Goal: Task Accomplishment & Management: Manage account settings

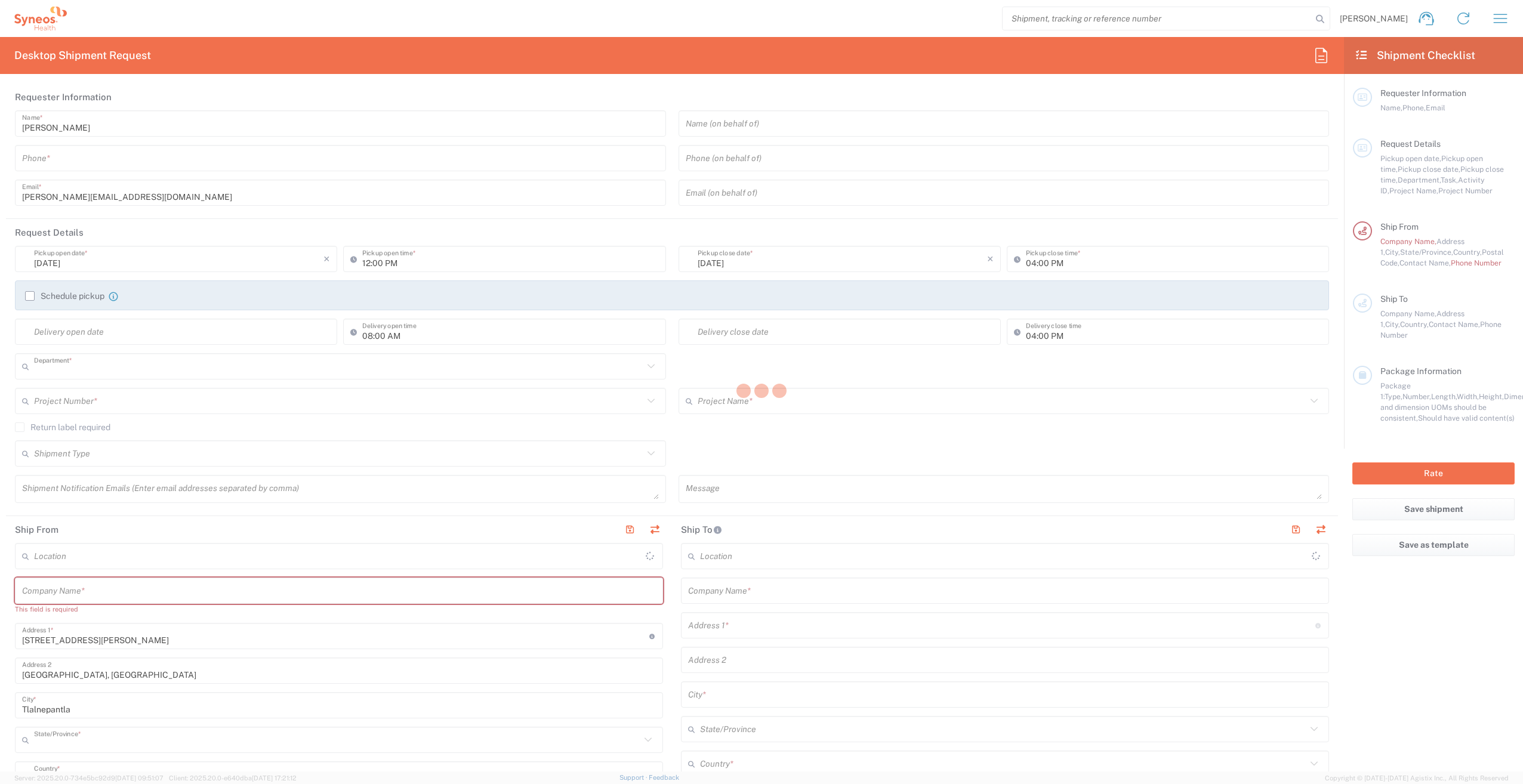
type input "3243"
type input "Mexico State"
type input "Mexico"
type input "INC Research Clin Svcs Mexico"
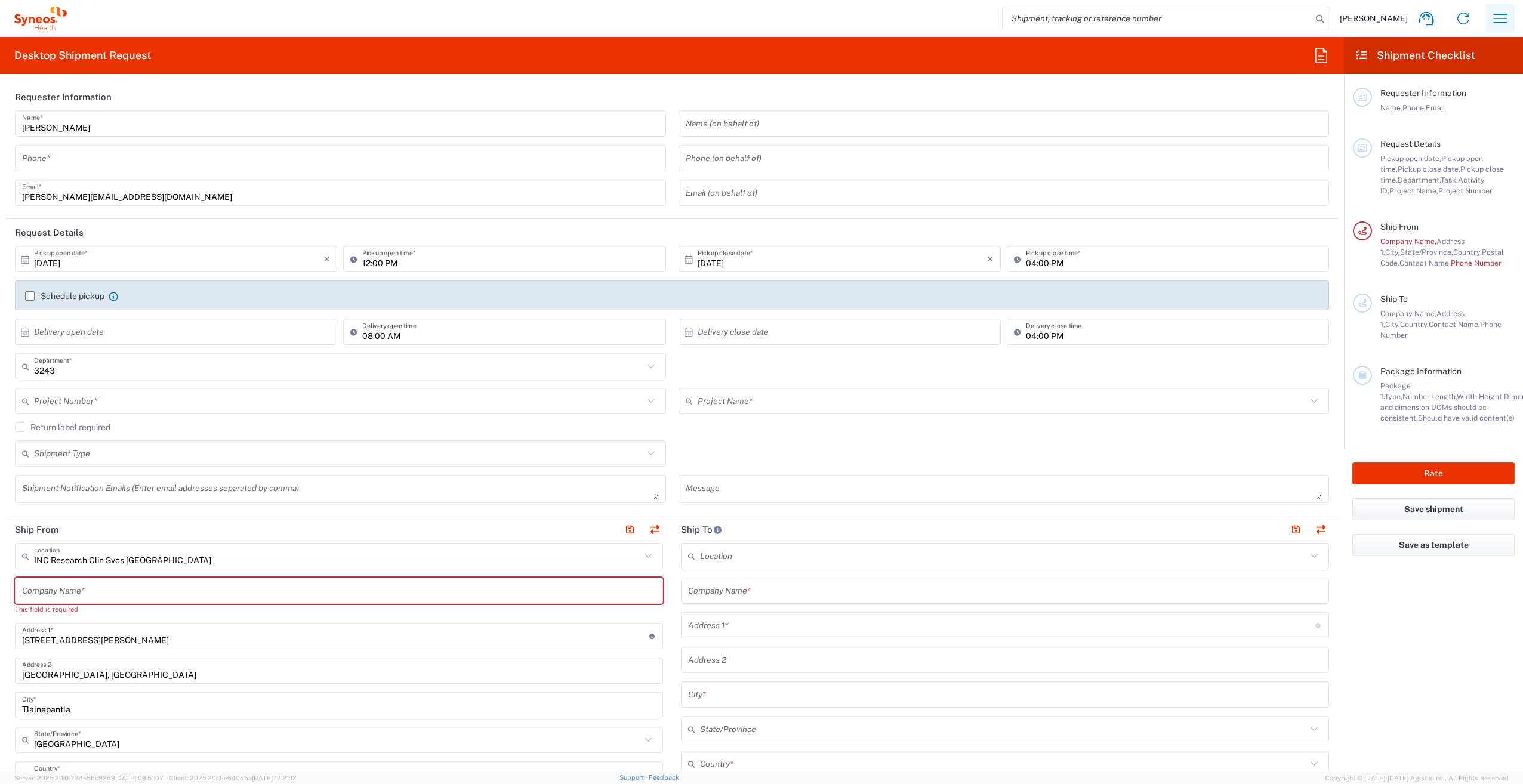
click at [1495, 19] on icon "button" at bounding box center [1500, 18] width 14 height 9
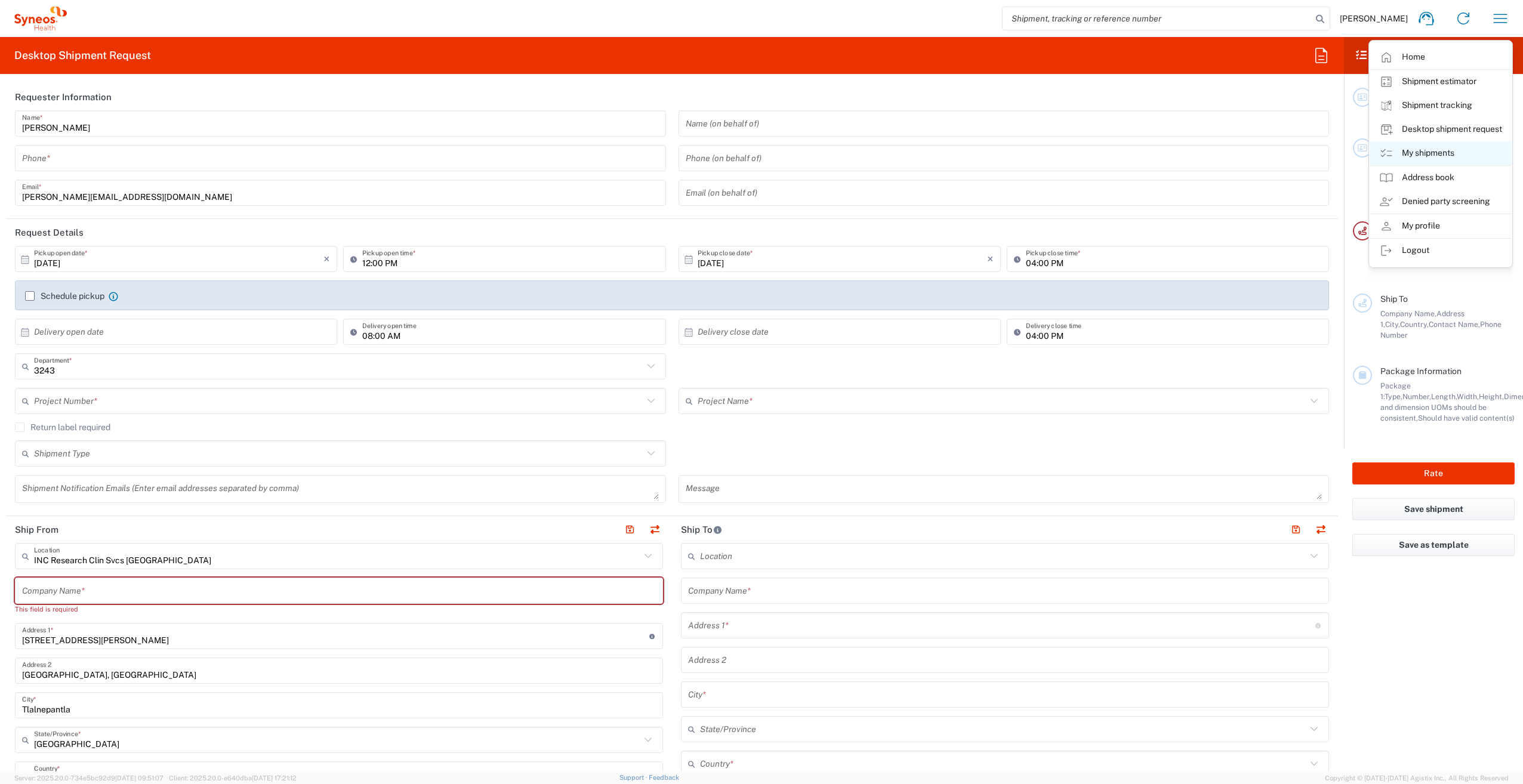
click at [1446, 143] on link "My shipments" at bounding box center [1440, 153] width 142 height 24
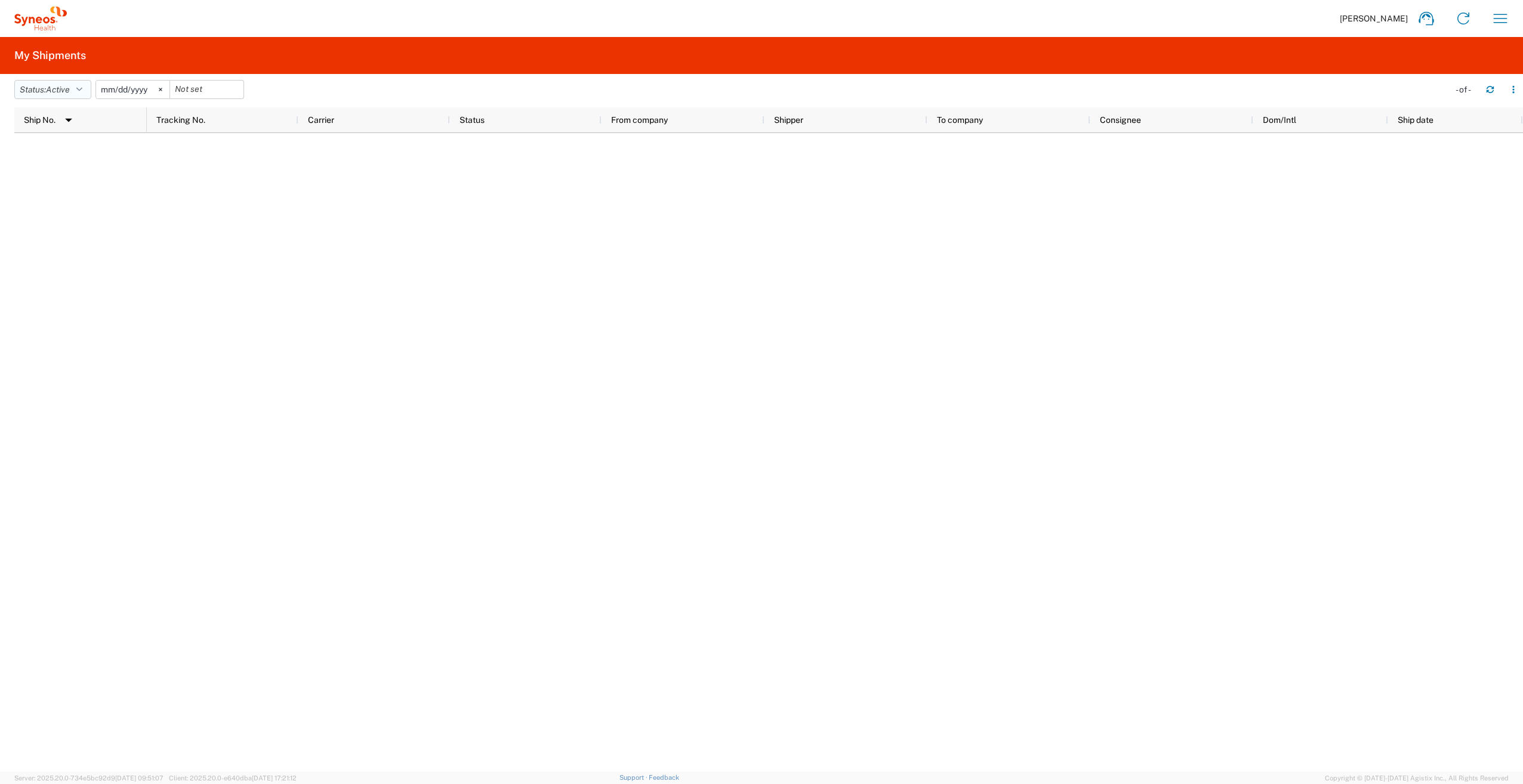
click at [82, 91] on icon "button" at bounding box center [79, 89] width 6 height 8
click at [44, 156] on span "All" at bounding box center [85, 152] width 139 height 19
click at [296, 203] on div at bounding box center [769, 439] width 1509 height 664
click at [679, 218] on div at bounding box center [769, 439] width 1509 height 664
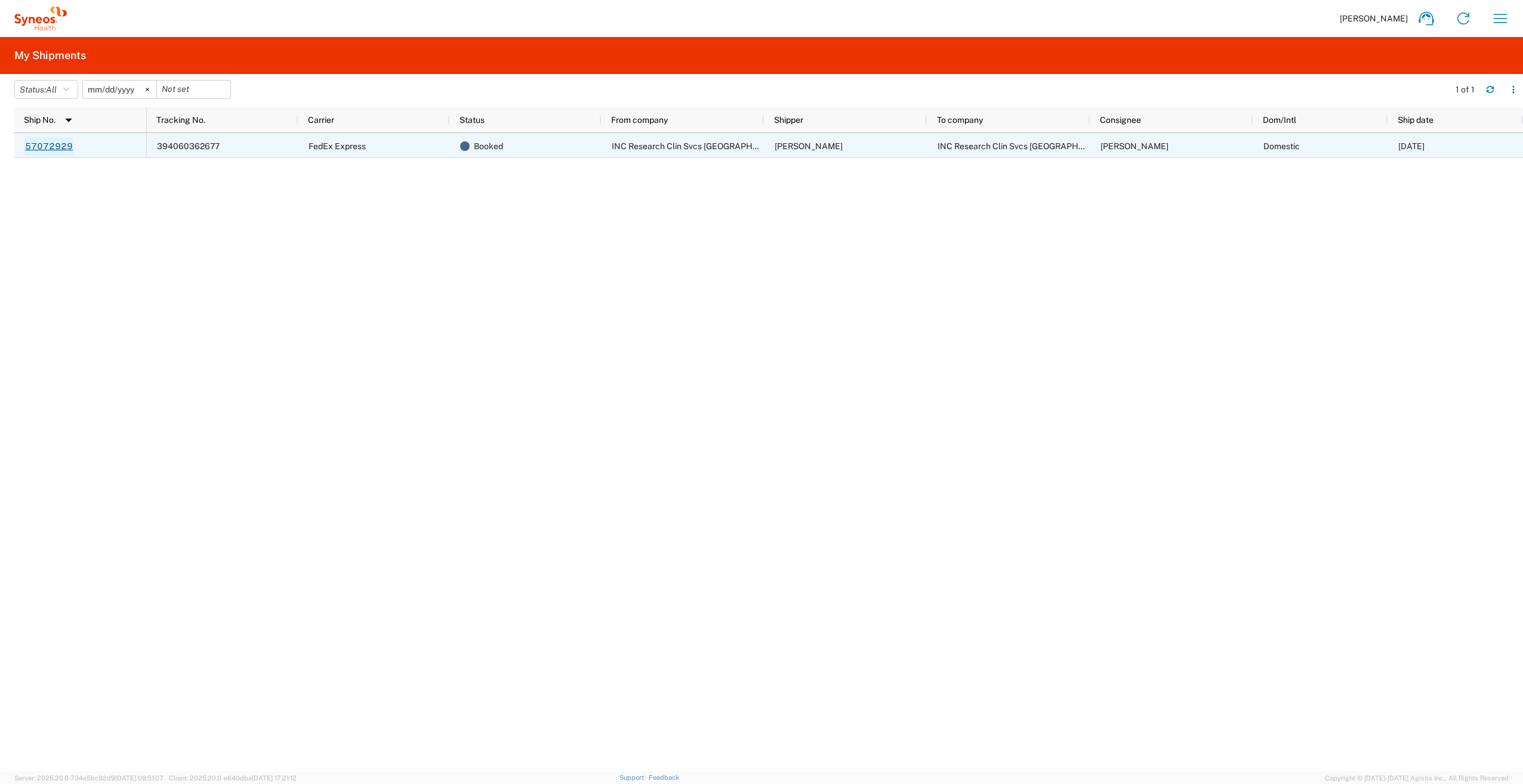
click at [49, 150] on link "57072929" at bounding box center [49, 147] width 49 height 19
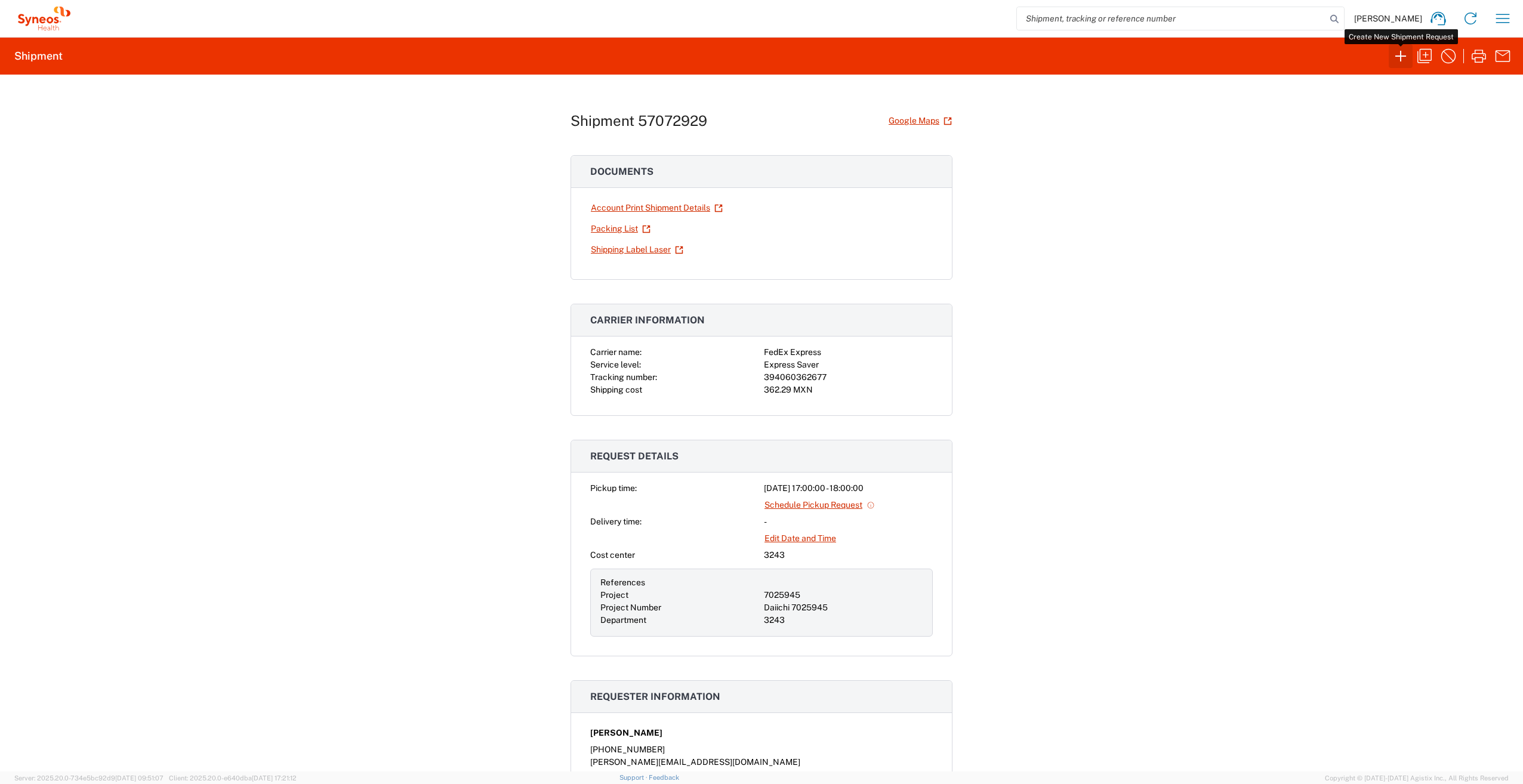
click at [1401, 56] on icon "button" at bounding box center [1401, 56] width 11 height 11
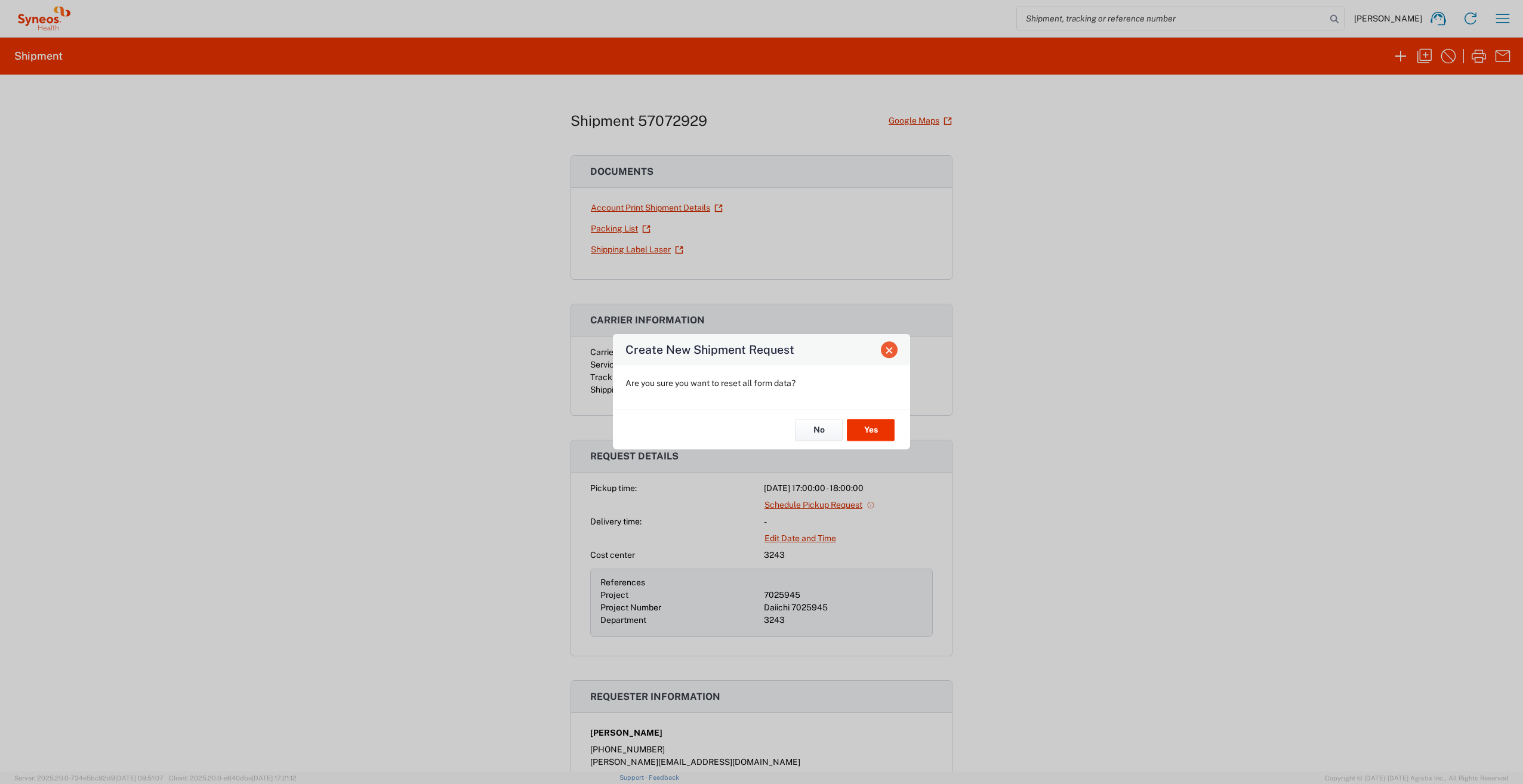
click at [890, 351] on span "Close" at bounding box center [889, 350] width 8 height 8
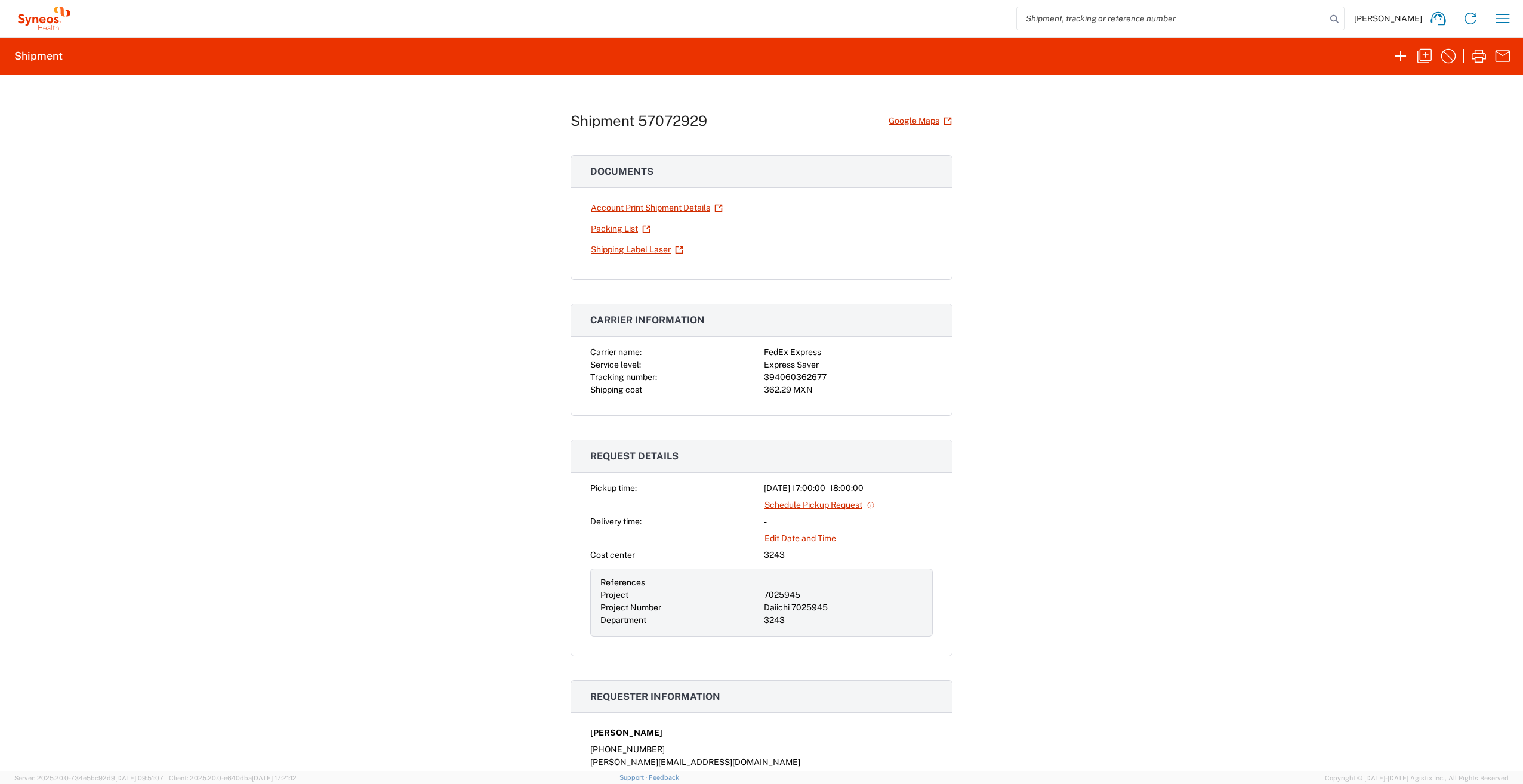
click at [984, 605] on div "Shipment 57072929 Google Maps Documents Account Print Shipment Details Packing …" at bounding box center [762, 423] width 1523 height 696
click at [1442, 56] on icon "button" at bounding box center [1448, 56] width 19 height 19
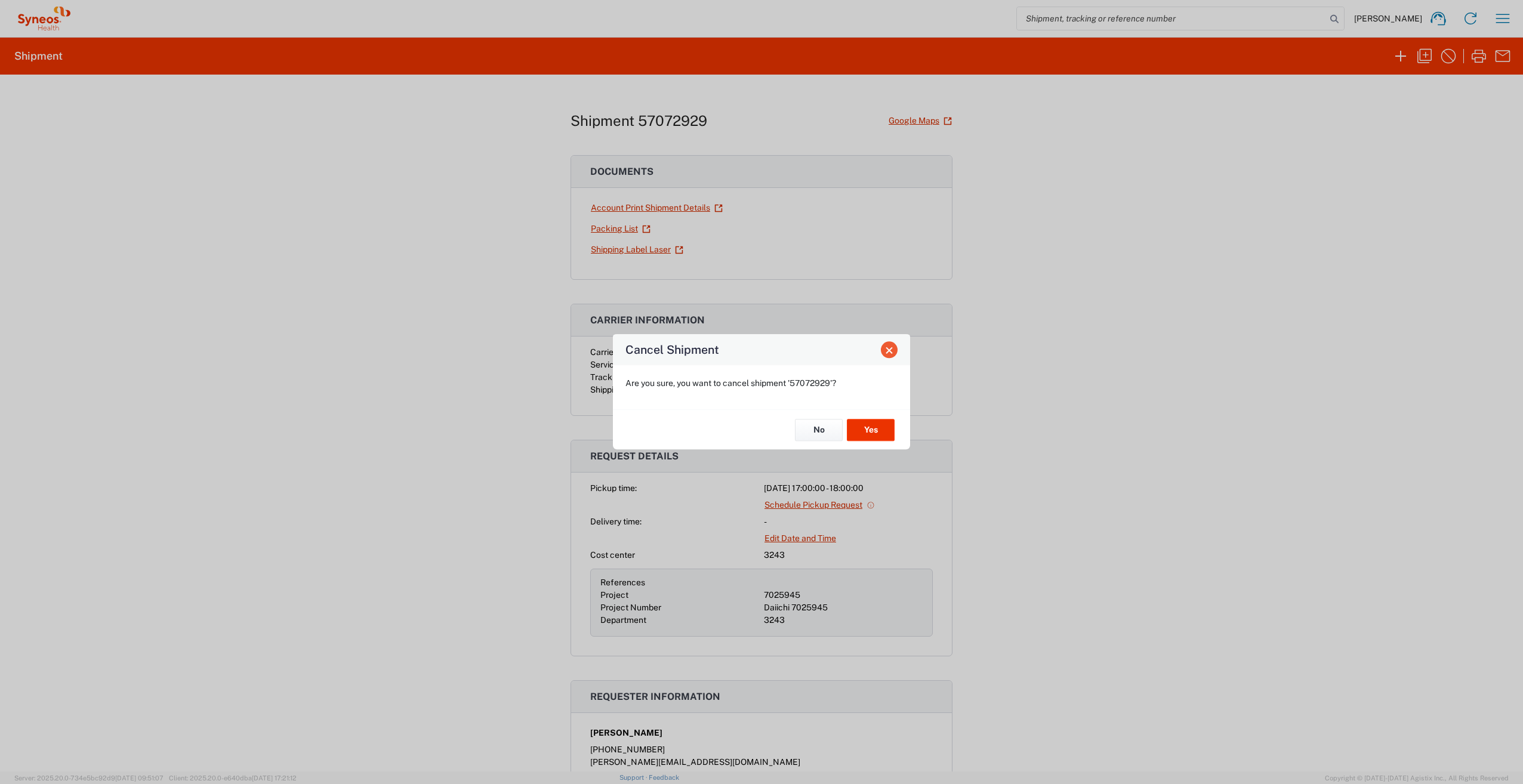
click at [893, 352] on span "Close" at bounding box center [889, 350] width 8 height 8
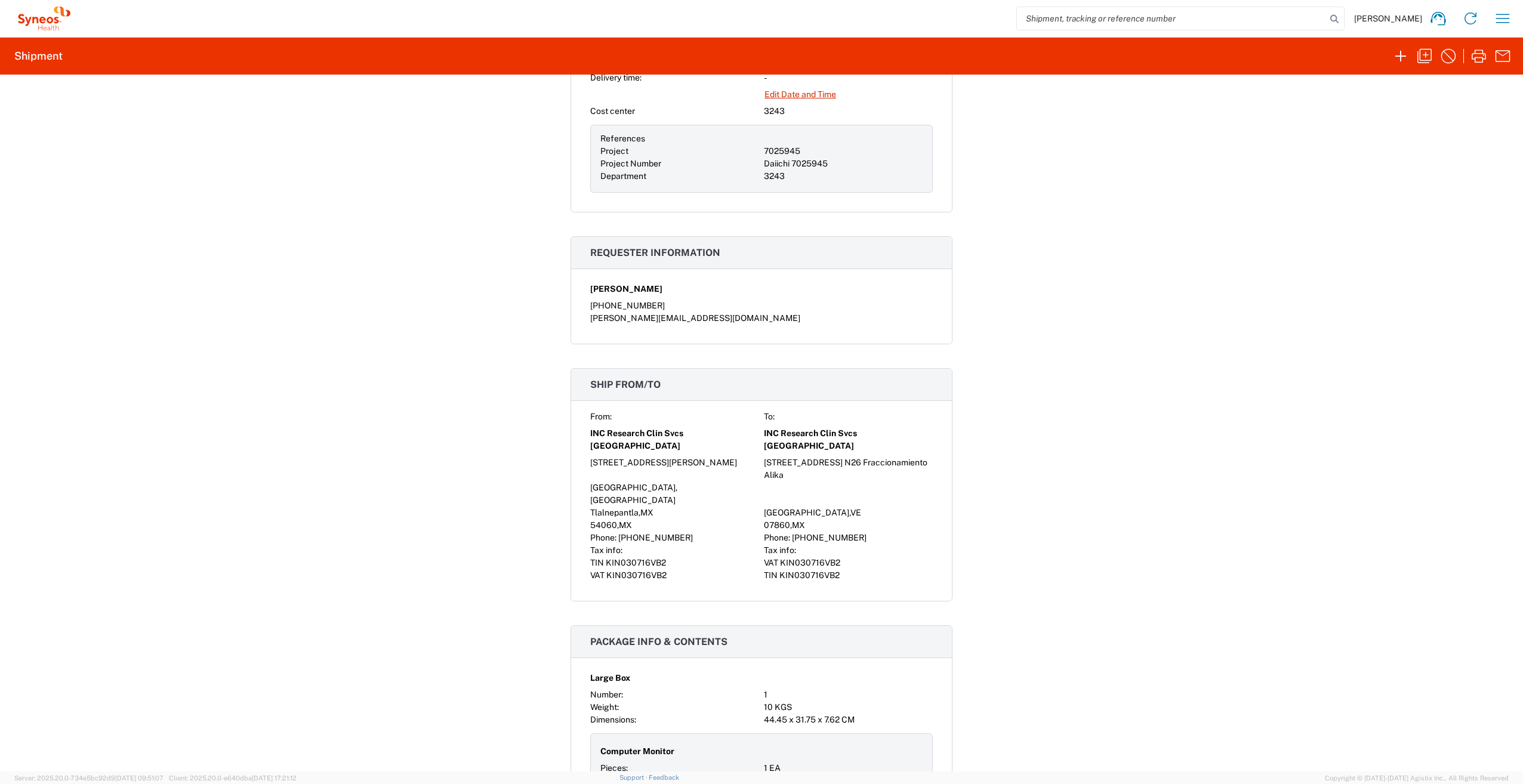
scroll to position [411, 0]
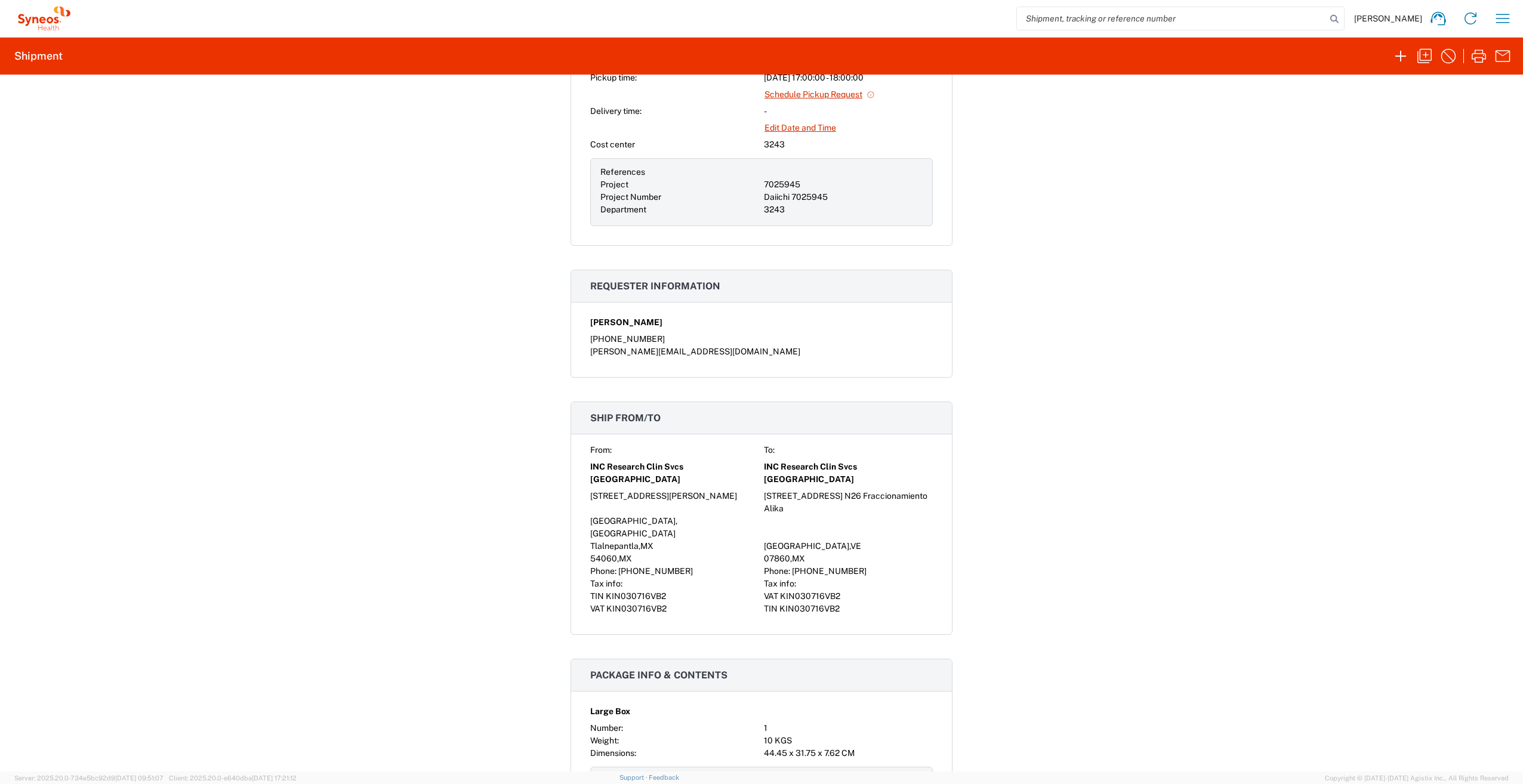
click at [1004, 614] on div "Shipment 57072929 Google Maps Documents Account Print Shipment Details Packing …" at bounding box center [762, 423] width 1523 height 696
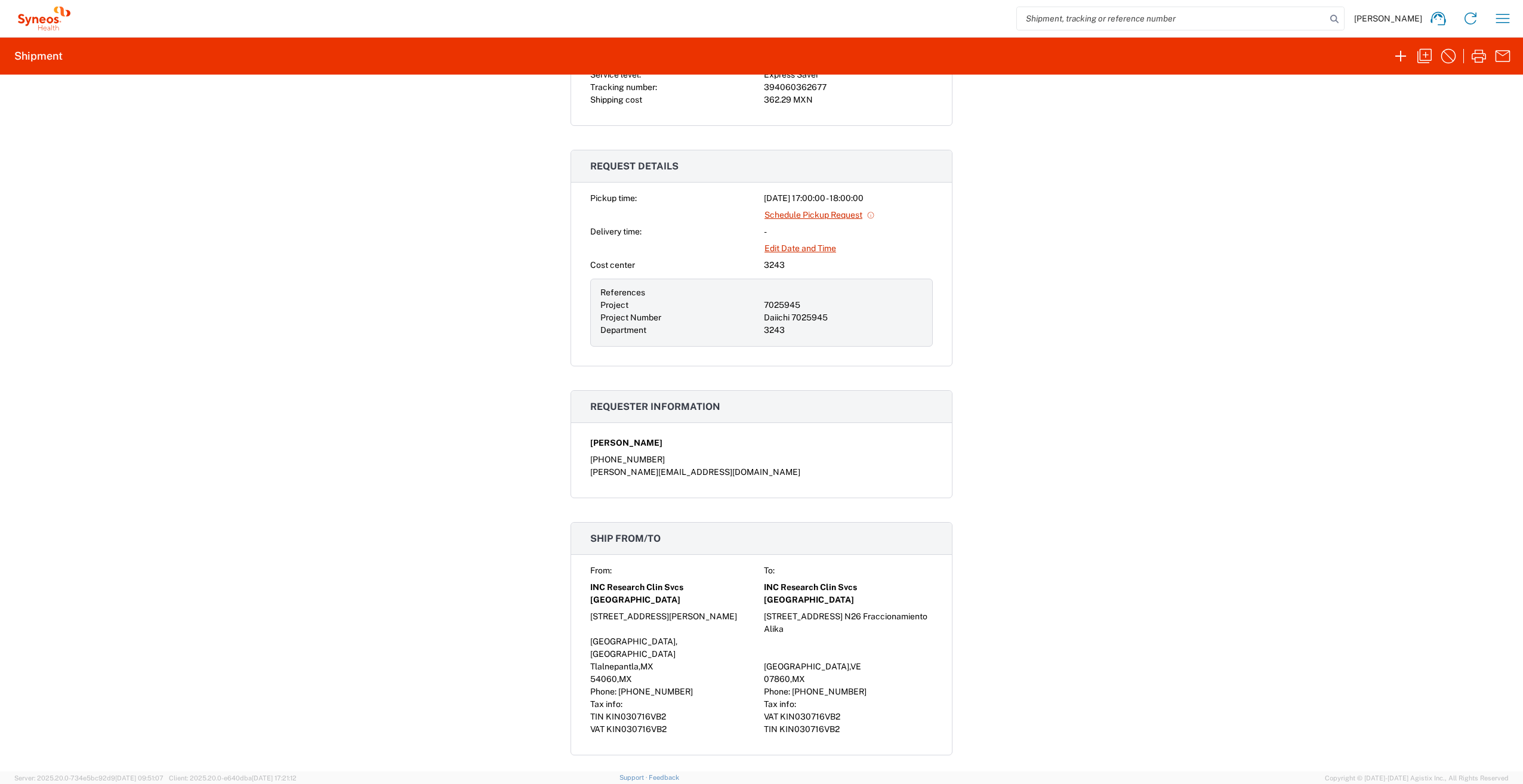
scroll to position [112, 0]
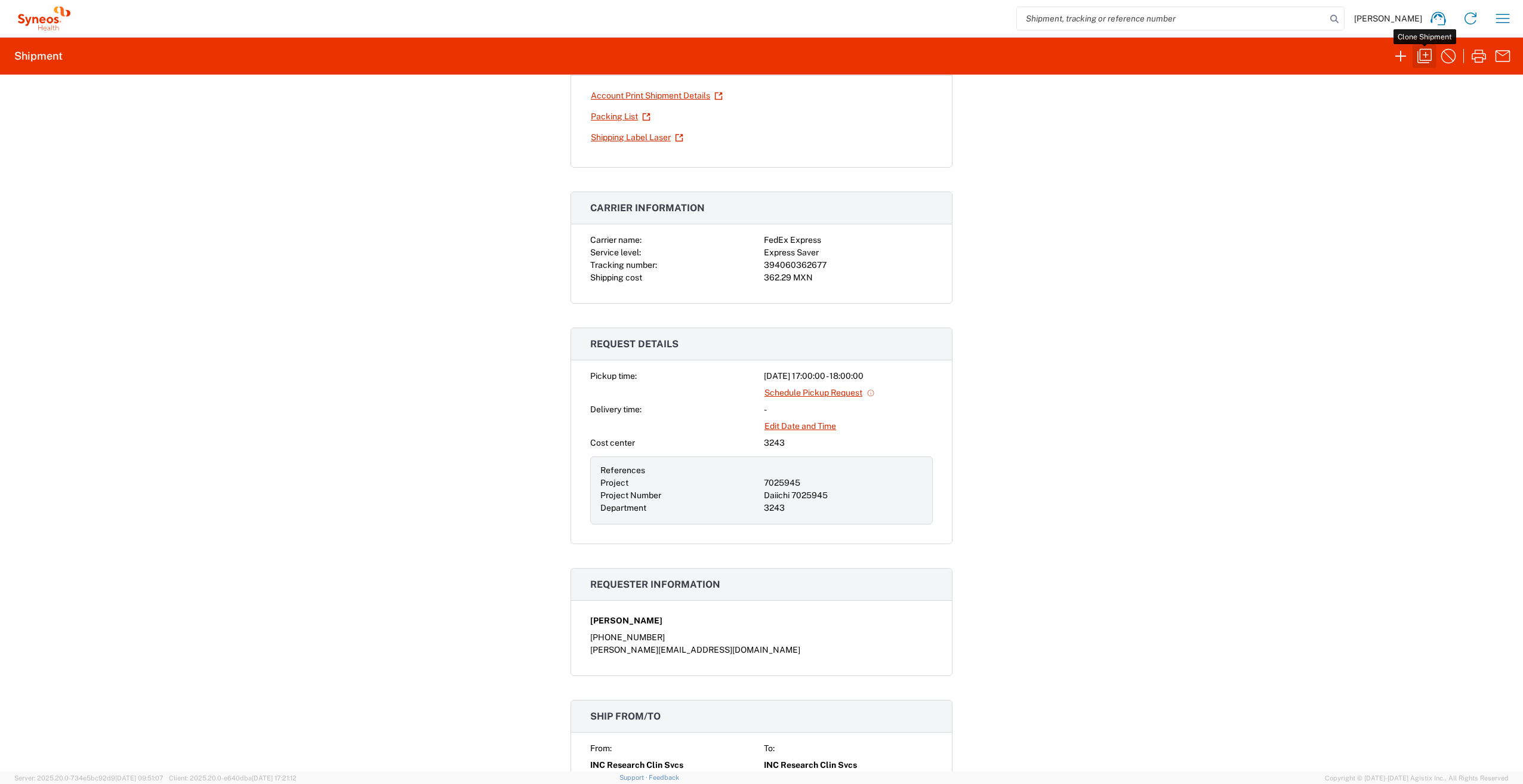
click at [1416, 60] on icon "button" at bounding box center [1425, 56] width 19 height 19
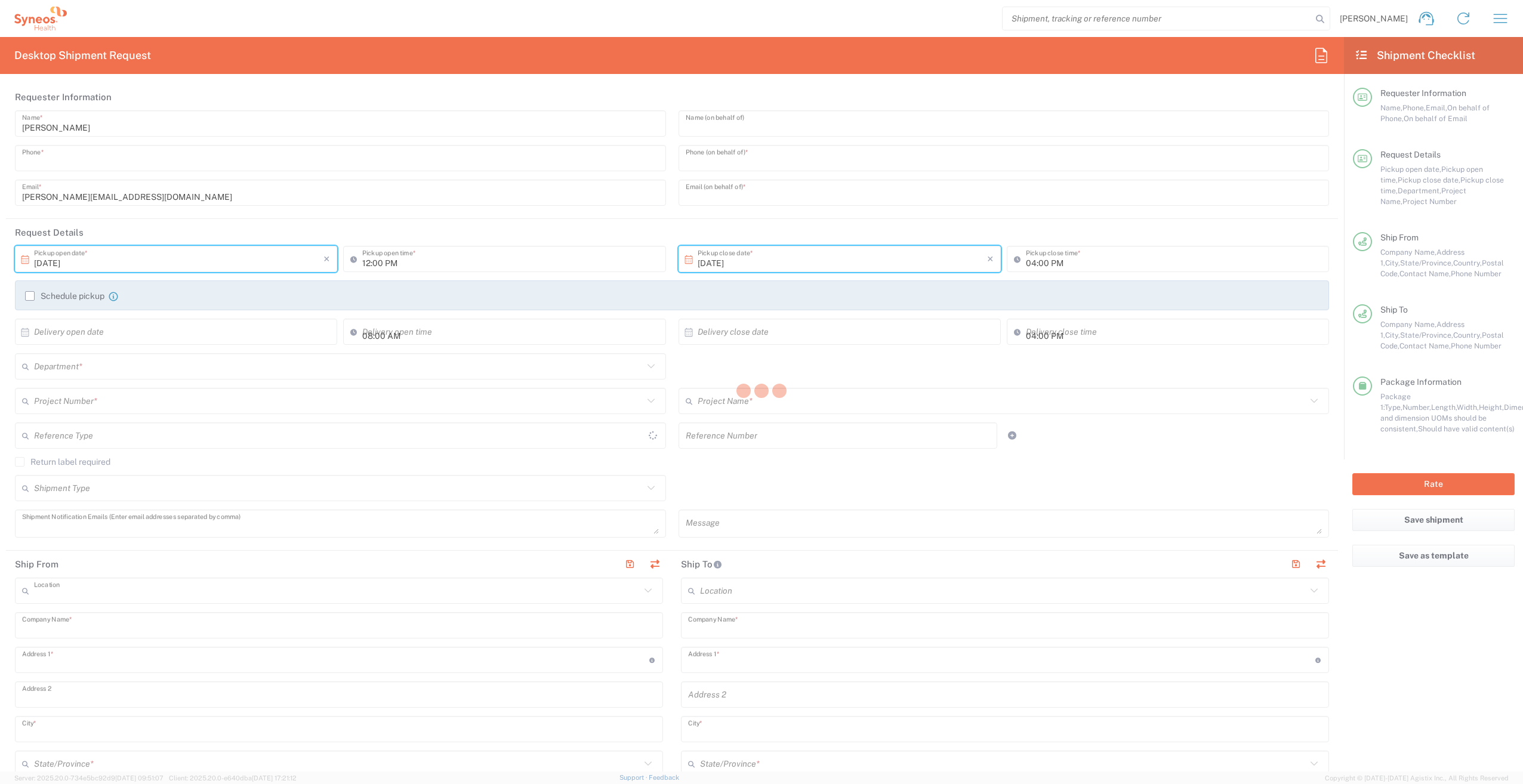
type input "+525535603923"
type input "Karina Caltzontzin Garcia"
type input "+525538920477"
type input "karinavanesa.97@gmail.com"
type input "05:00 PM"
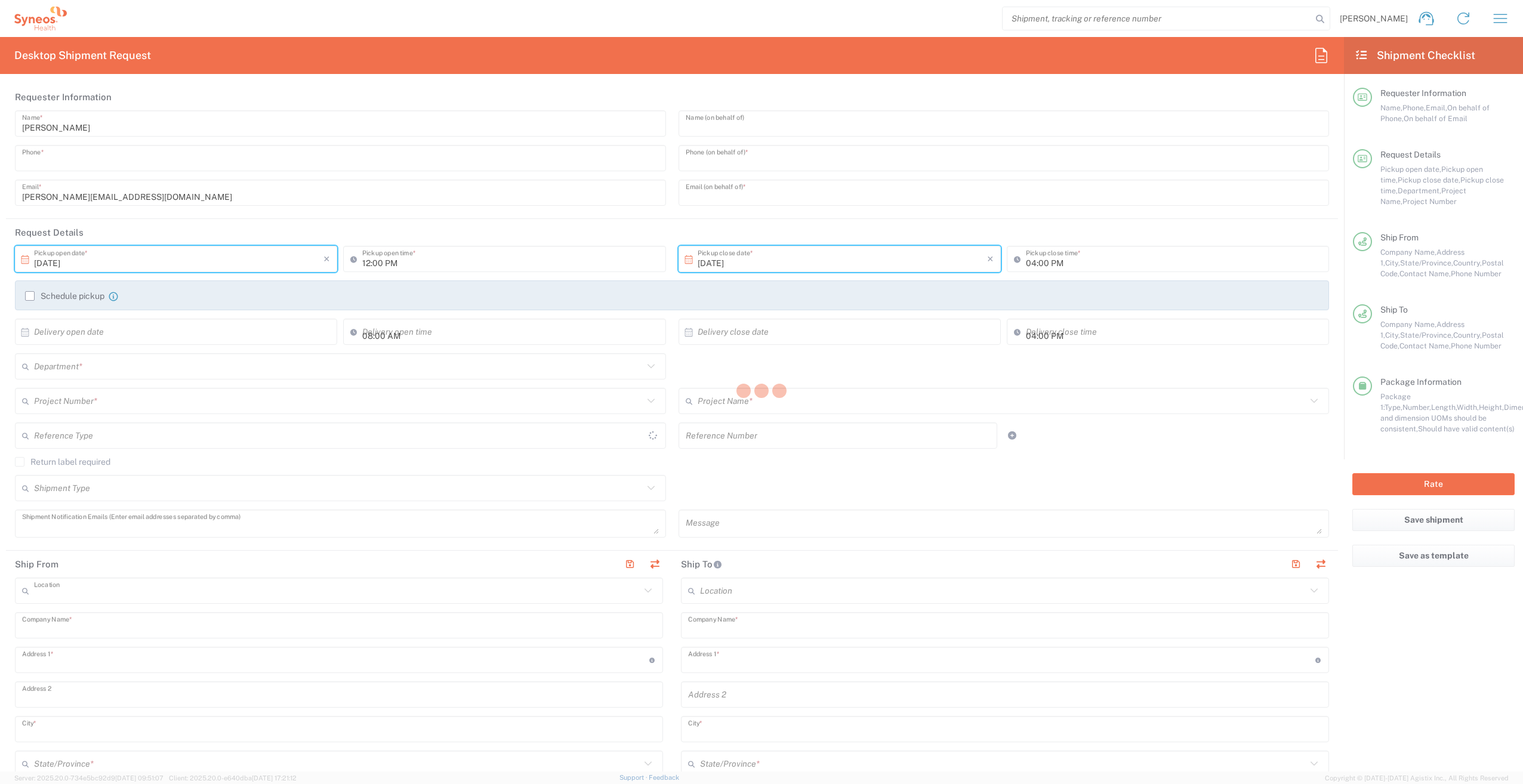
type input "06:00 PM"
type textarea "vacordero@hotmail.com, viicky.balo@gmail.com, victor.corderoquiros@syneoshealth…"
type input "INC Research Clin Svcs Mexico"
type input "Via Gustavo Baz 309 edificio A1 Piso 1"
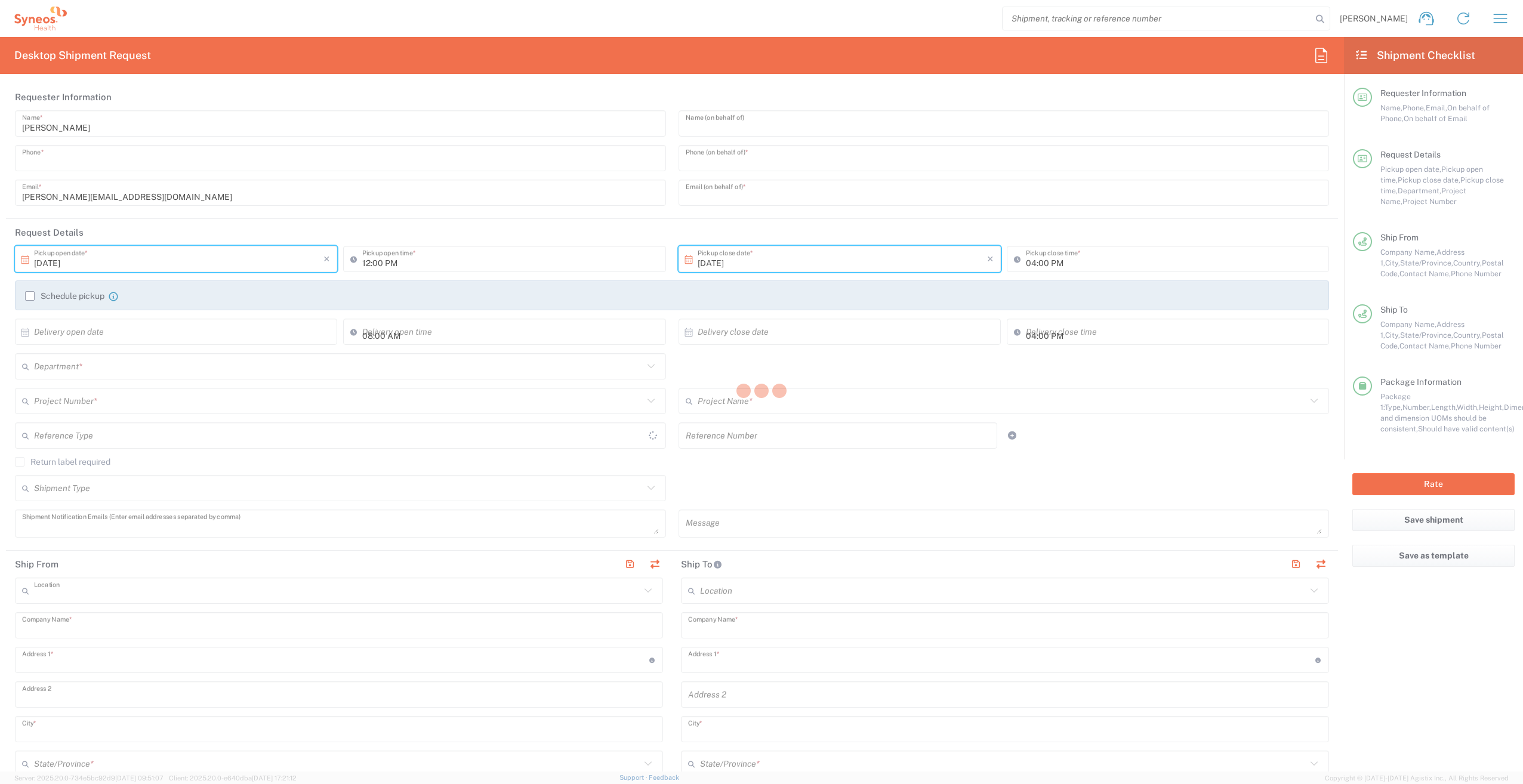
type input "Colonia Industrial de Loma- Tlalnepantla de Baz, Centrum Park"
type input "Tlalnepantla"
type input "Mexico"
type input "54060"
type input "Karina Caltzontzin Garcia"
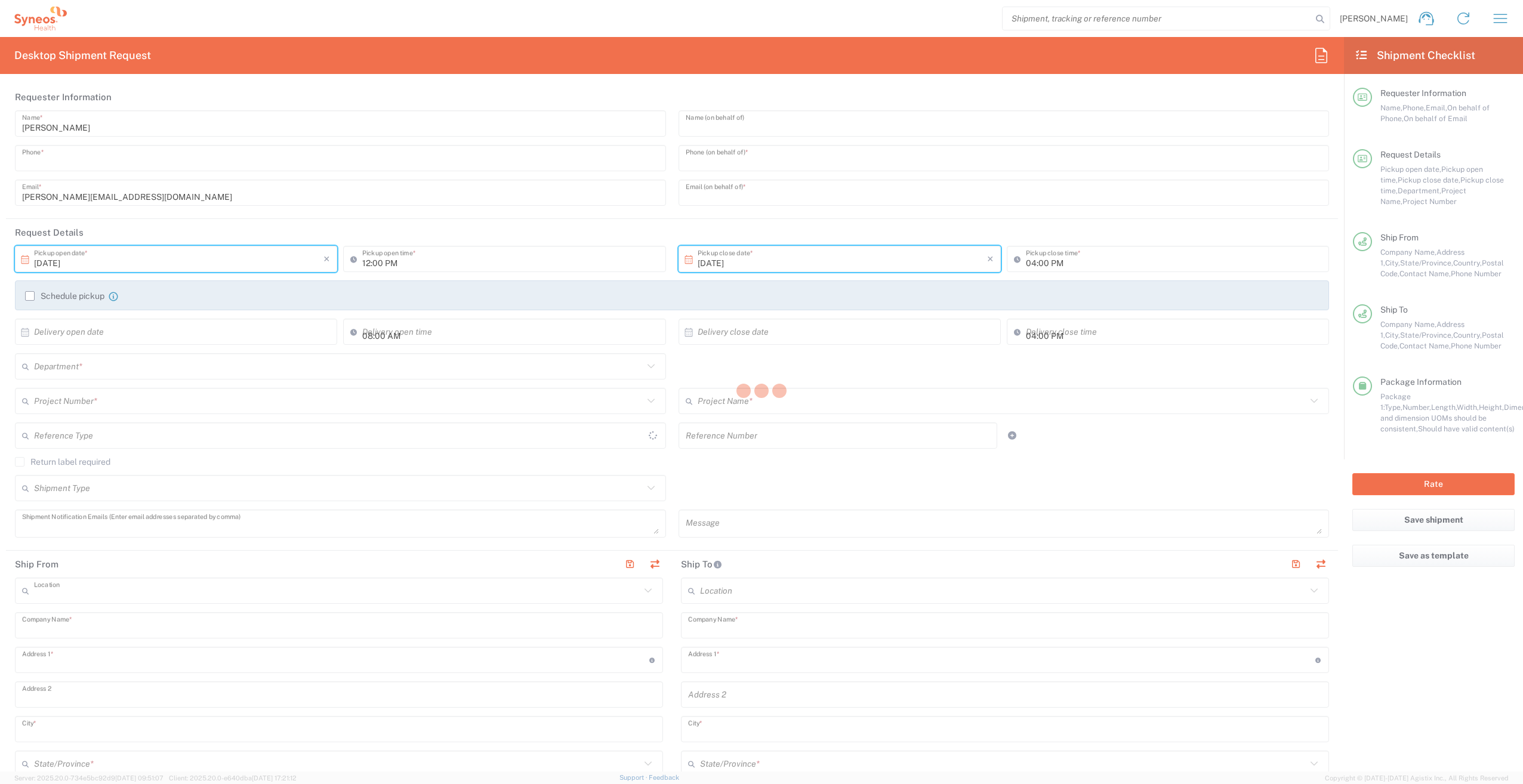
type input "+525538920477"
type input "karinavanesa.97@gmail.com"
type input "Business (General)"
type input "INC Research Clin Svcs Mexico"
type input "Calle 2, Int. 185, Ext. N26 Fraccionamiento Alika"
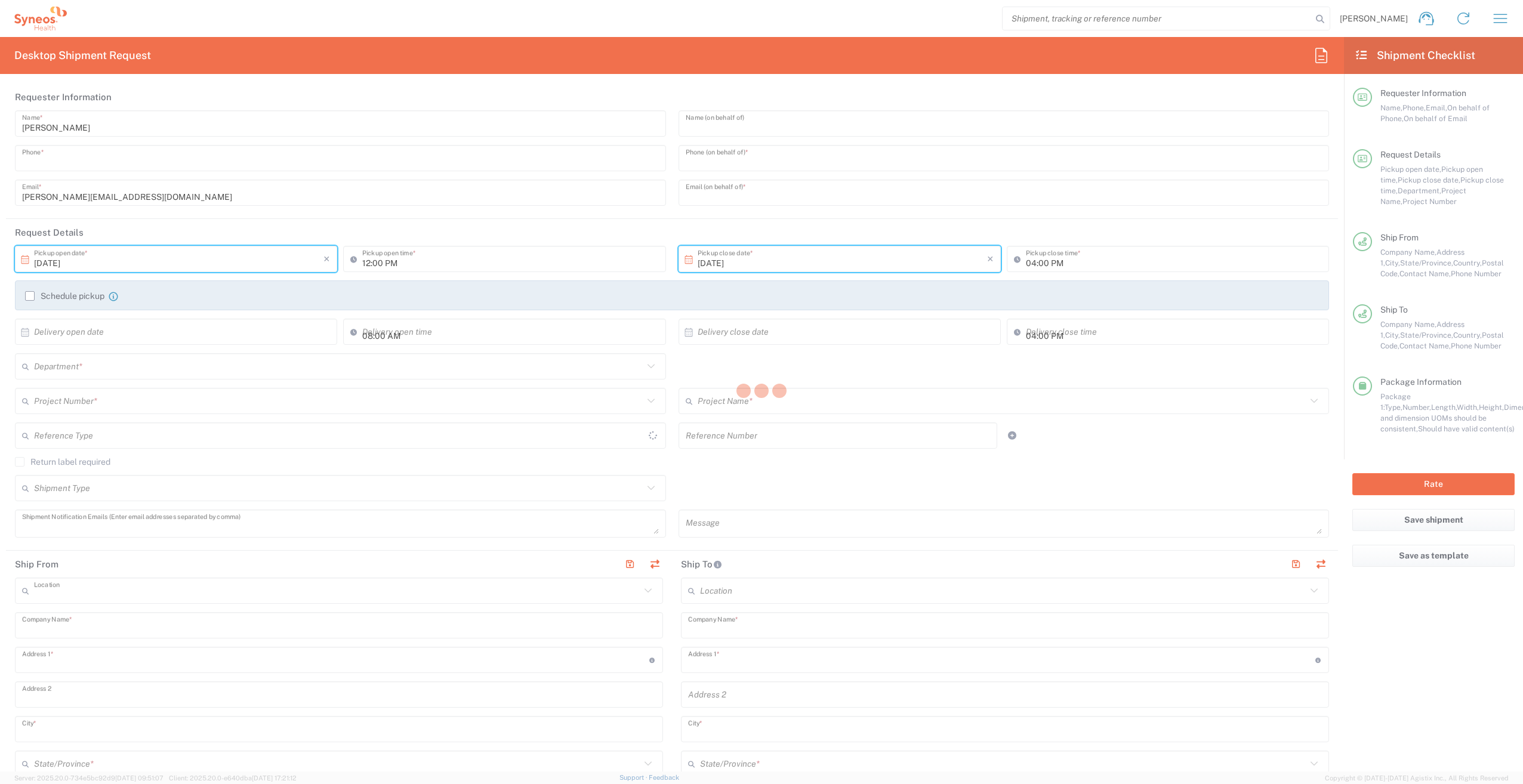
type input "Veracruz"
type input "Mexico"
type input "07860"
type input "Victoria Barrios Lopez"
type input "+525543670751"
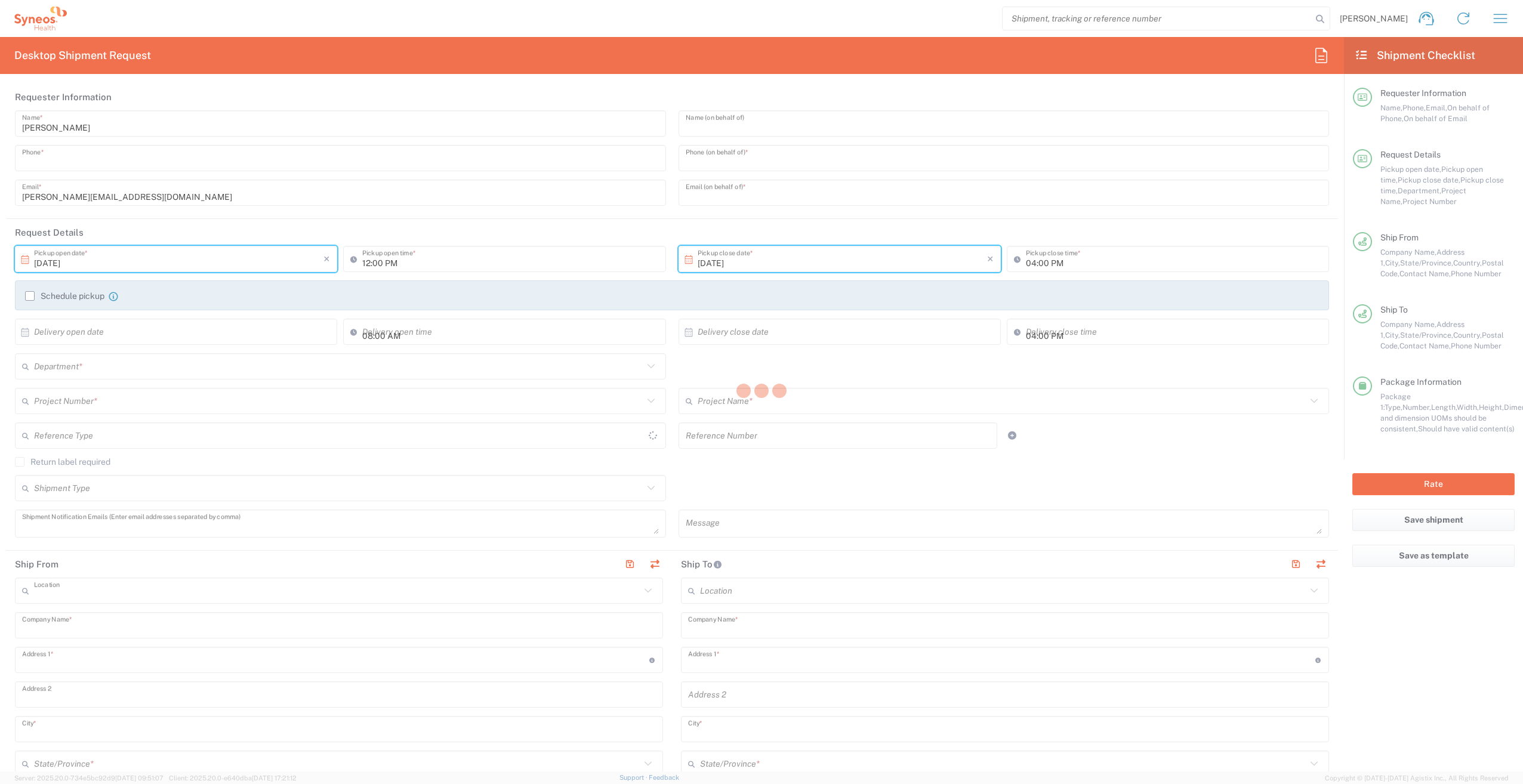
type input "viicky.balo@gmail.com"
type input "Residential/Home"
type input "Sender/Shipper"
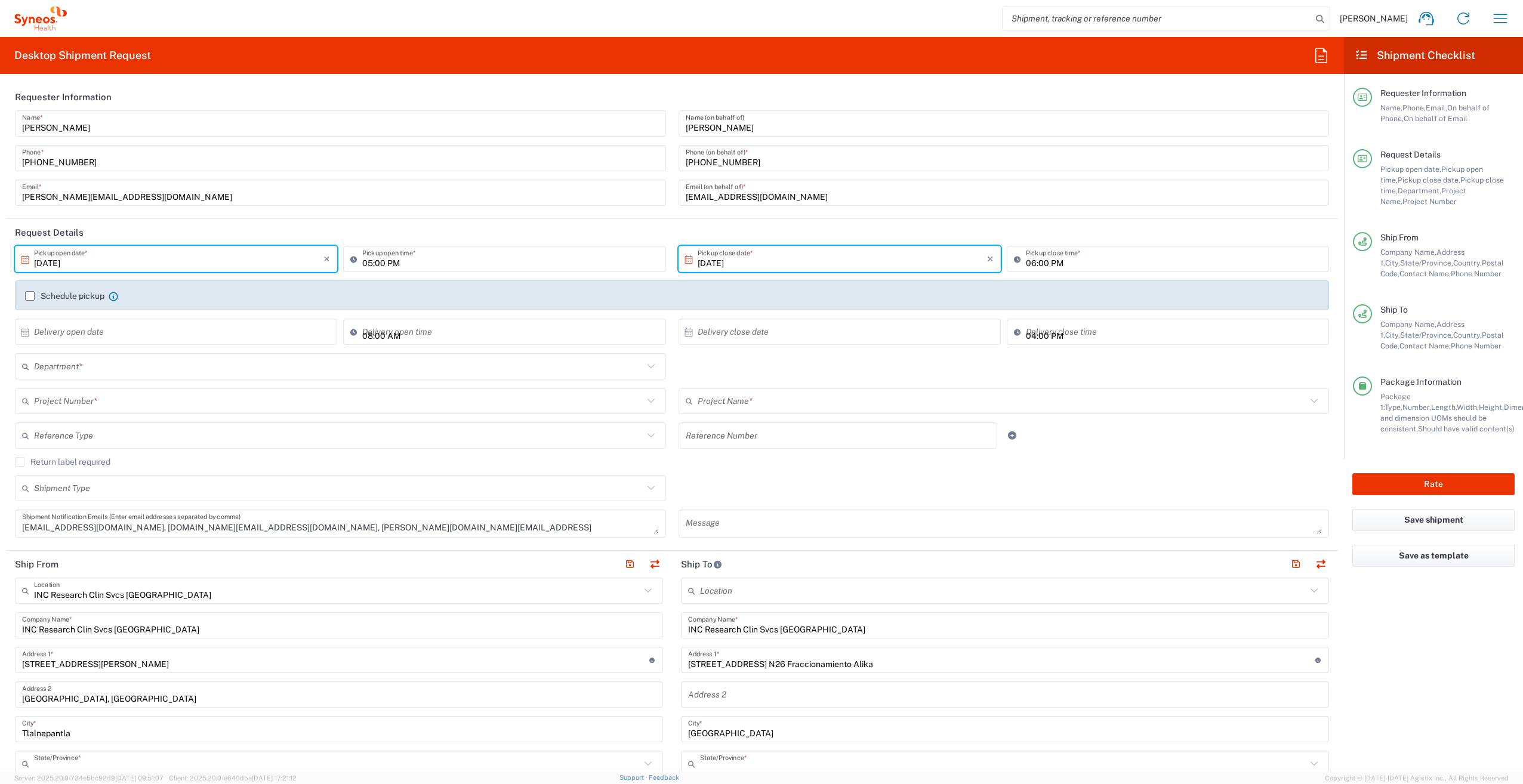
type input "3243"
type input "Mexico State"
type input "Veracruz"
type input "Large Box"
type input "Daiichi 7025945"
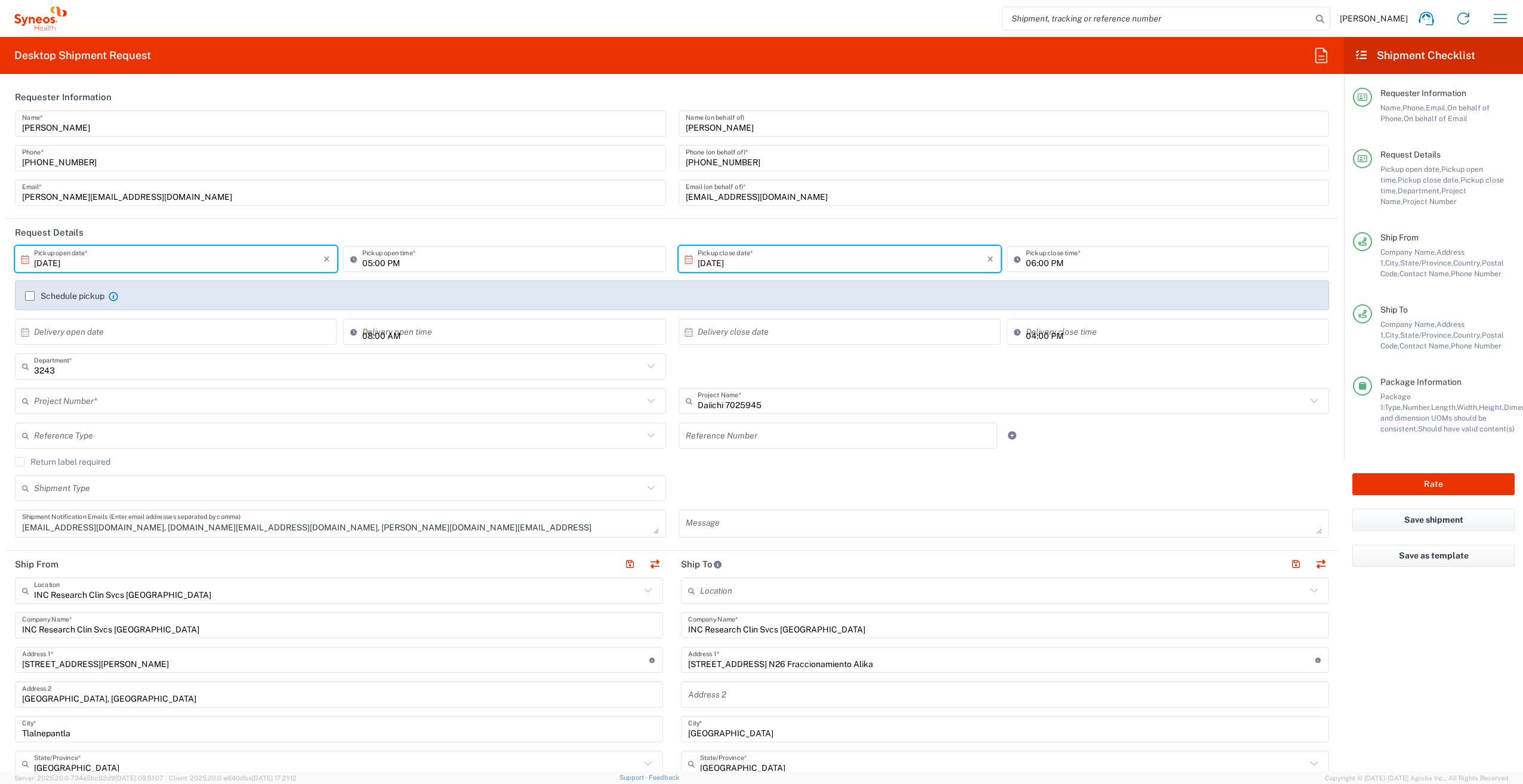
type input "7025945"
click at [739, 494] on div "Shipment Type Batch Regular" at bounding box center [672, 492] width 1326 height 35
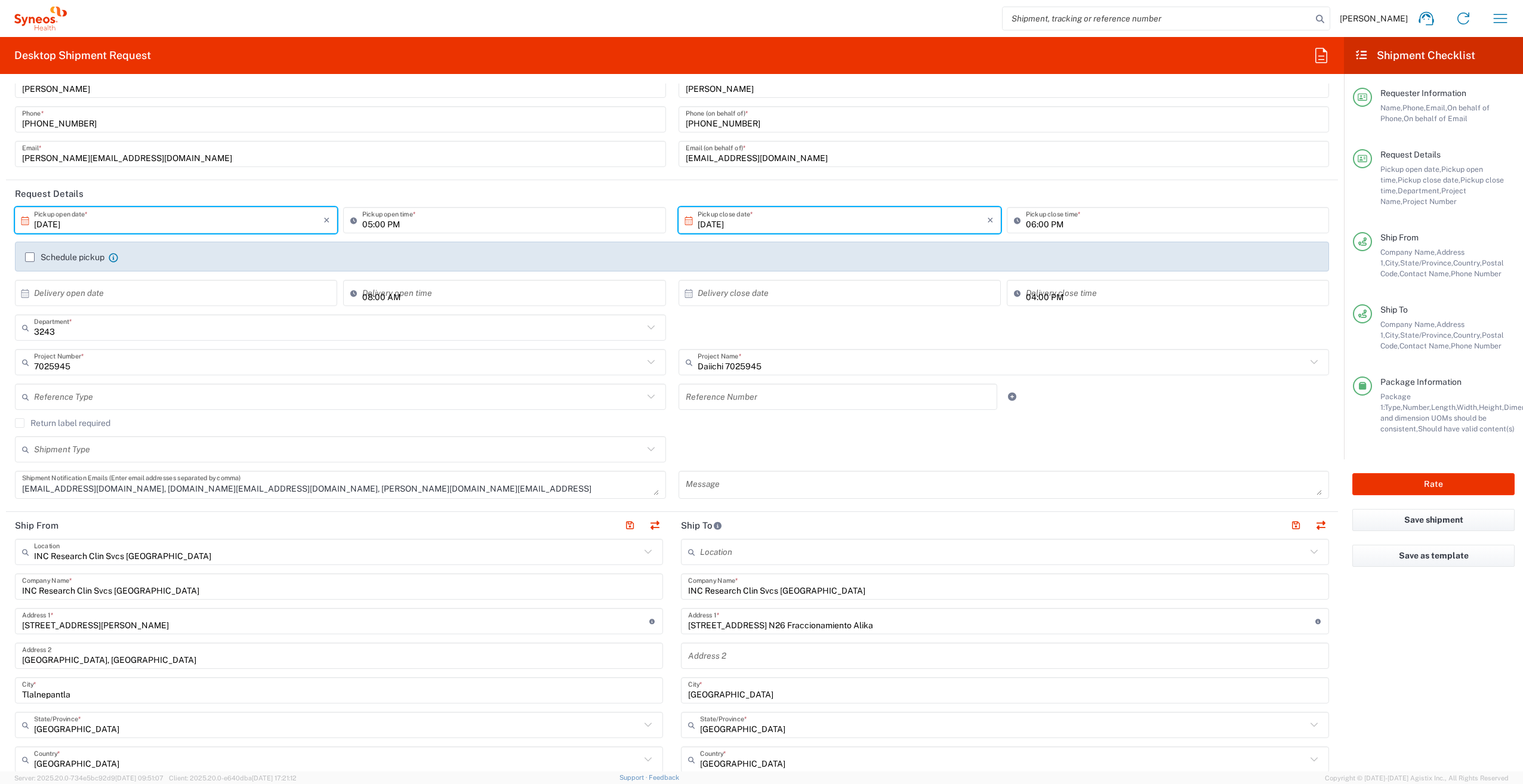
scroll to position [60, 0]
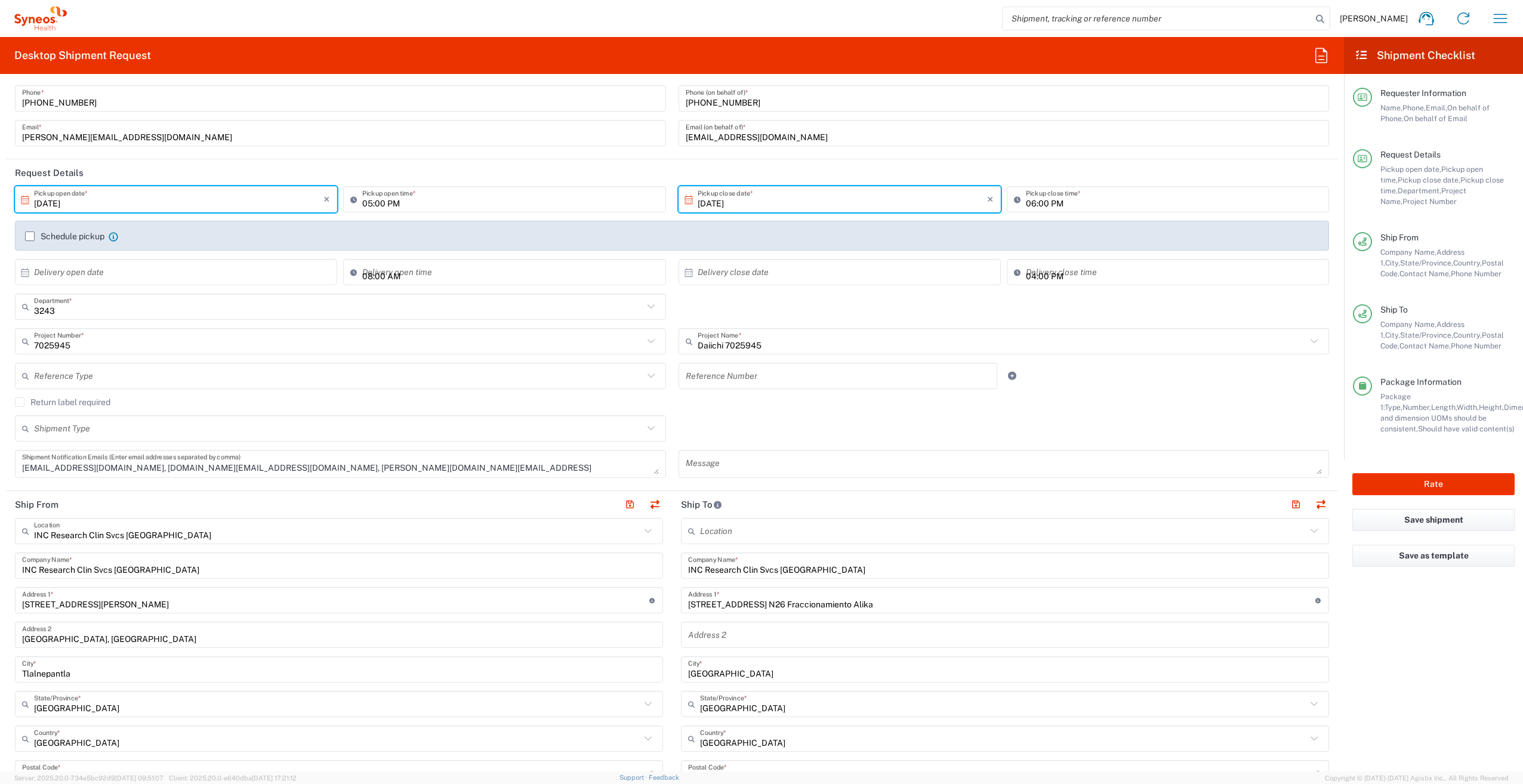
click at [441, 474] on textarea "vacordero@hotmail.com, viicky.balo@gmail.com, victor.corderoquiros@syneoshealth…" at bounding box center [341, 463] width 637 height 21
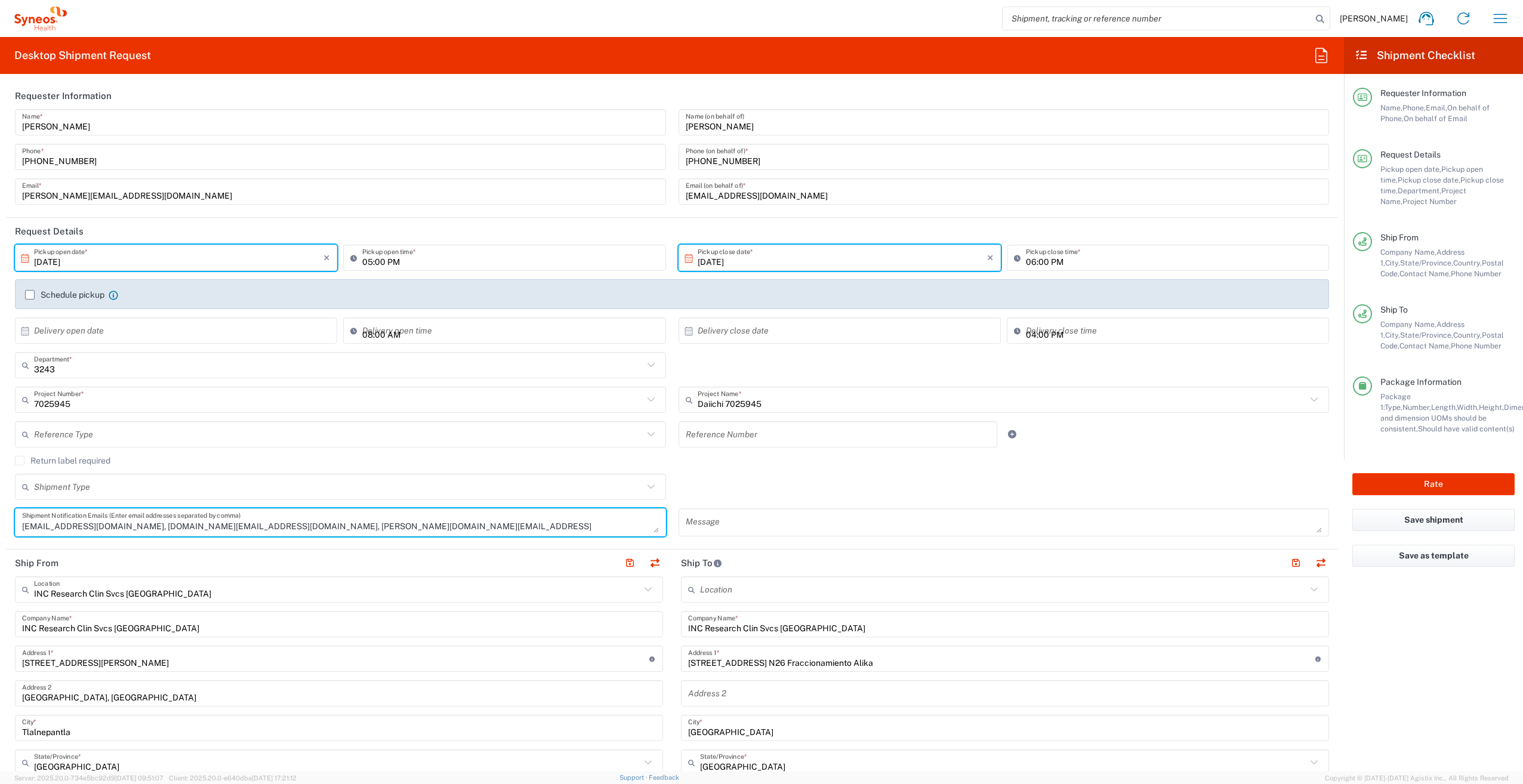
scroll to position [0, 0]
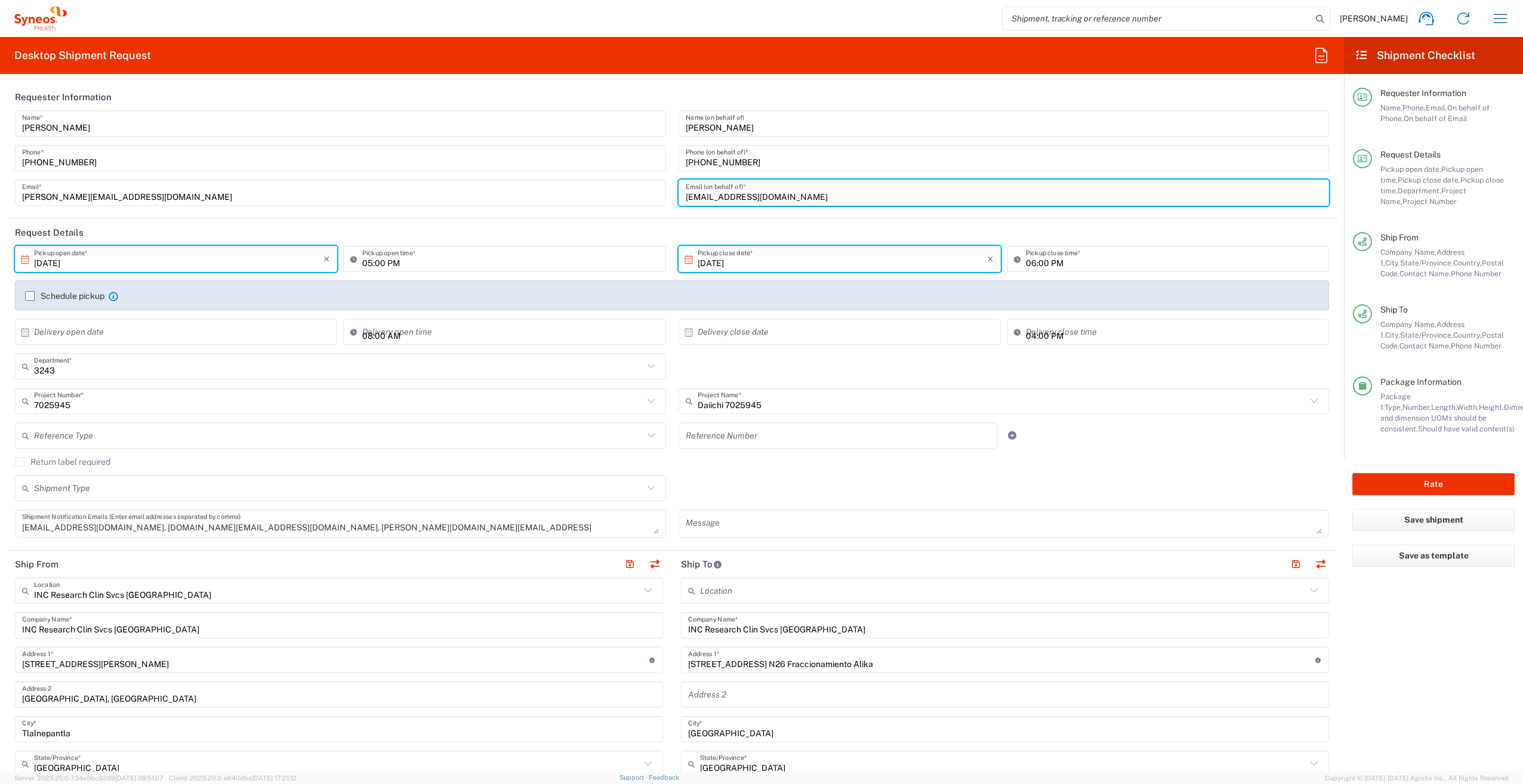
drag, startPoint x: 811, startPoint y: 195, endPoint x: 640, endPoint y: 197, distance: 171.0
click at [643, 192] on div "Victor Cordero Quiros Name * +525535603923 Phone * victor.corderoquiros@syneosh…" at bounding box center [672, 162] width 1326 height 104
click at [411, 528] on textarea "vacordero@hotmail.com, viicky.balo@gmail.com, victor.corderoquiros@syneoshealth…" at bounding box center [341, 523] width 637 height 21
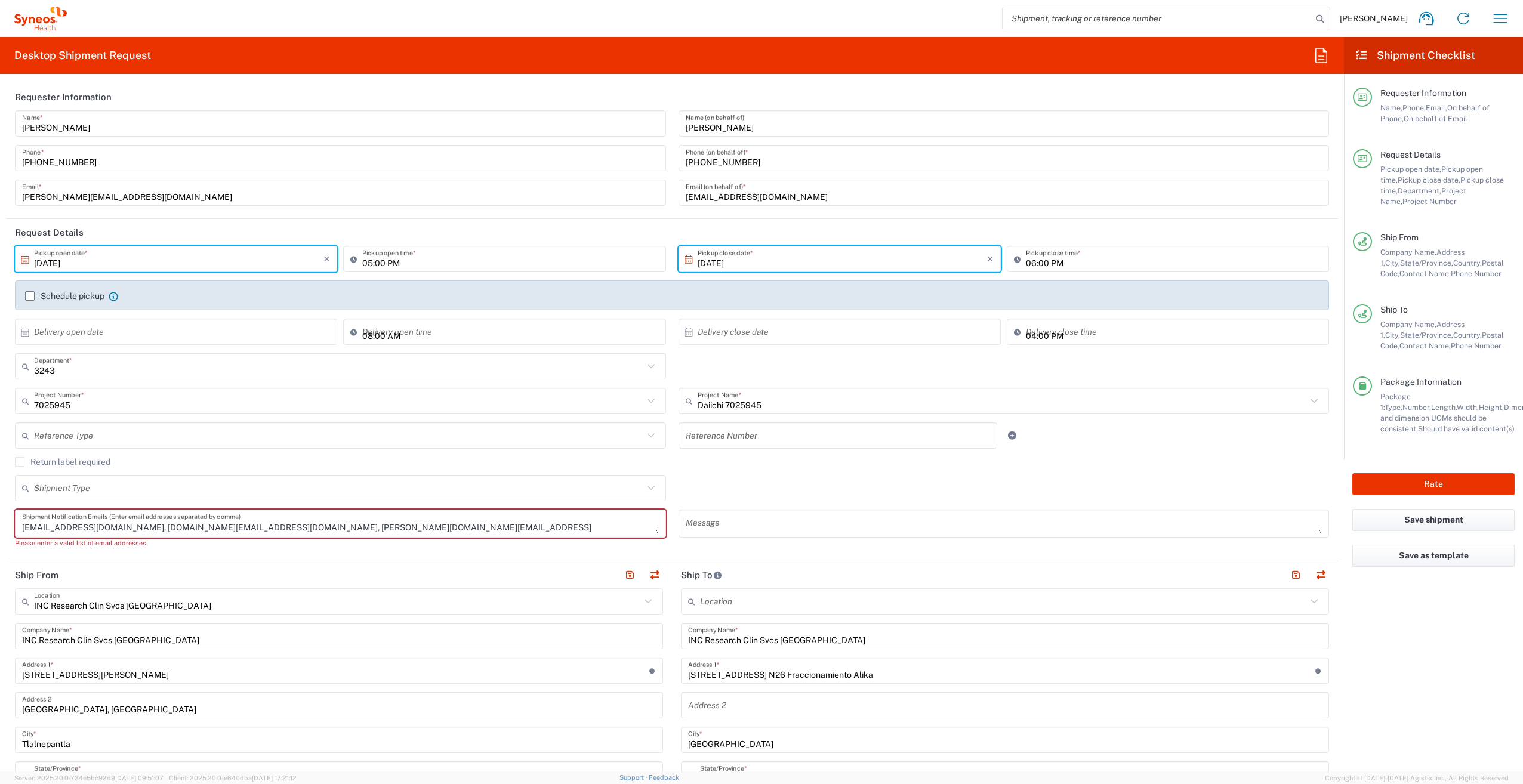
paste textarea "karinavanesa.97@gmail.com"
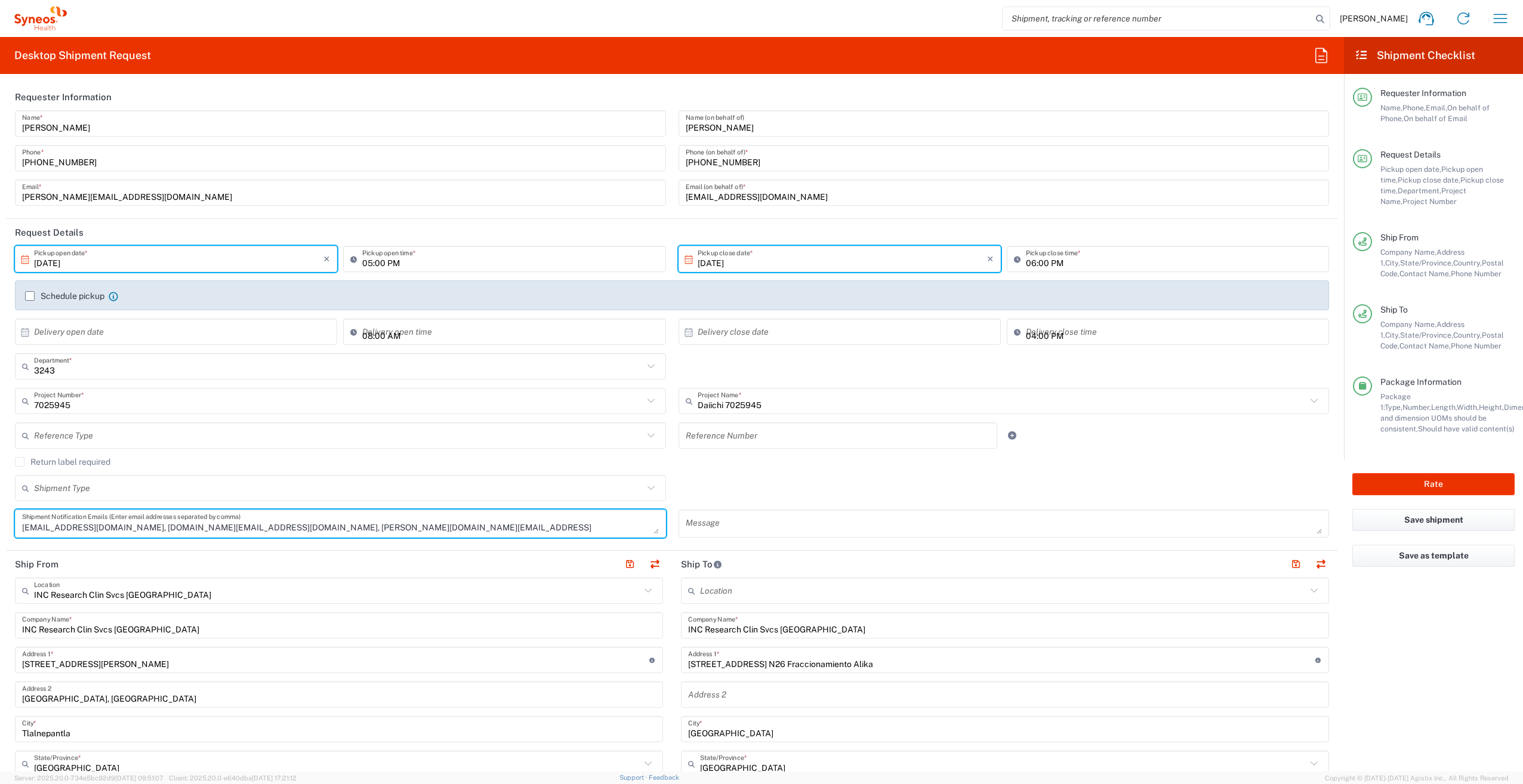
type textarea "vacordero@hotmail.com, viicky.balo@gmail.com, victor.corderoquiros@syneoshealth…"
click at [444, 503] on div "Shipment Type Batch Regular" at bounding box center [341, 492] width 664 height 35
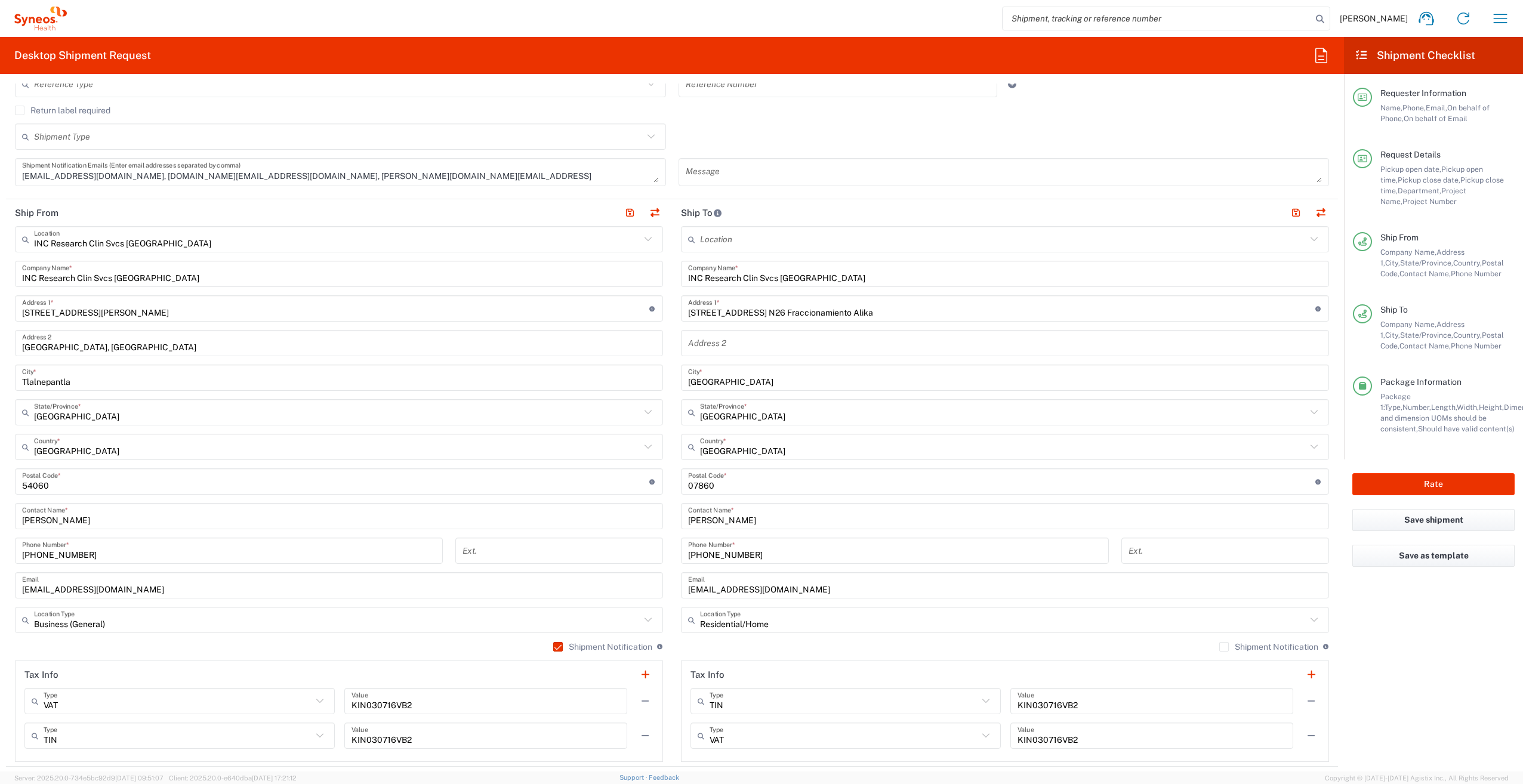
scroll to position [318, 0]
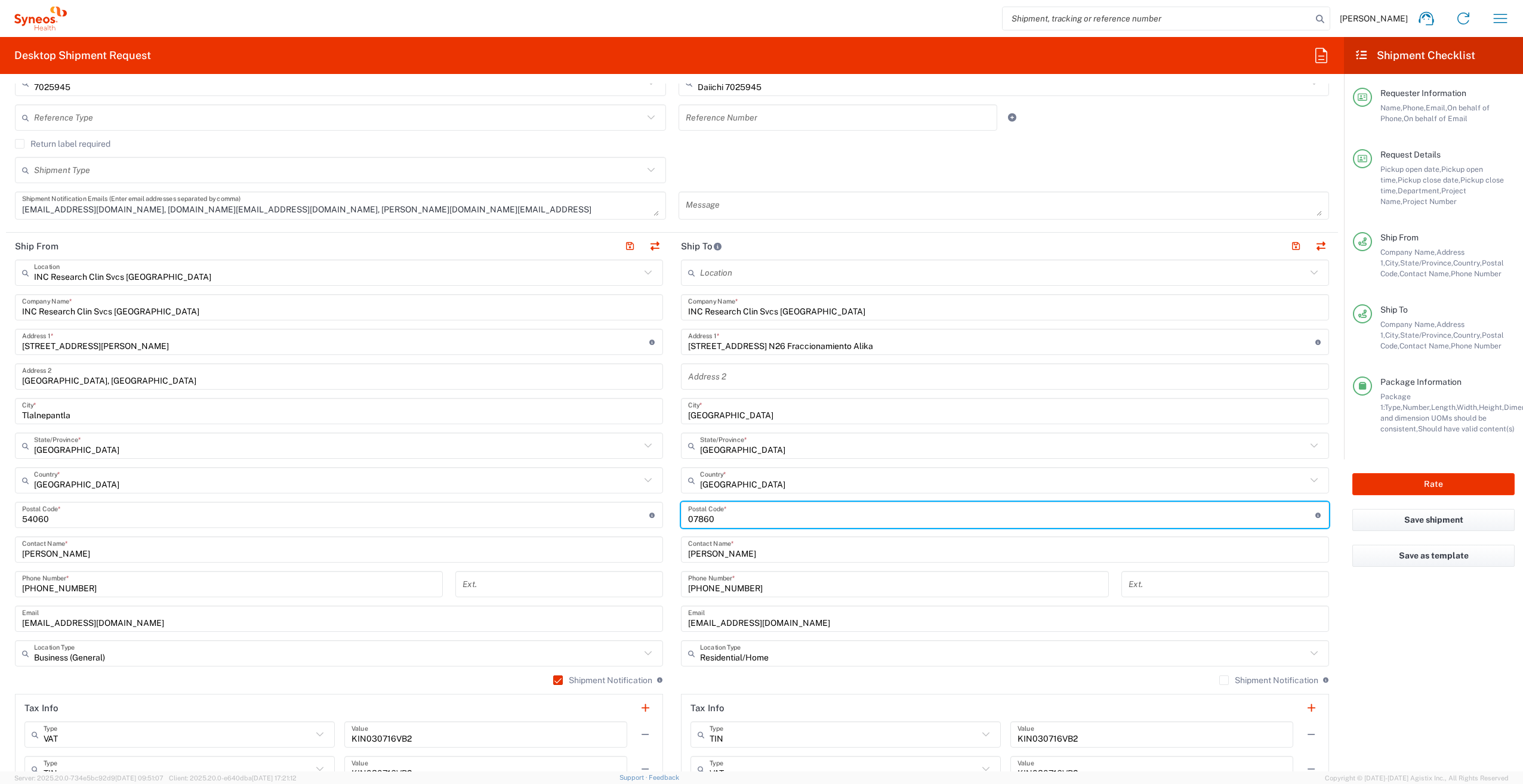
drag, startPoint x: 711, startPoint y: 517, endPoint x: 657, endPoint y: 517, distance: 54.0
click at [657, 517] on div "Ship From INC Research Clin Svcs Mexico Location INC Research Clin Svcs Mexico …" at bounding box center [672, 516] width 1332 height 567
paste input "91808"
type input "91808"
click at [1356, 599] on agx-form-checklist "Shipment Checklist Requester Information Name, Phone, Email, On behalf of Phone…" at bounding box center [1433, 404] width 179 height 734
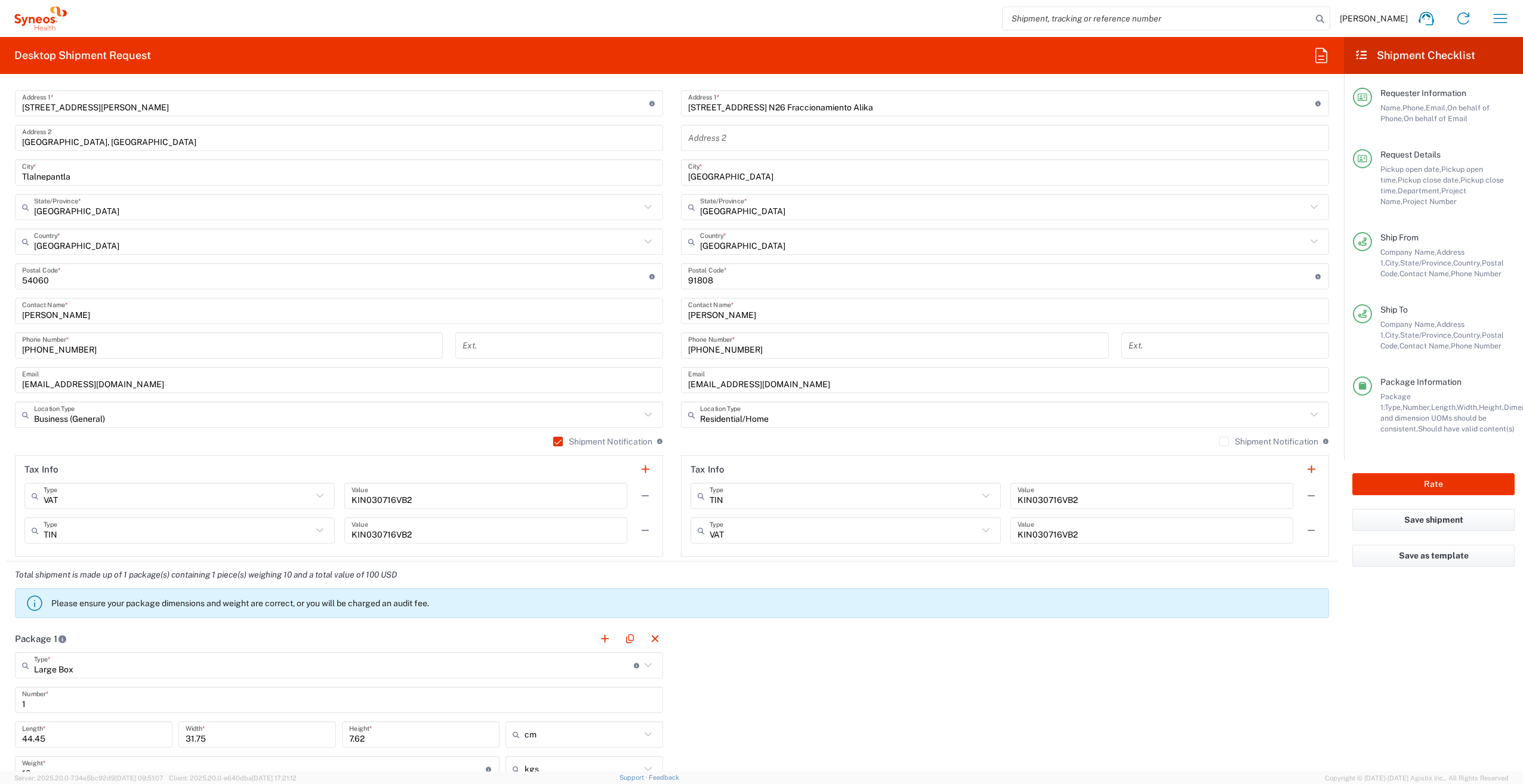
scroll to position [0, 0]
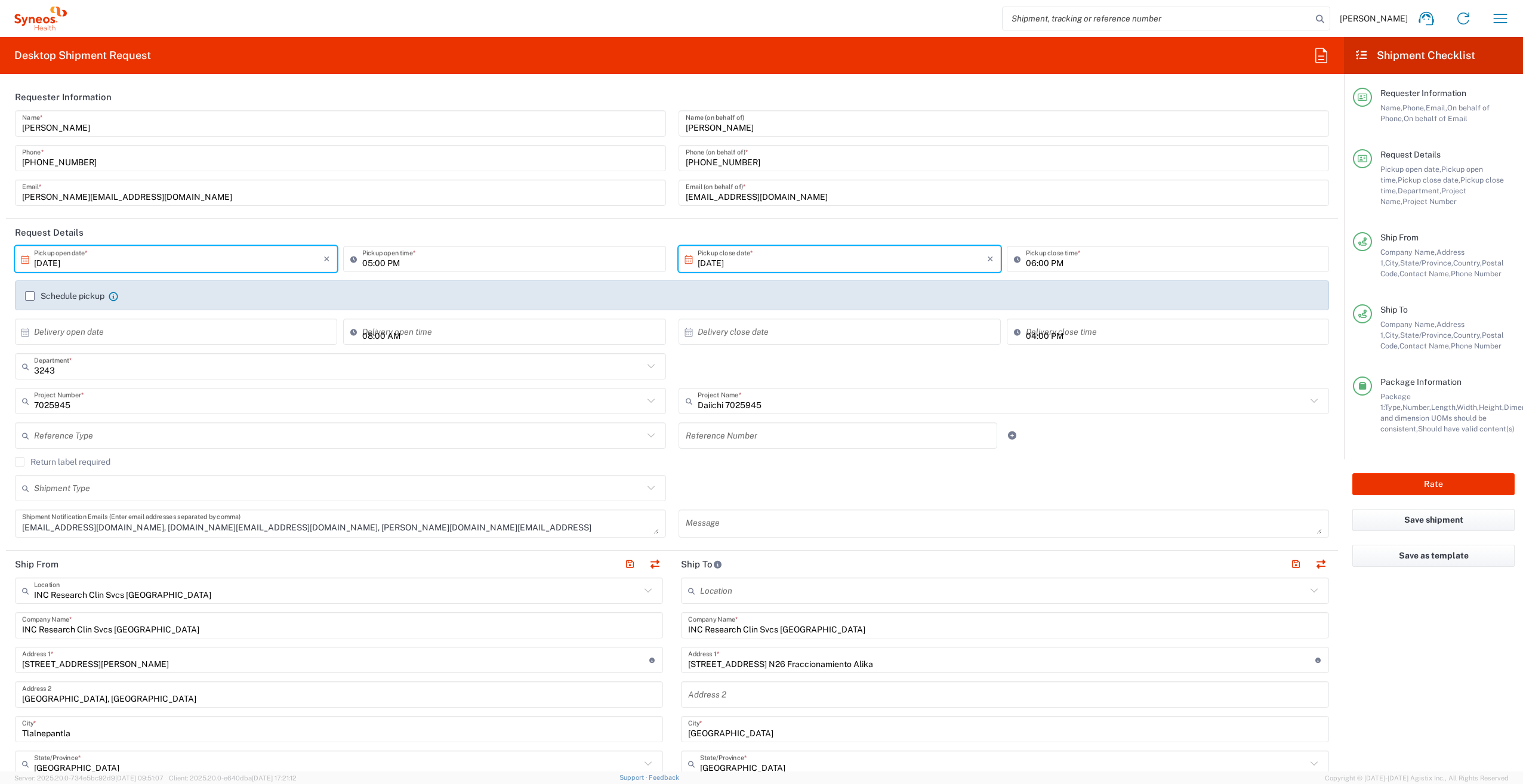
click at [373, 93] on header "Requester Information" at bounding box center [672, 97] width 1332 height 27
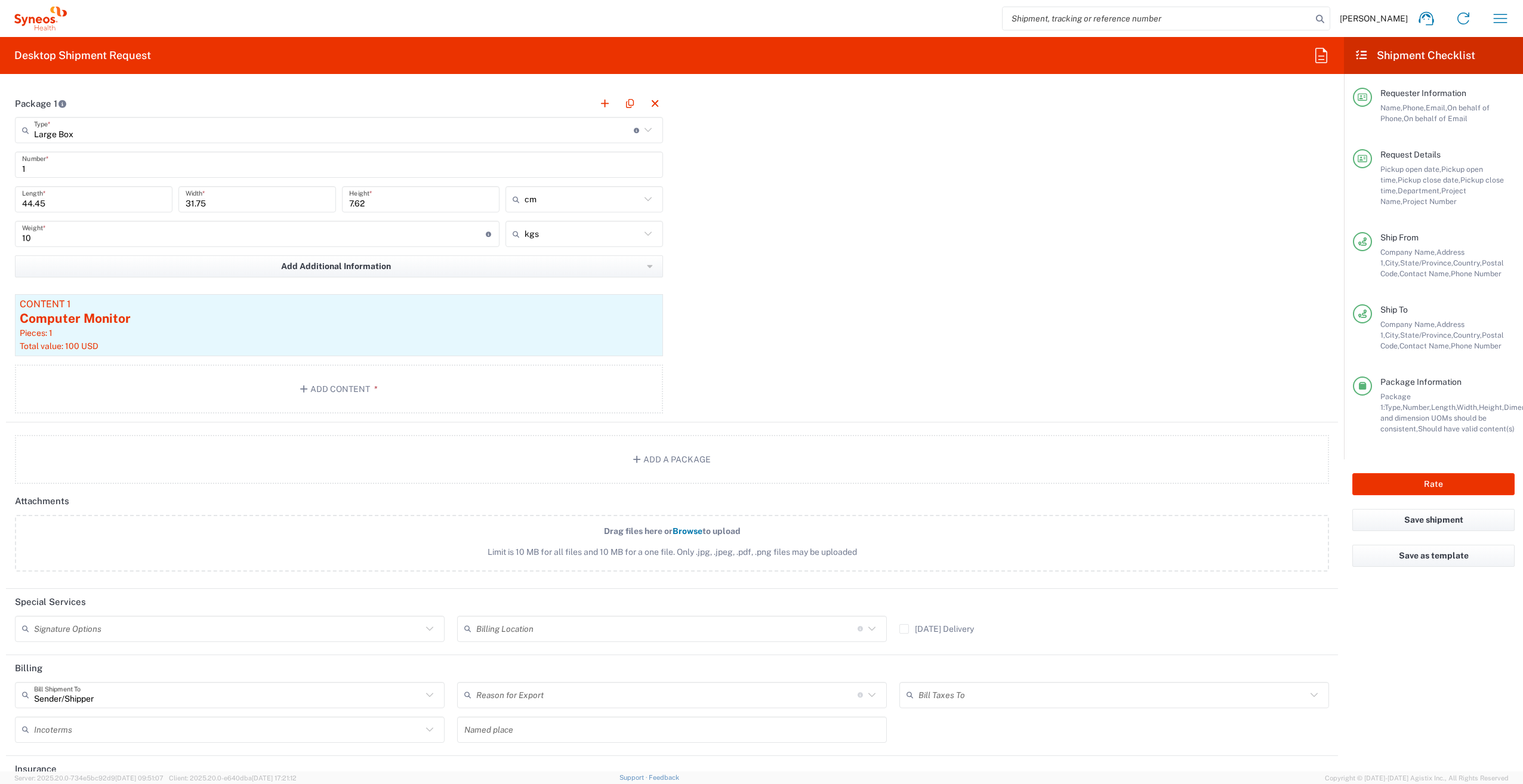
scroll to position [1153, 0]
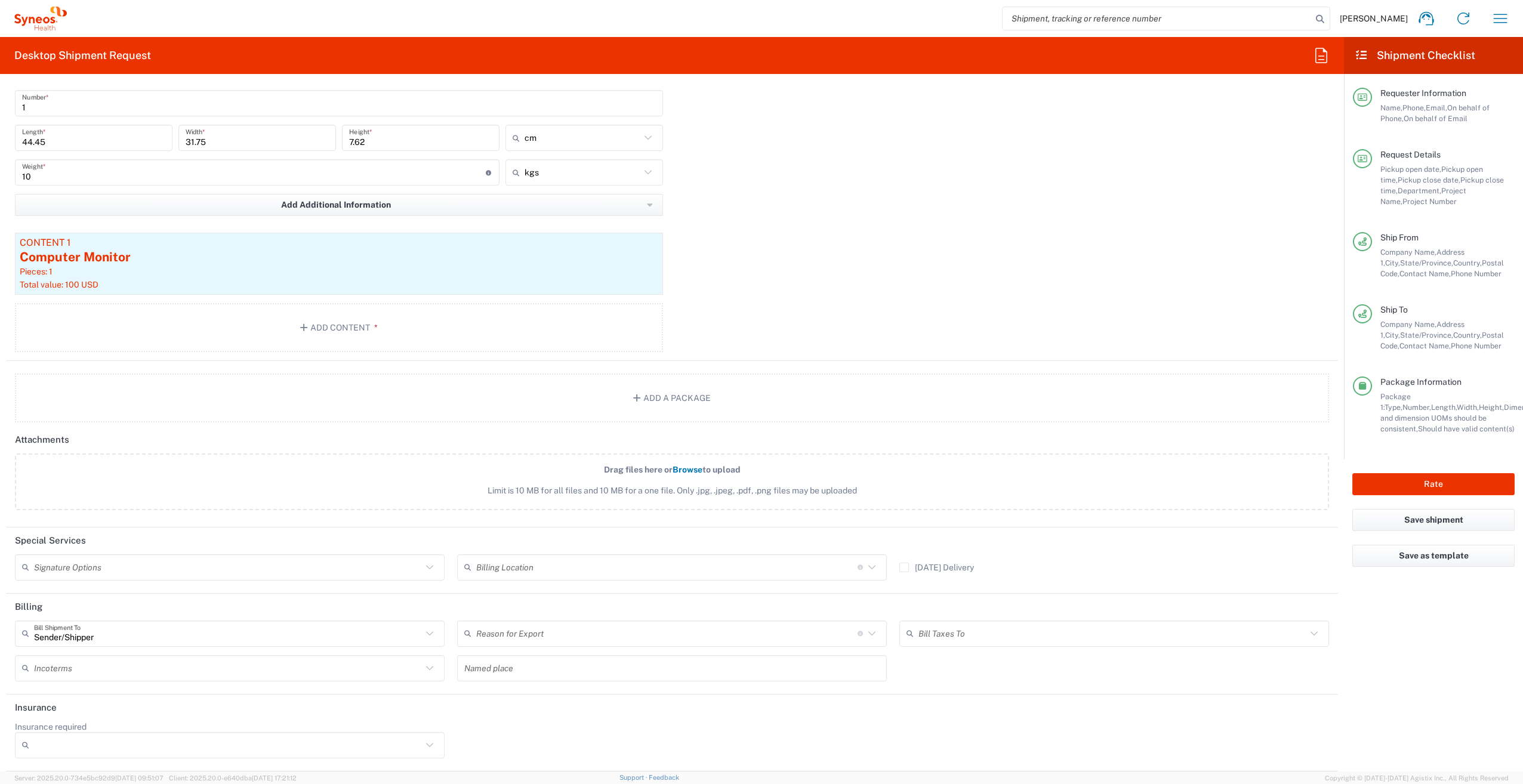
click at [422, 635] on icon at bounding box center [430, 634] width 16 height 16
click at [389, 602] on header "Billing" at bounding box center [672, 607] width 1332 height 27
type input "Sender/Shipper"
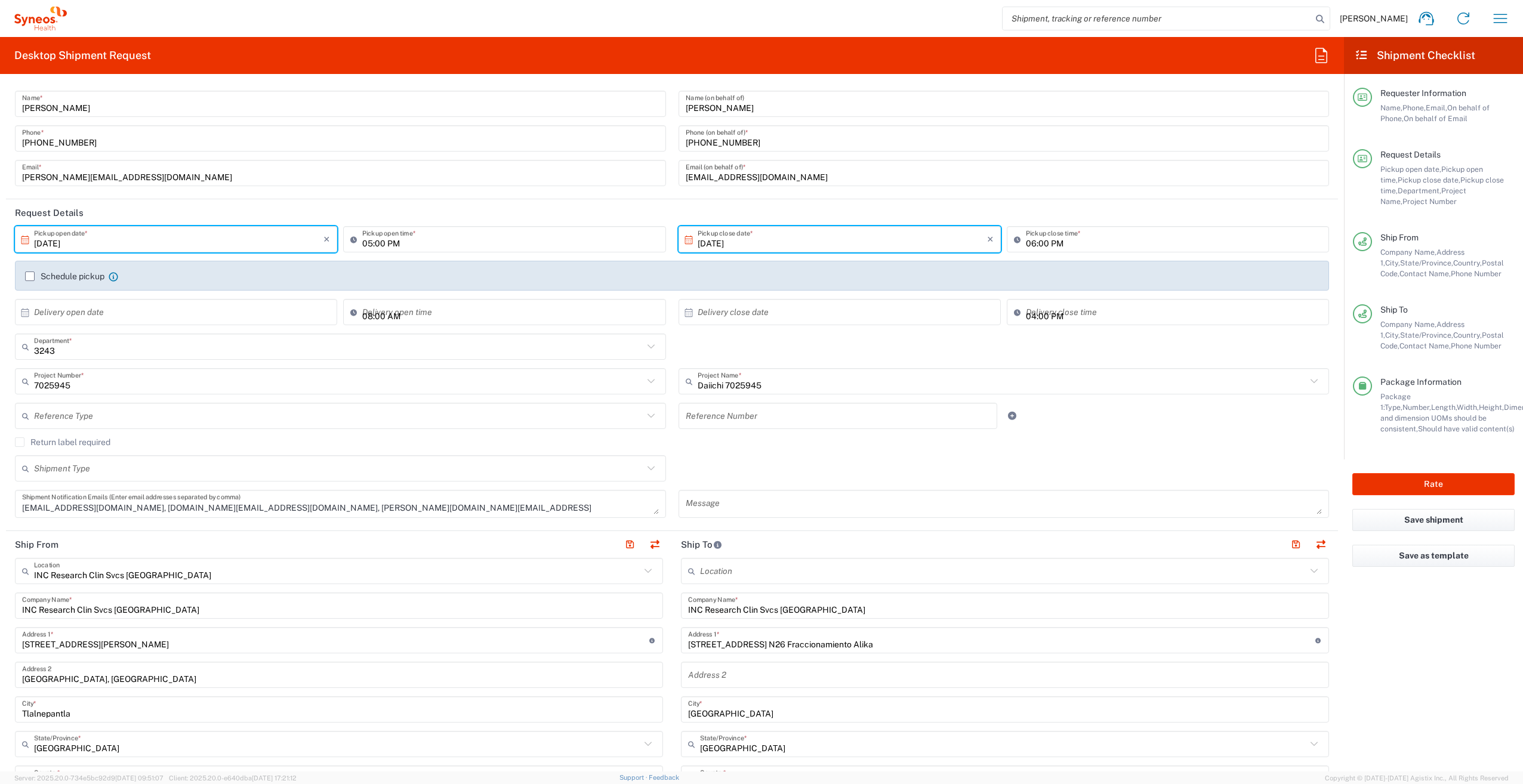
scroll to position [0, 0]
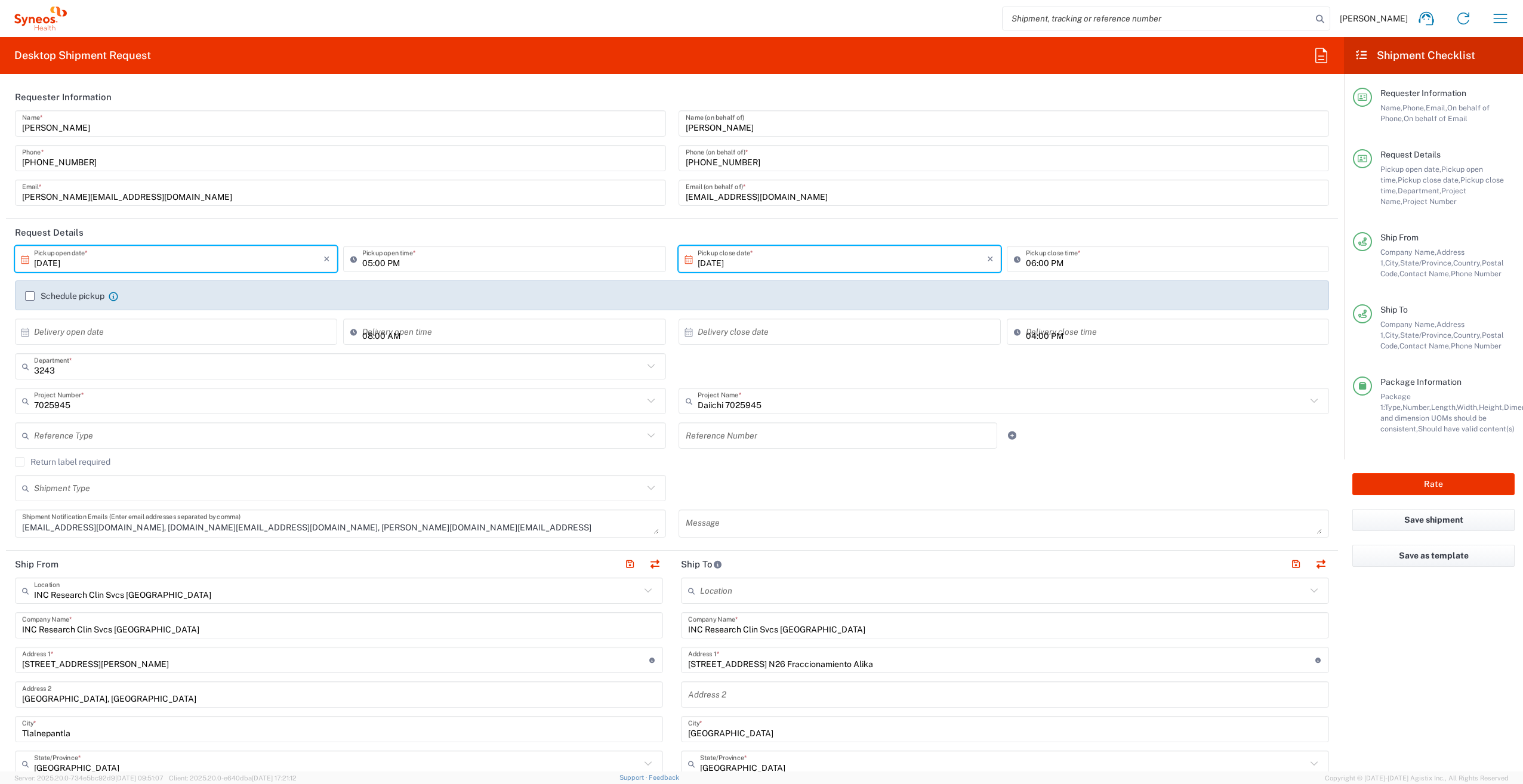
click at [498, 95] on header "Requester Information" at bounding box center [672, 97] width 1332 height 27
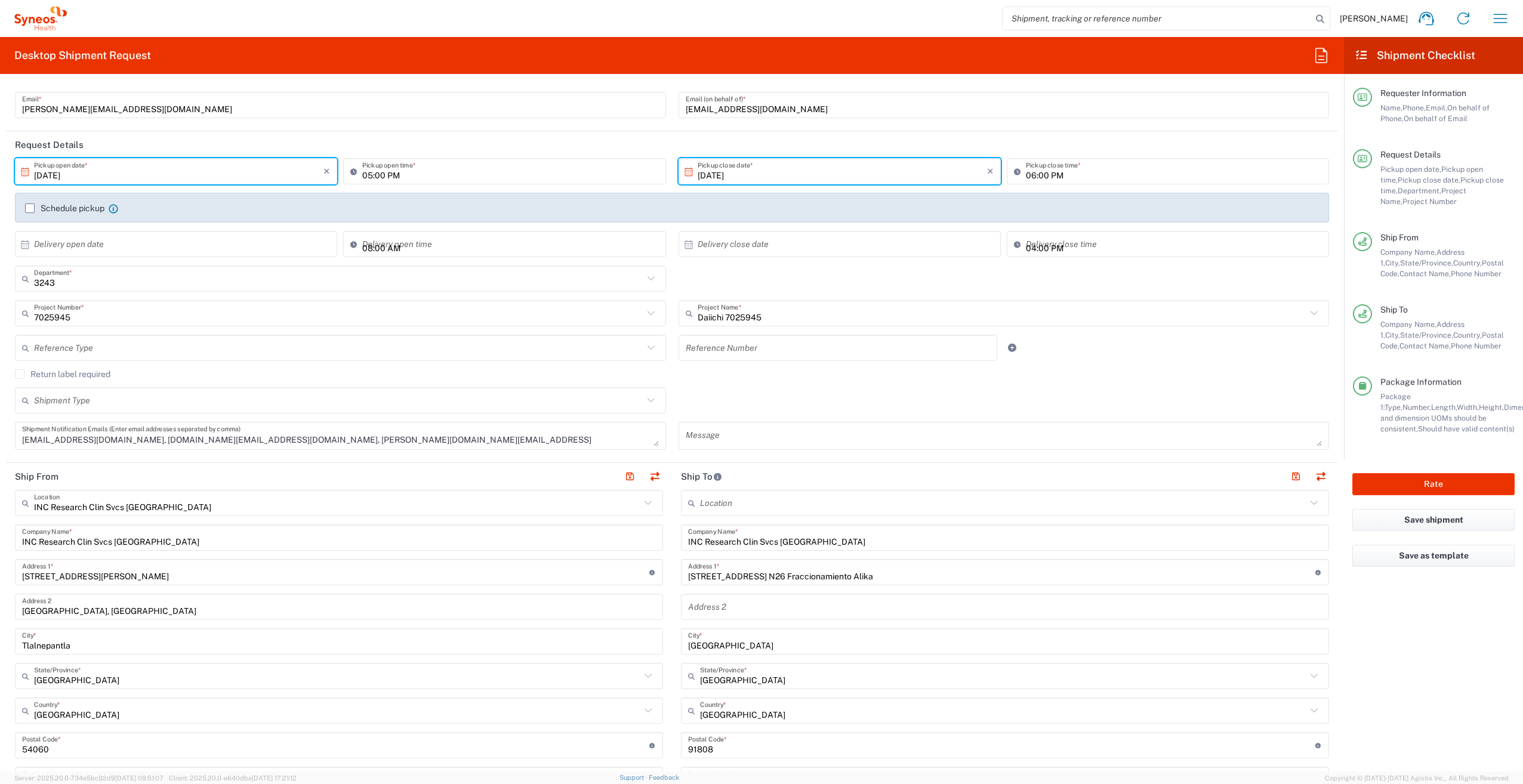
scroll to position [119, 0]
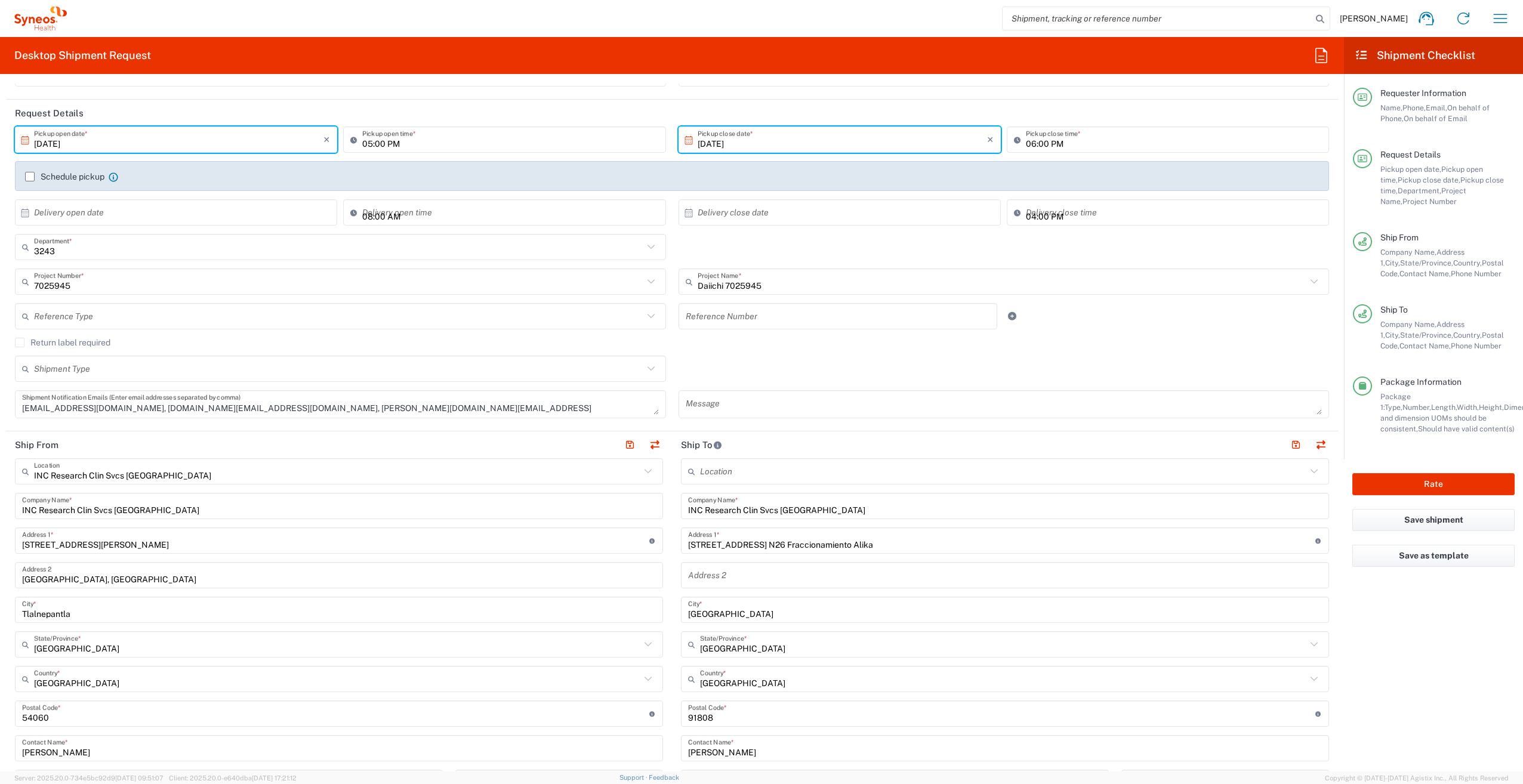
click at [754, 548] on input "Calle 2, Int. 185, Ext. N26 Fraccionamiento Alika" at bounding box center [1001, 541] width 627 height 21
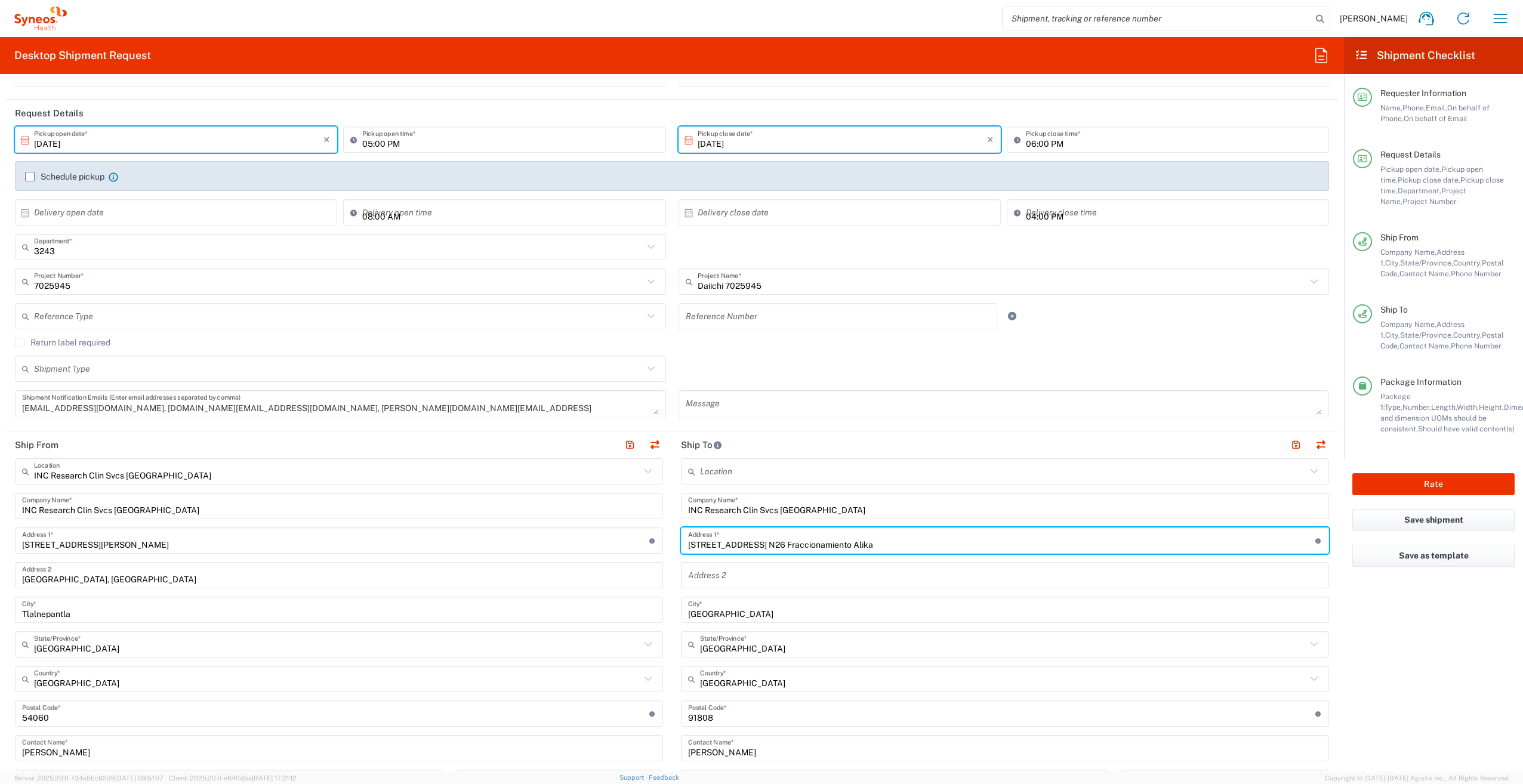
click at [881, 546] on input "Calle 2, Int. 185, Ext. N26 Fraccionamiento Alika" at bounding box center [1001, 541] width 627 height 21
drag, startPoint x: 804, startPoint y: 537, endPoint x: 675, endPoint y: 536, distance: 129.0
click at [675, 536] on main "Location Addison Whitney LLC-Morrisvile NC US Barcelona-Syneos Health BioSector…" at bounding box center [1005, 726] width 666 height 536
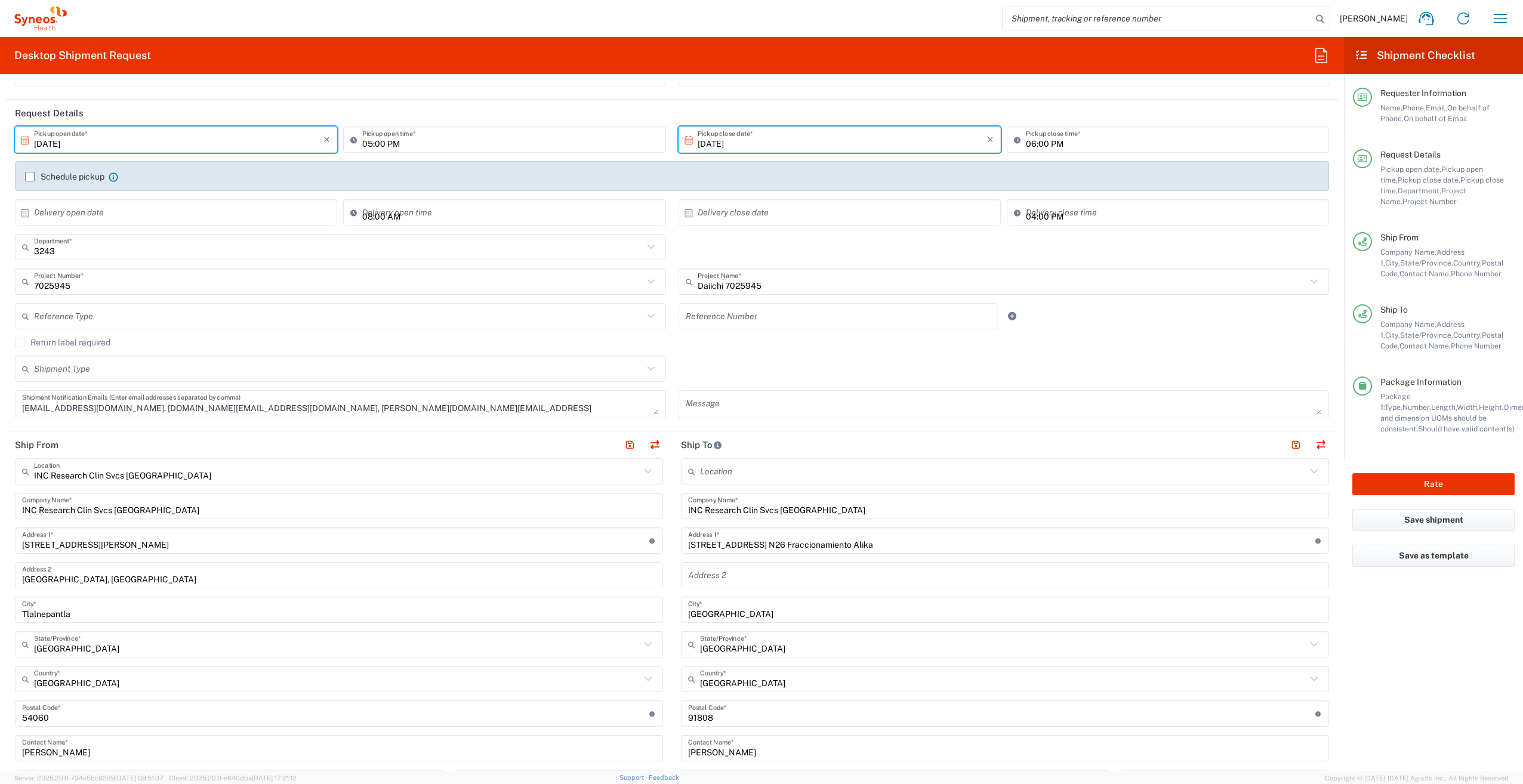
click at [866, 550] on input "Calle 2, Int. 185, Ext. N26 Fraccionamiento Alika" at bounding box center [1001, 541] width 627 height 21
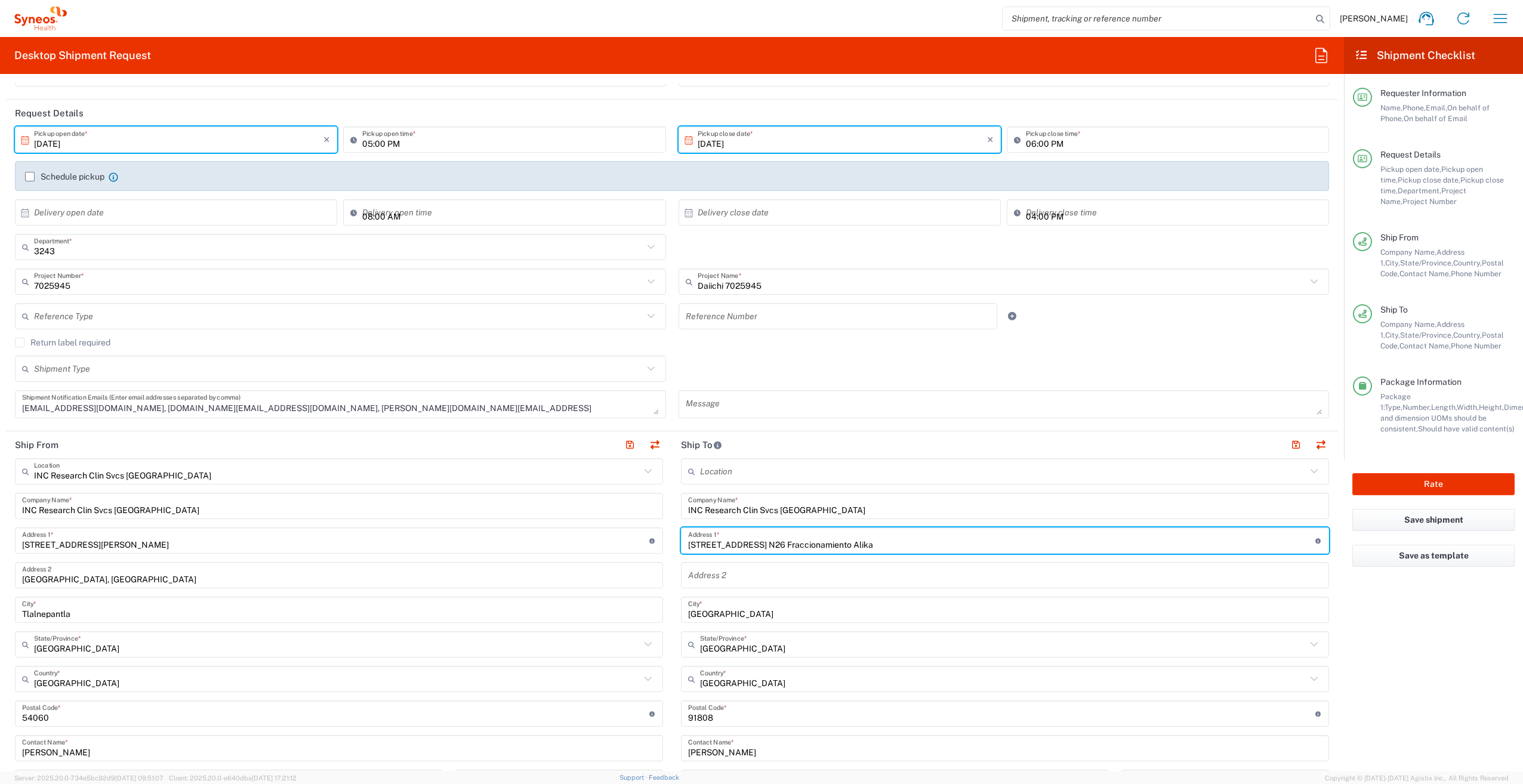
drag, startPoint x: 905, startPoint y: 545, endPoint x: 874, endPoint y: 545, distance: 31.0
click at [905, 545] on input "Calle 2, Int. 185, Ext. N26 Fraccionamiento Alika" at bounding box center [1001, 541] width 627 height 21
drag, startPoint x: 901, startPoint y: 548, endPoint x: 655, endPoint y: 547, distance: 246.0
click at [654, 547] on div "Ship From INC Research Clin Svcs Mexico Location INC Research Clin Svcs Mexico …" at bounding box center [672, 715] width 1332 height 567
paste input "Ext. 185, In"
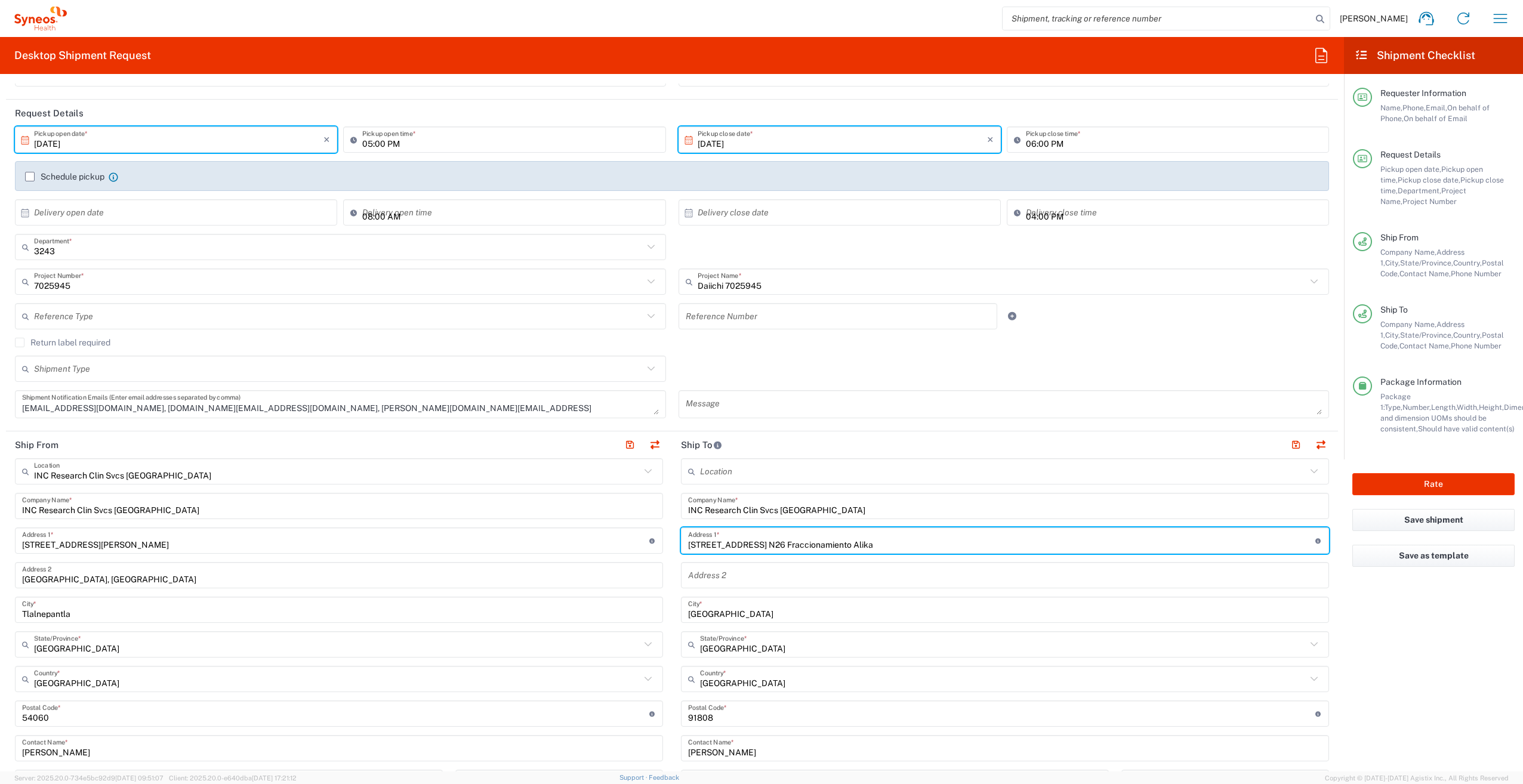
type input "Calle 2, Ext. 185, Int. N26 Fraccionamiento Alika"
click at [856, 523] on div "Location Addison Whitney LLC-Morrisvile NC US Barcelona-Syneos Health BioSector…" at bounding box center [1005, 726] width 648 height 536
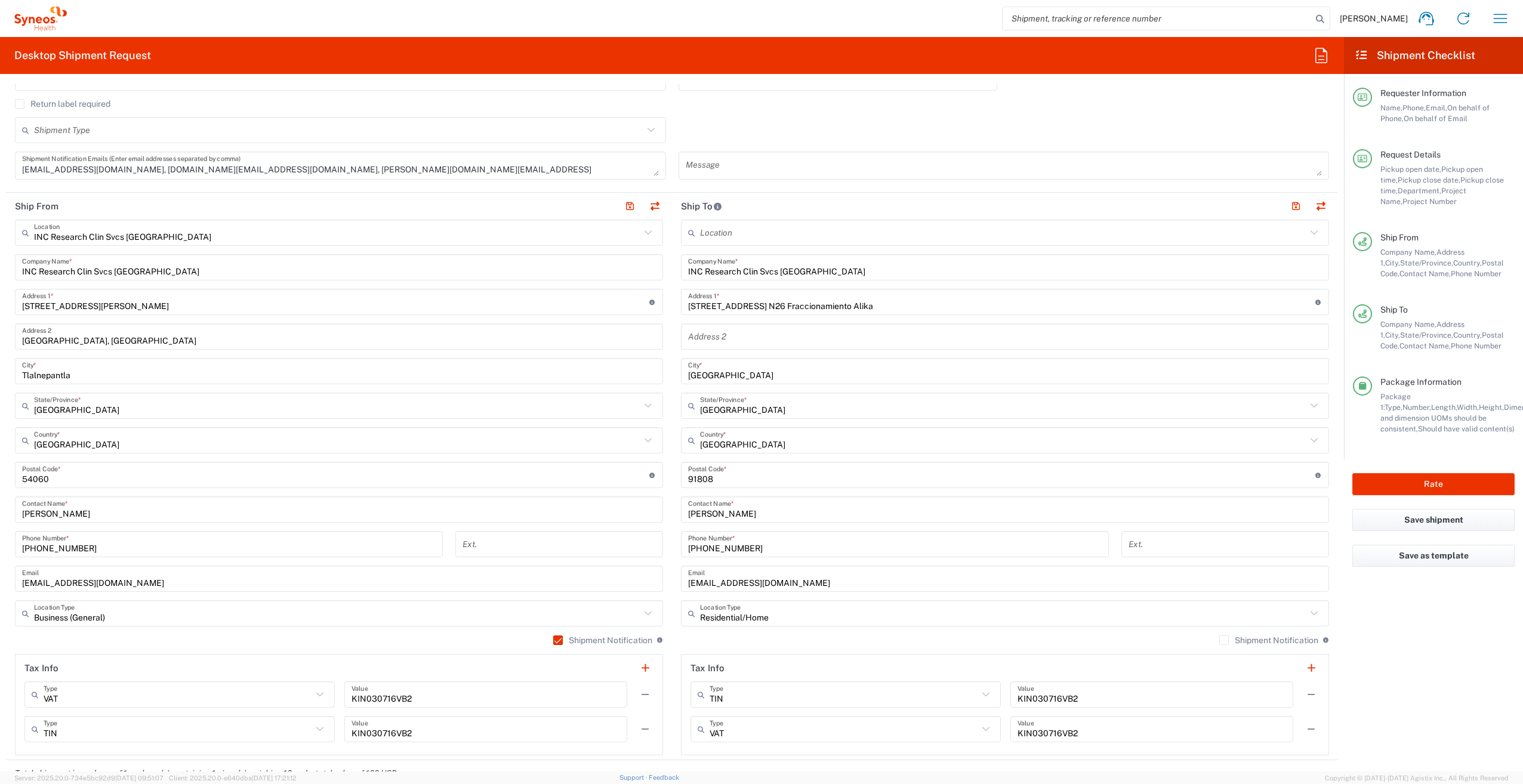
scroll to position [418, 0]
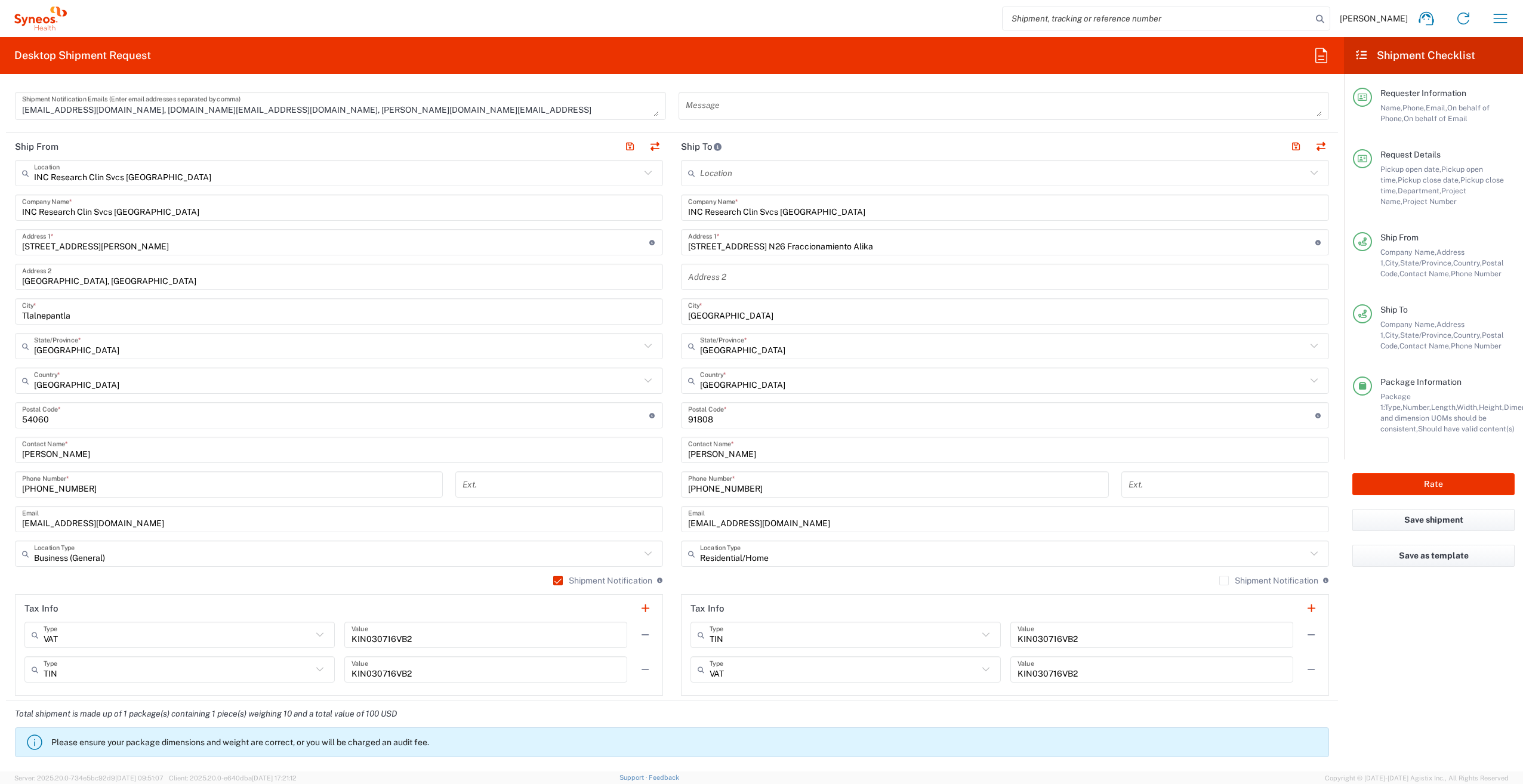
drag, startPoint x: 1491, startPoint y: 608, endPoint x: 1486, endPoint y: 620, distance: 13.0
click at [1491, 608] on agx-form-checklist "Shipment Checklist Requester Information Name, Phone, Email, On behalf of Phone…" at bounding box center [1433, 404] width 179 height 734
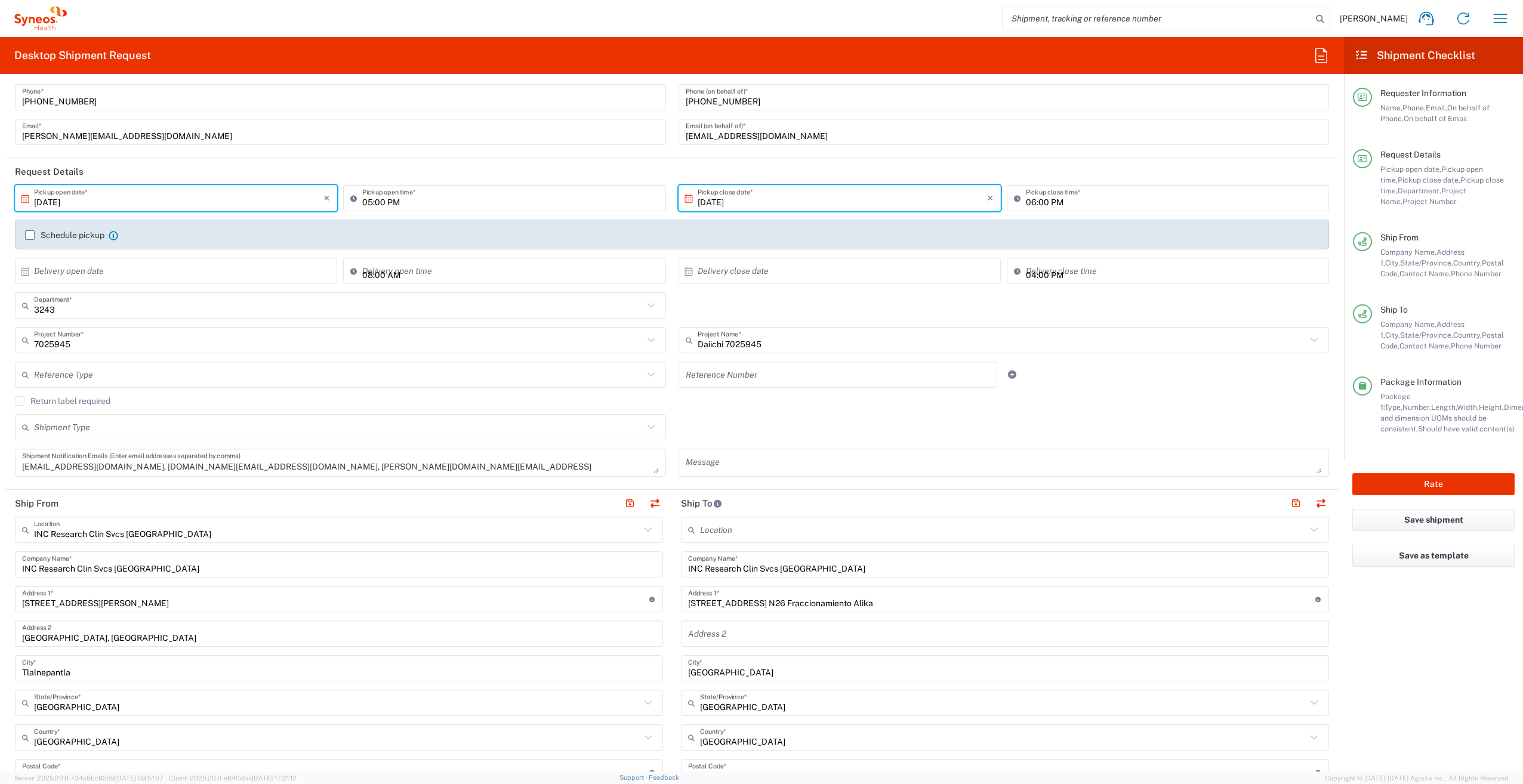
scroll to position [0, 0]
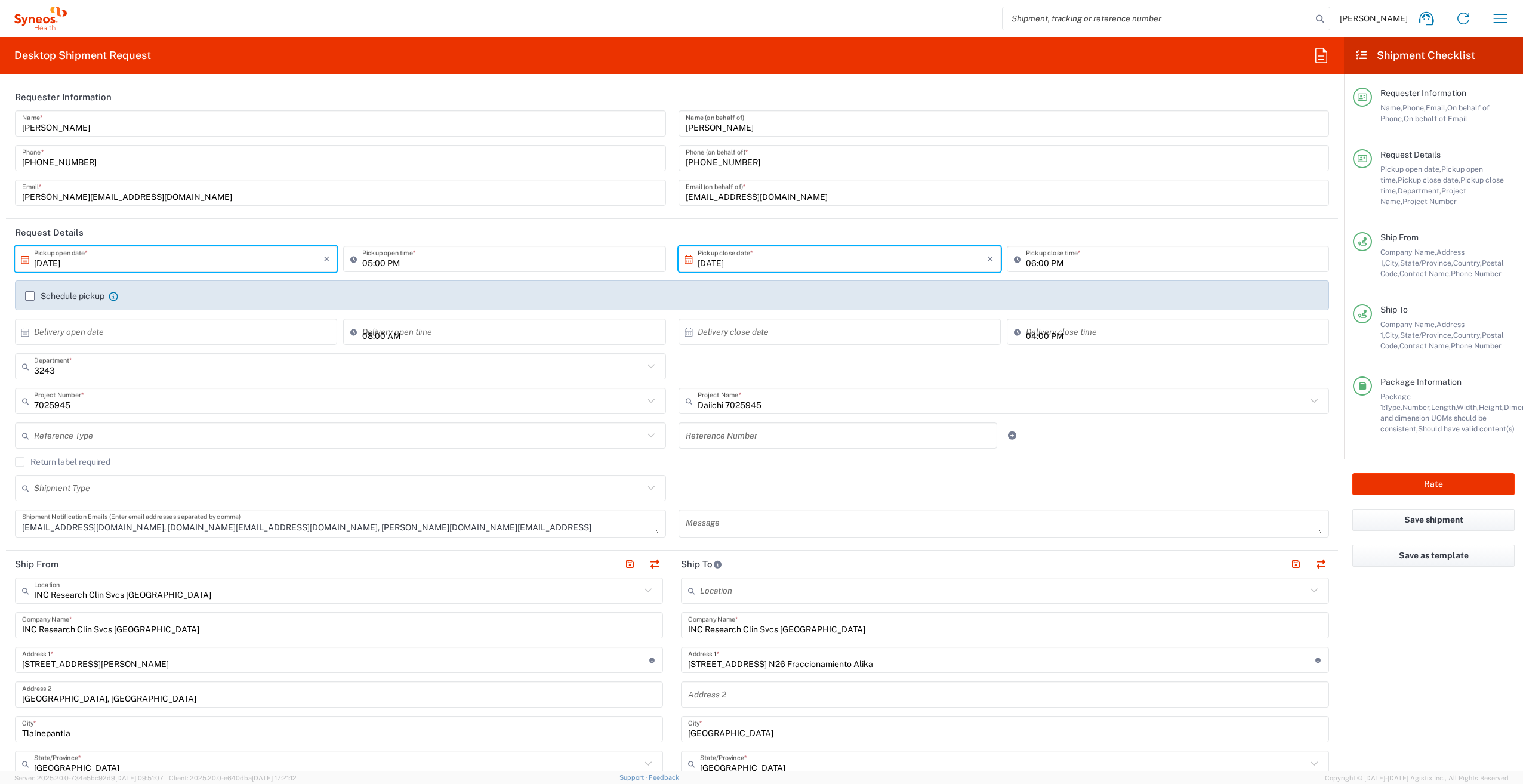
click at [658, 90] on header "Requester Information" at bounding box center [672, 97] width 1332 height 27
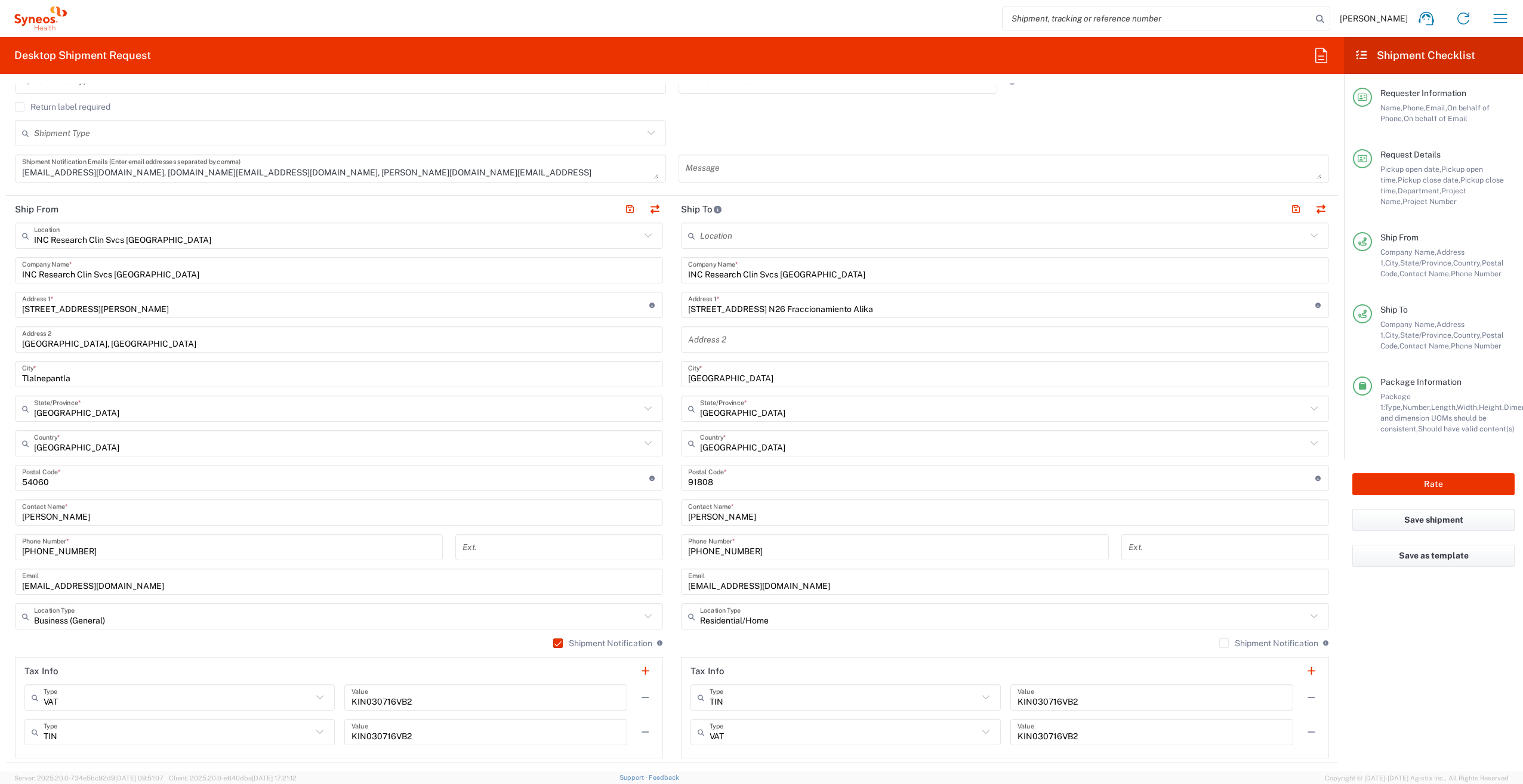
scroll to position [318, 0]
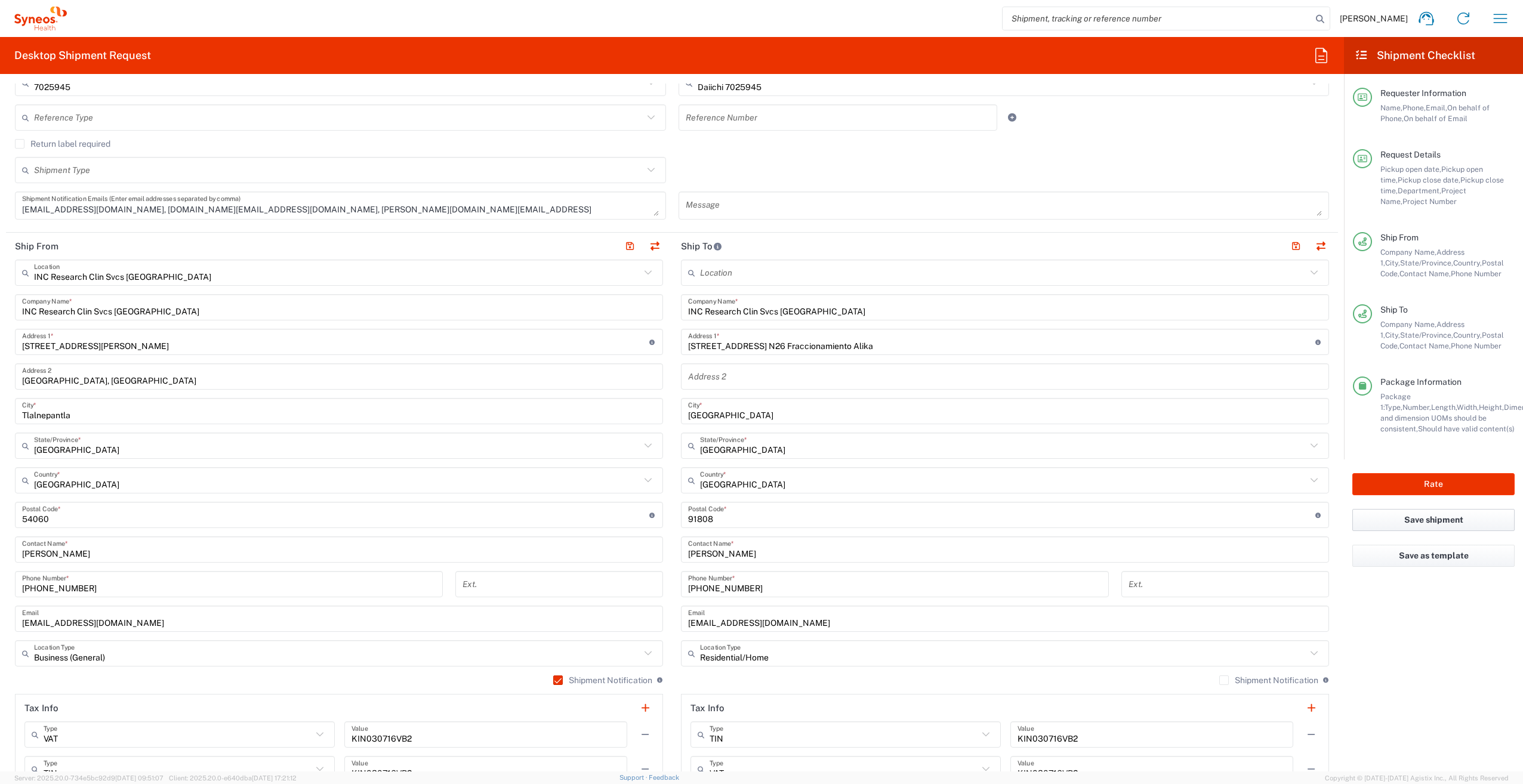
click at [1461, 521] on button "Save shipment" at bounding box center [1433, 520] width 162 height 22
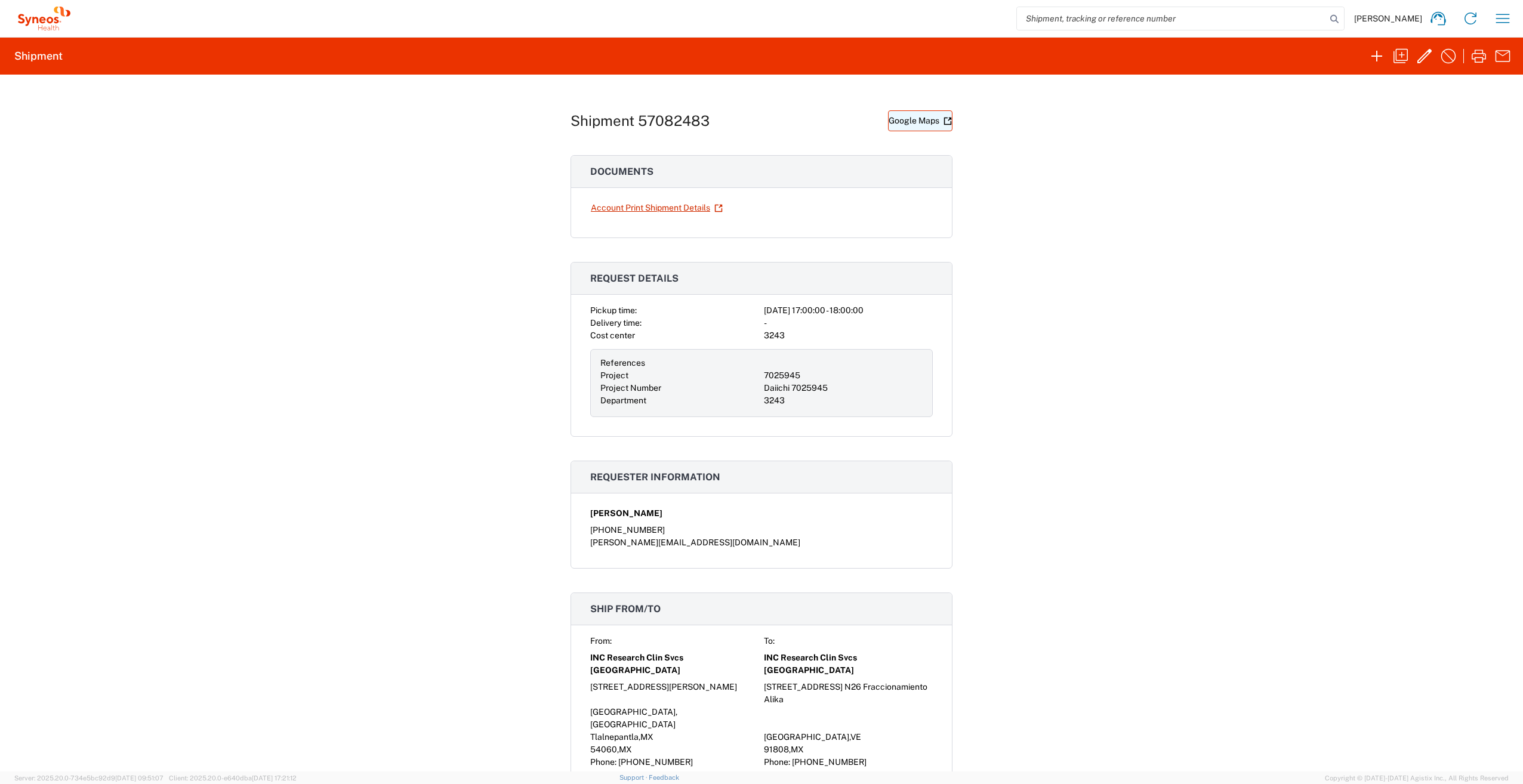
click at [913, 122] on link "Google Maps" at bounding box center [920, 120] width 64 height 21
click at [1503, 15] on icon "button" at bounding box center [1503, 18] width 14 height 9
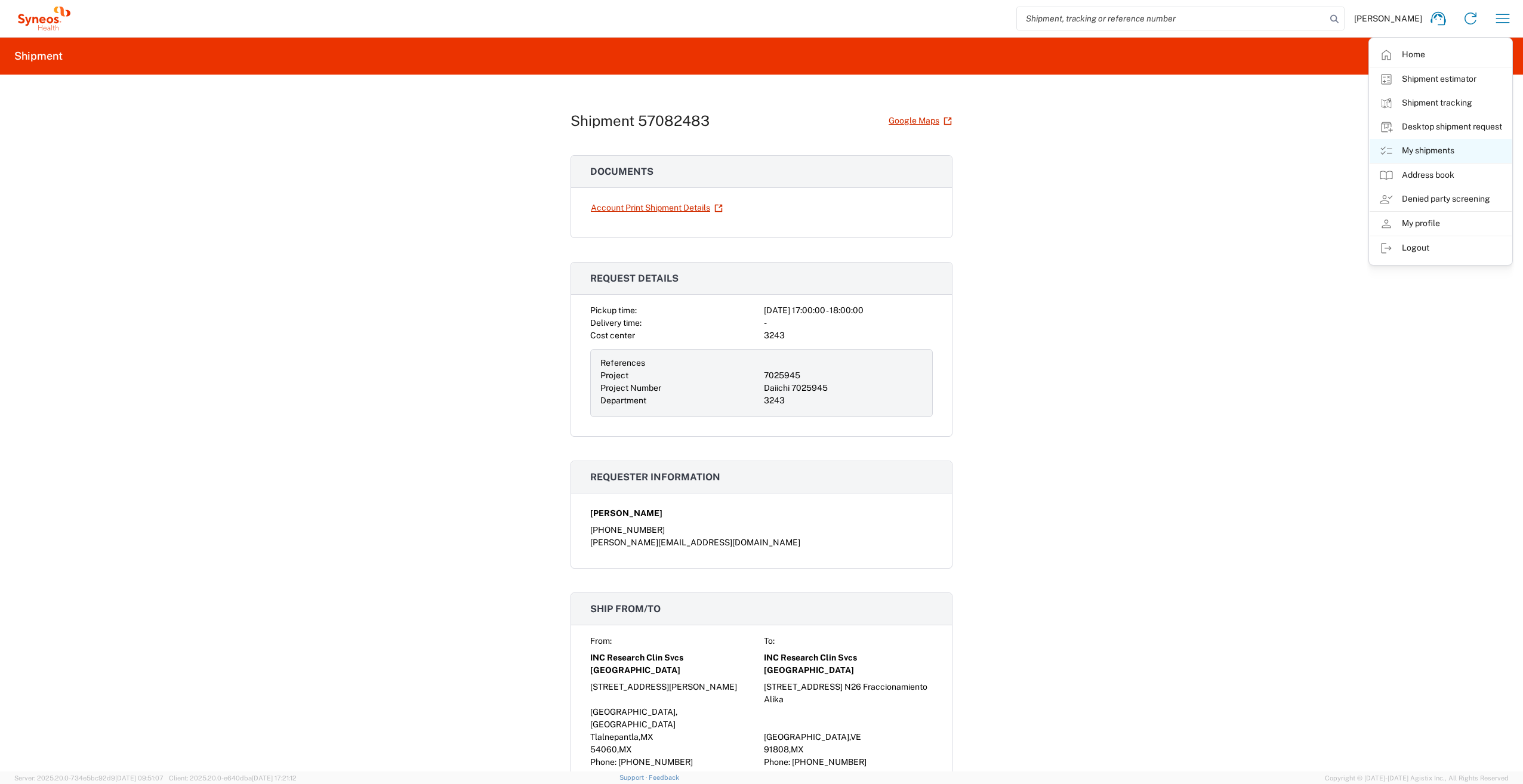
click at [1435, 153] on link "My shipments" at bounding box center [1440, 151] width 142 height 24
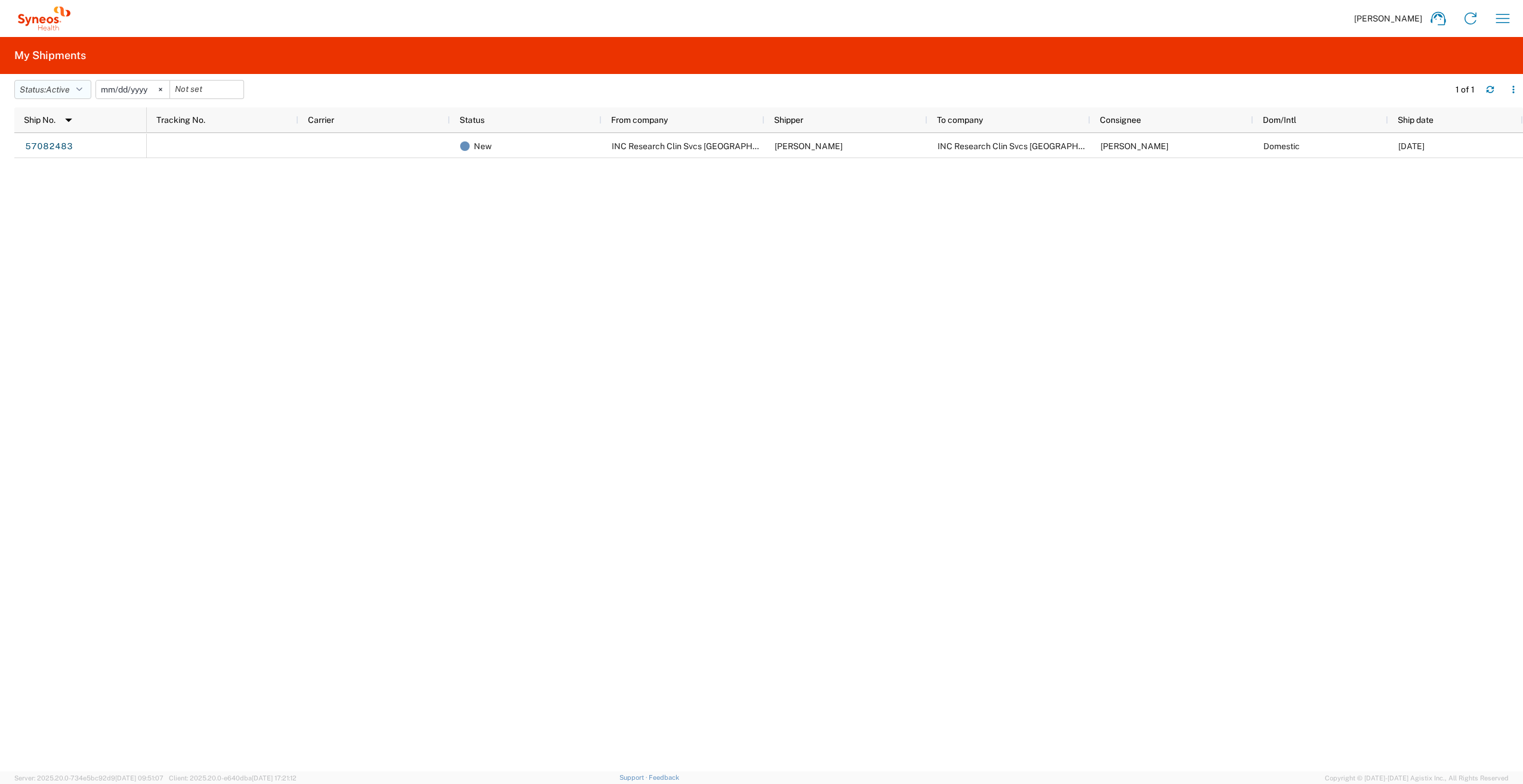
click at [76, 89] on button "Status: Active" at bounding box center [53, 89] width 77 height 19
click at [40, 150] on span "All" at bounding box center [85, 152] width 139 height 19
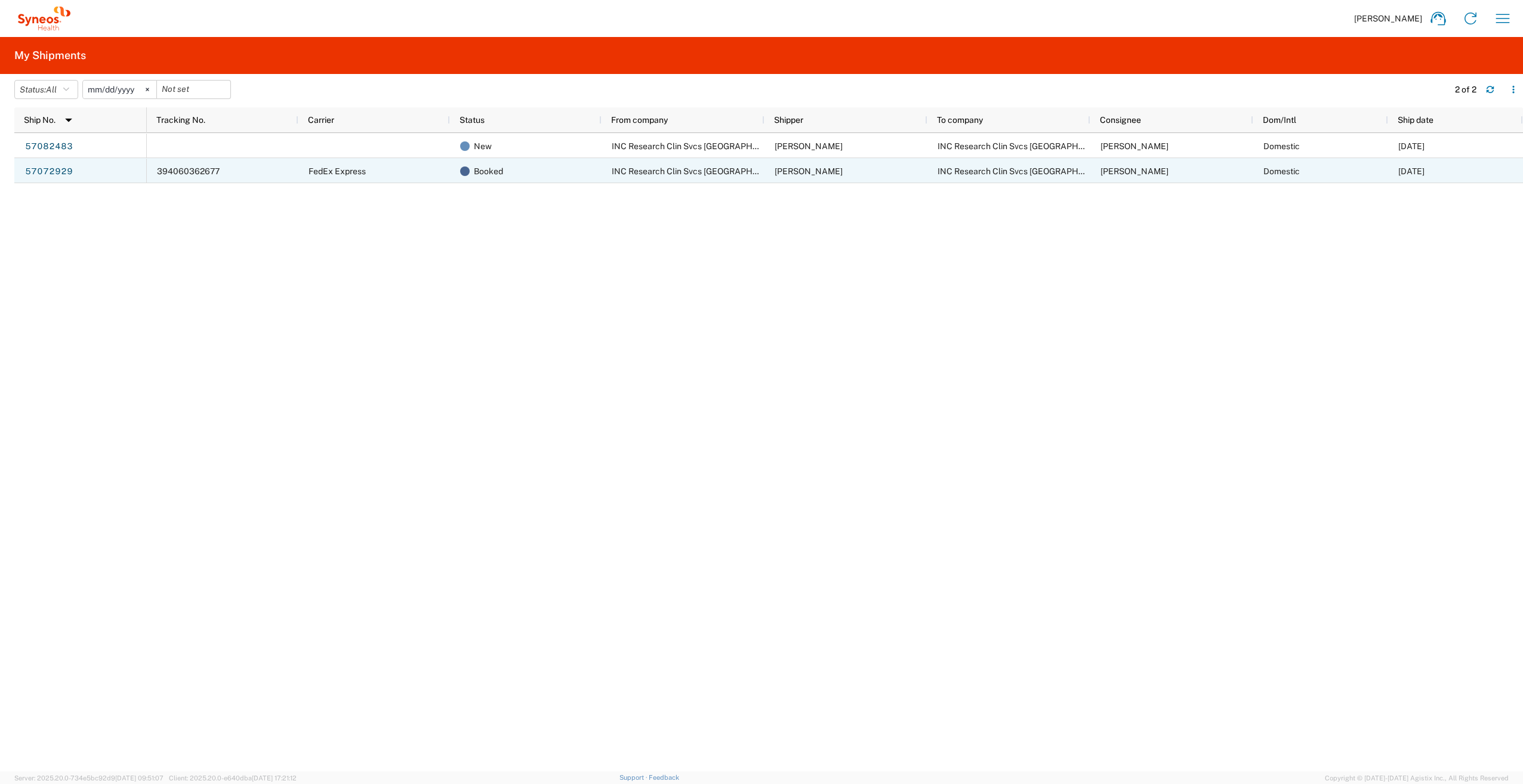
click at [327, 174] on span "FedEx Express" at bounding box center [338, 171] width 58 height 10
click at [70, 171] on link "57072929" at bounding box center [49, 172] width 49 height 19
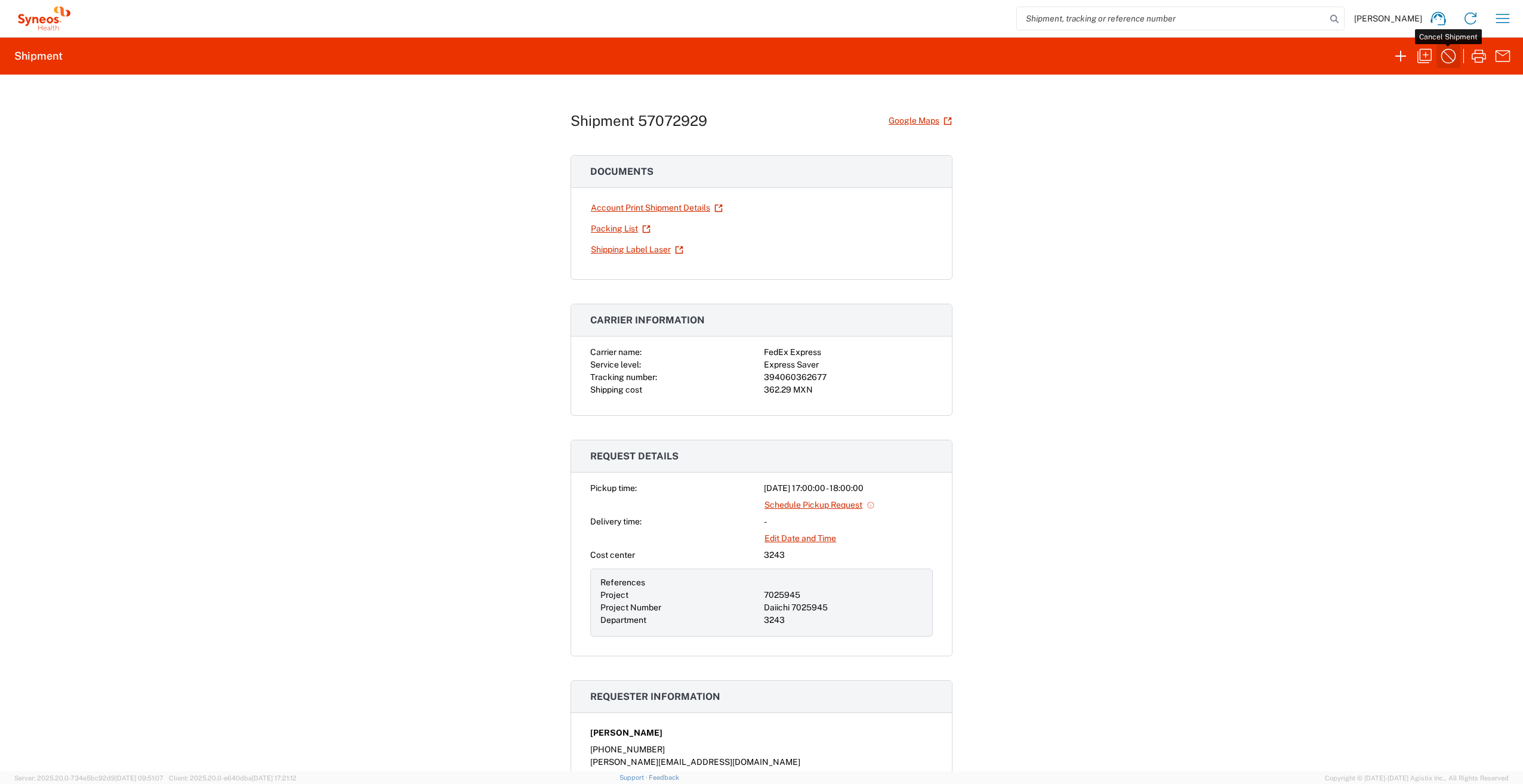
click at [1449, 55] on icon "button" at bounding box center [1448, 56] width 19 height 19
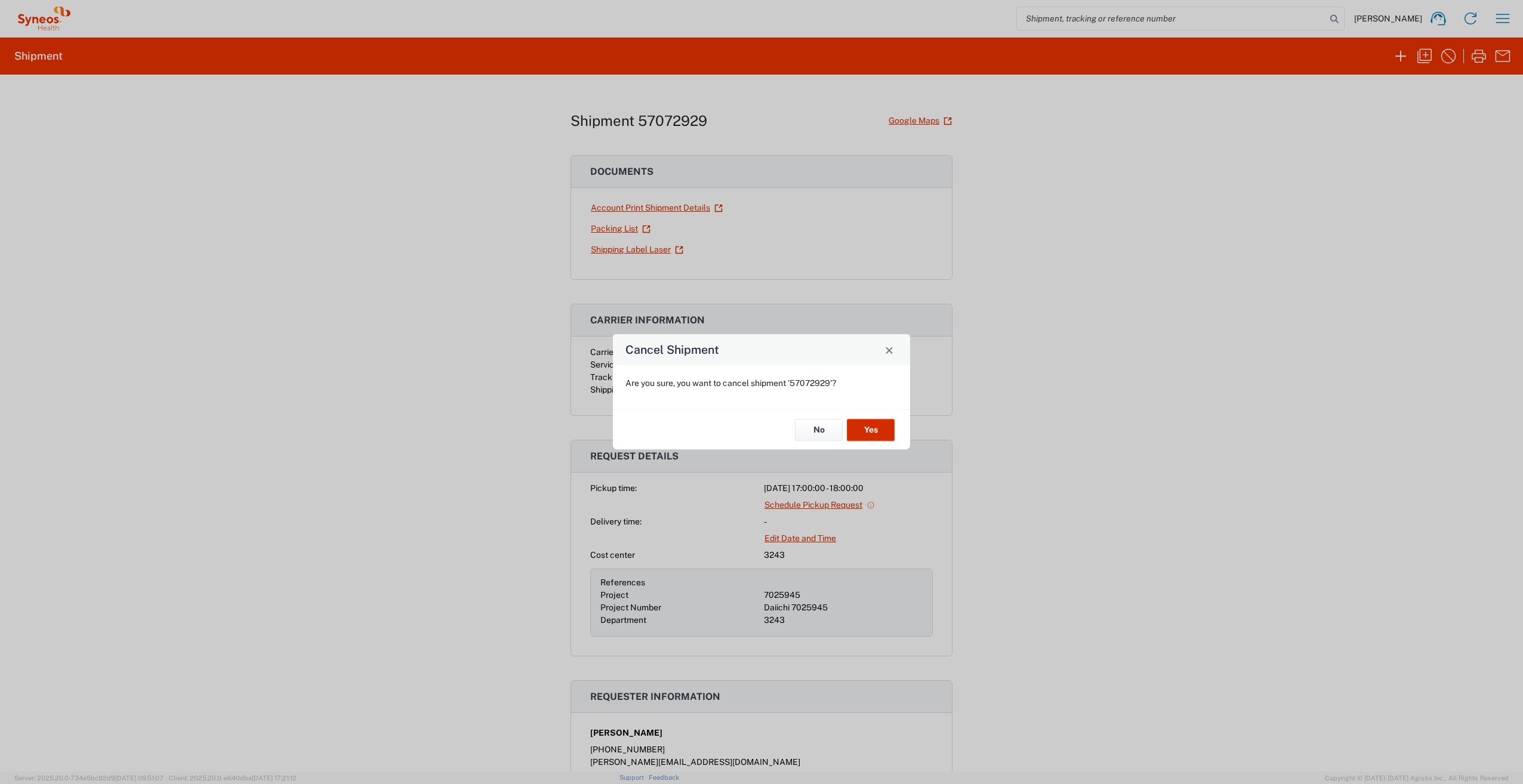
click at [870, 429] on button "Yes" at bounding box center [871, 430] width 48 height 22
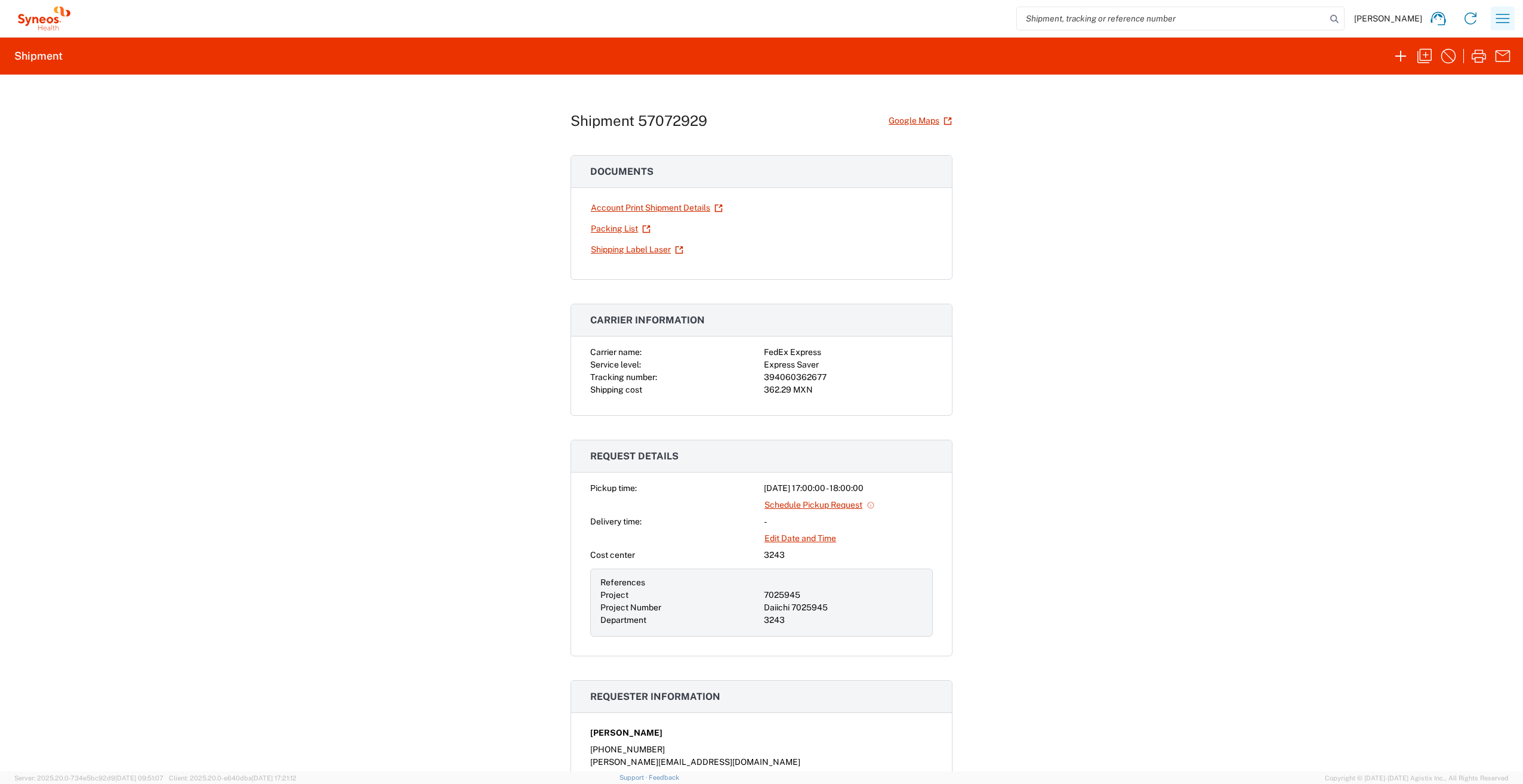
click at [1501, 22] on icon "button" at bounding box center [1503, 19] width 19 height 19
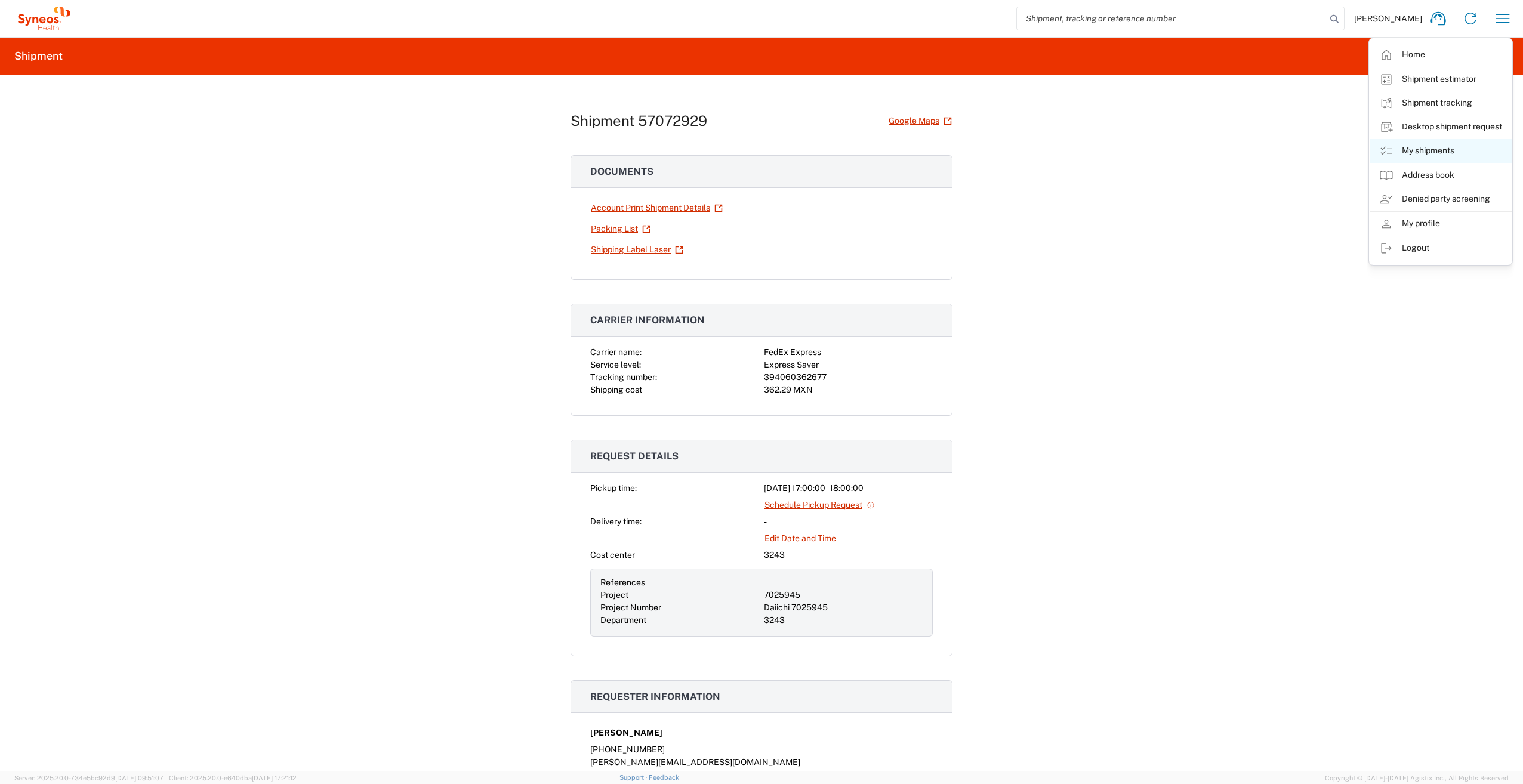
click at [1439, 156] on link "My shipments" at bounding box center [1440, 151] width 142 height 24
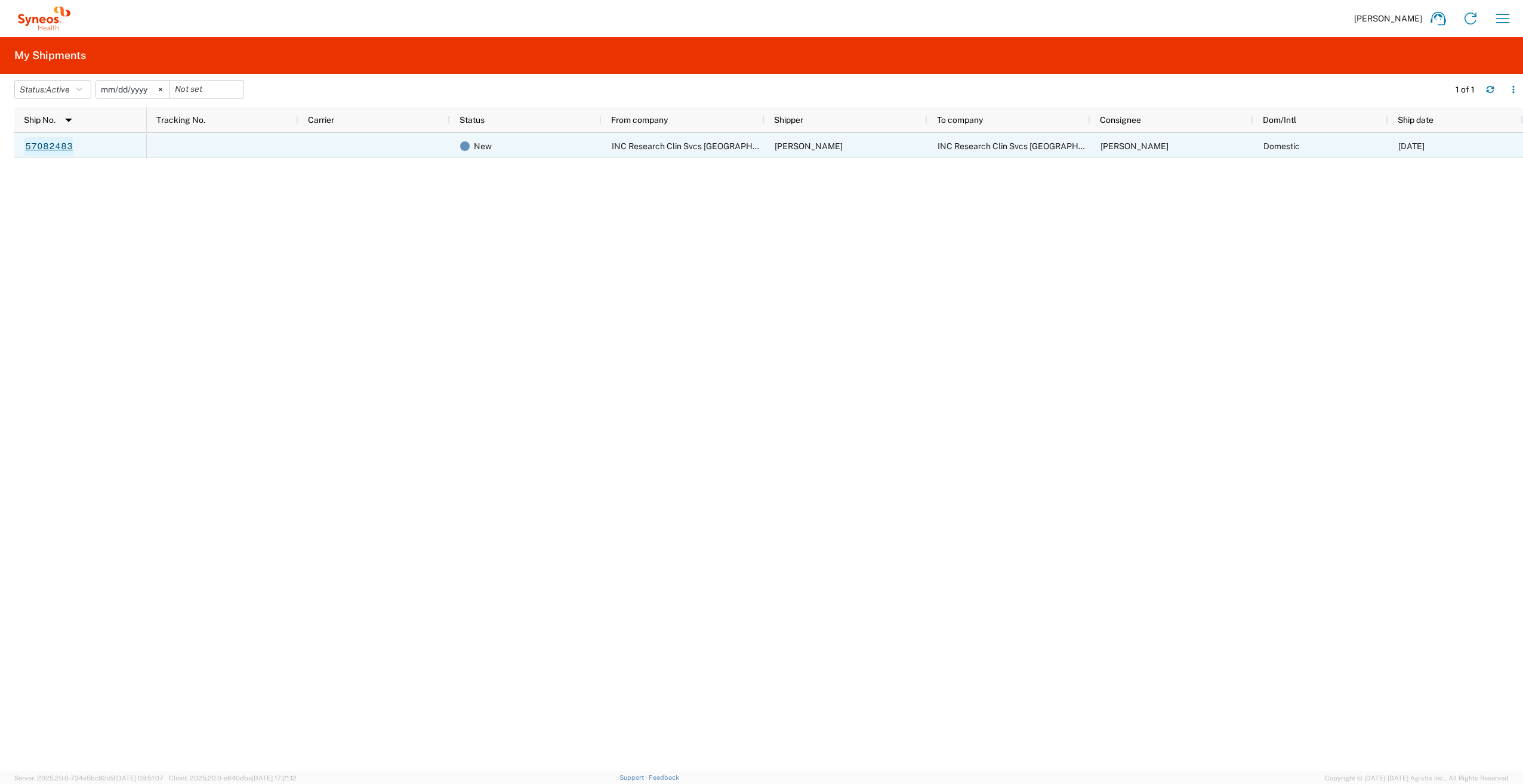
click at [61, 147] on link "57082483" at bounding box center [49, 147] width 49 height 19
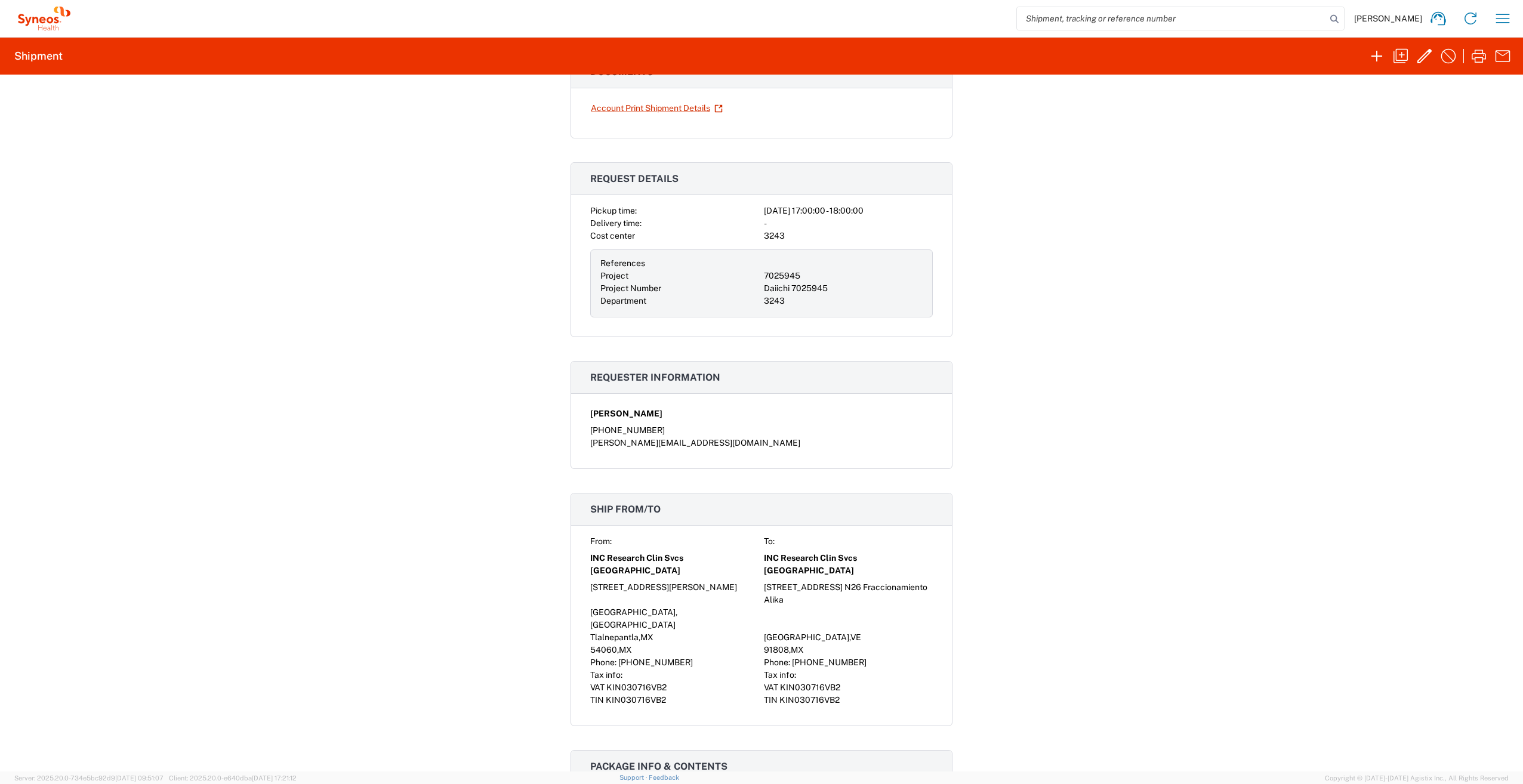
scroll to position [119, 0]
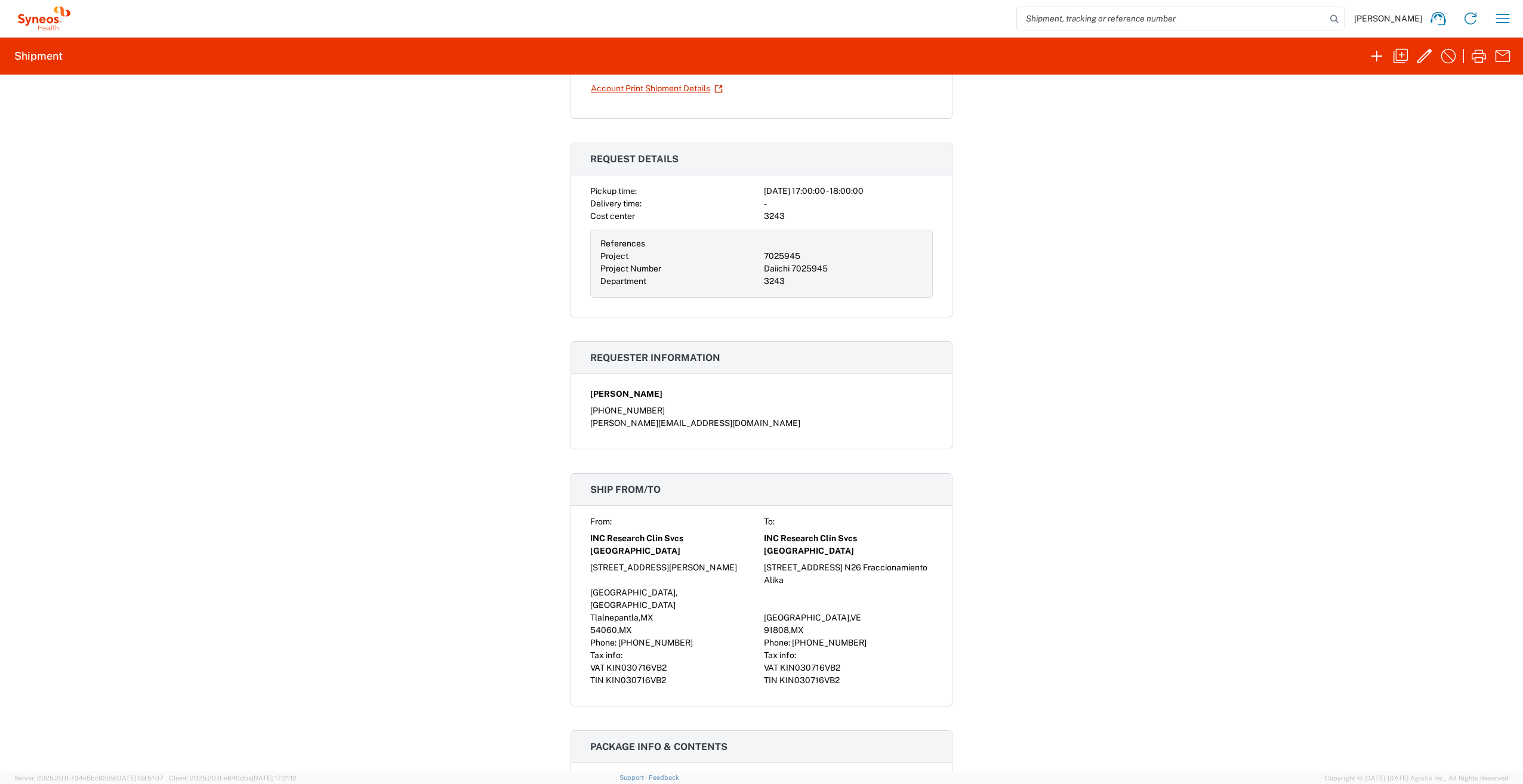
click at [1087, 767] on div "Shipment 57082483 Google Maps Documents Account Print Shipment Details Request …" at bounding box center [762, 423] width 1523 height 696
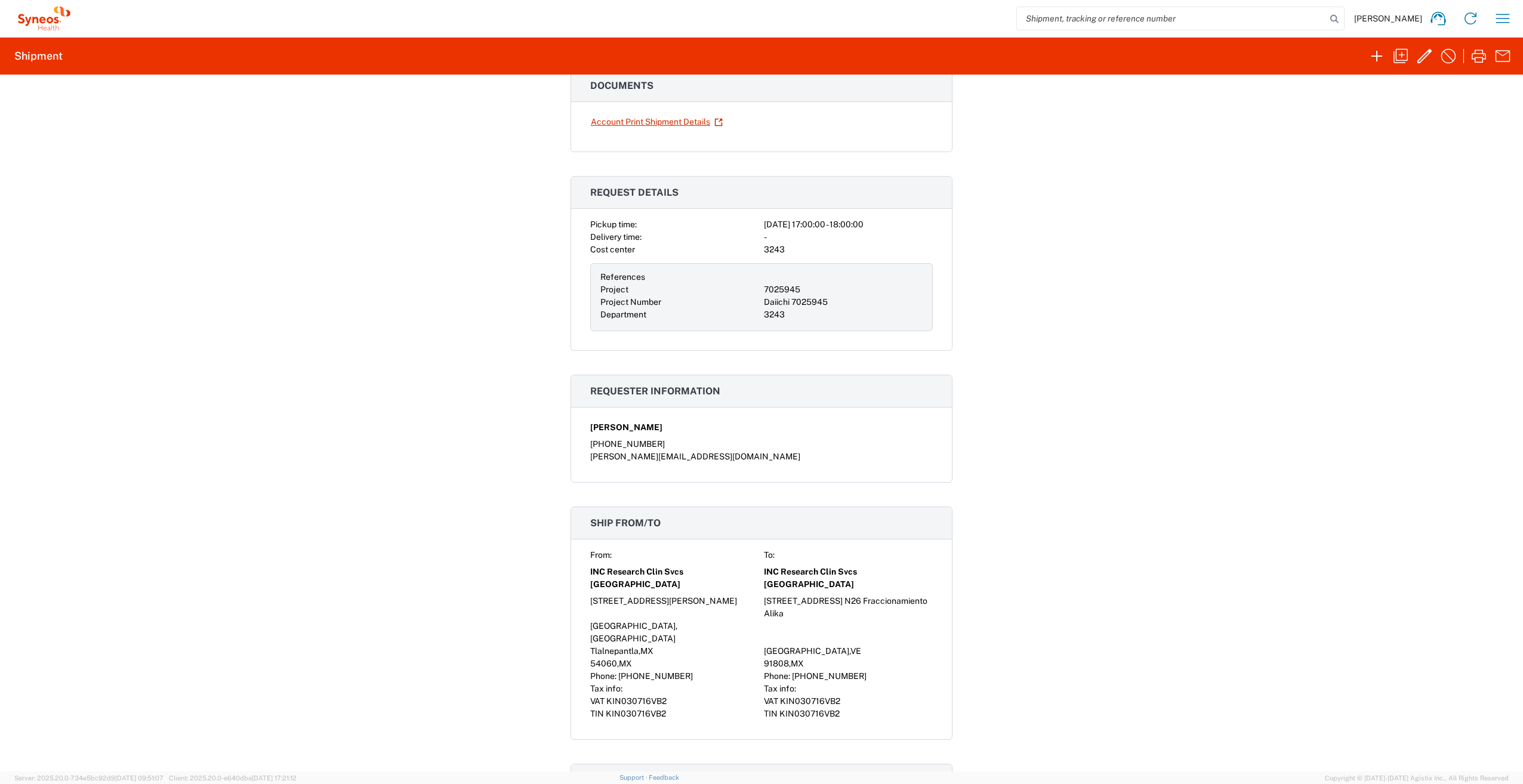
scroll to position [0, 0]
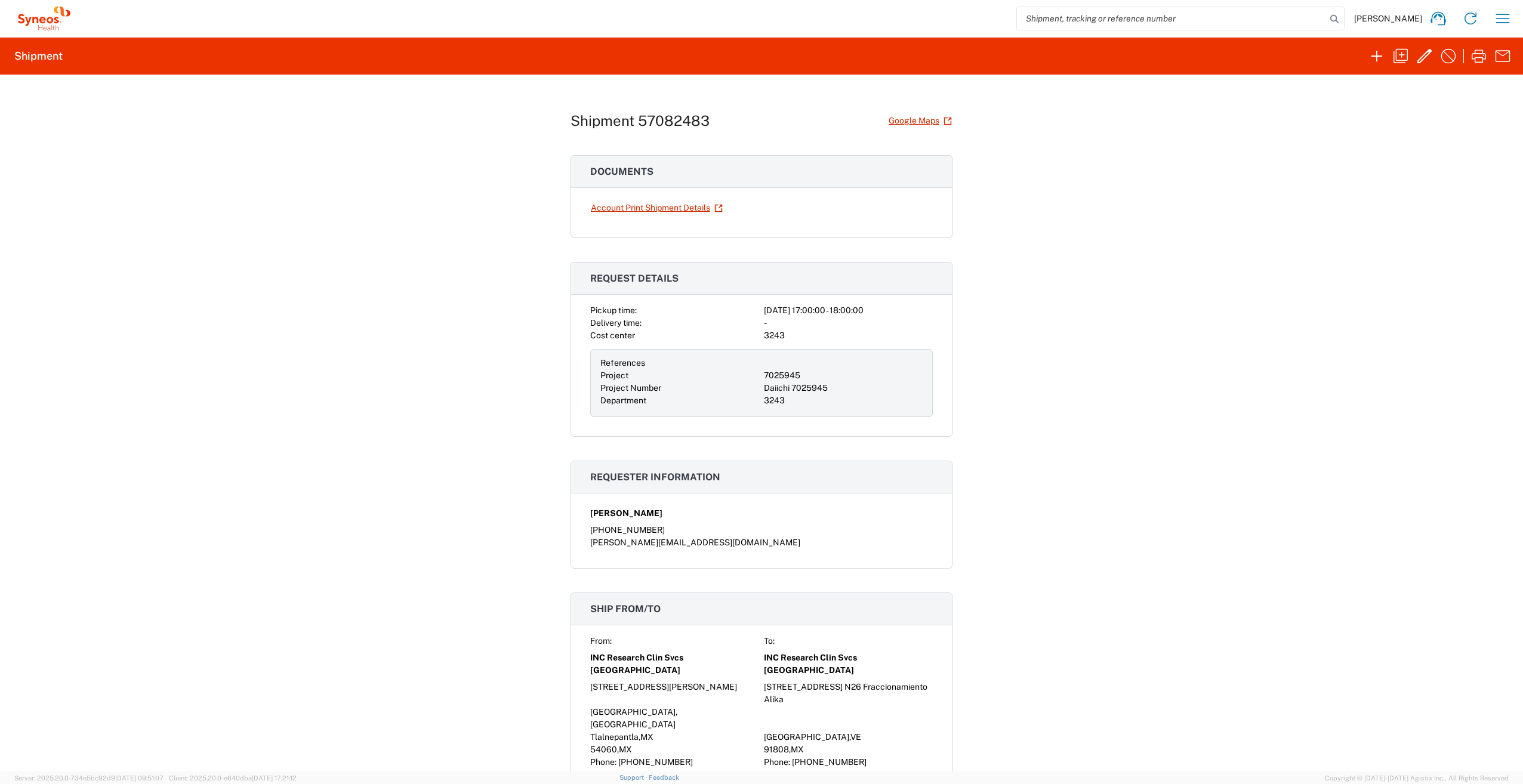
click at [1077, 310] on div "Shipment 57082483 Google Maps Documents Account Print Shipment Details Request …" at bounding box center [762, 423] width 1523 height 696
click at [1419, 58] on icon "button" at bounding box center [1425, 56] width 19 height 19
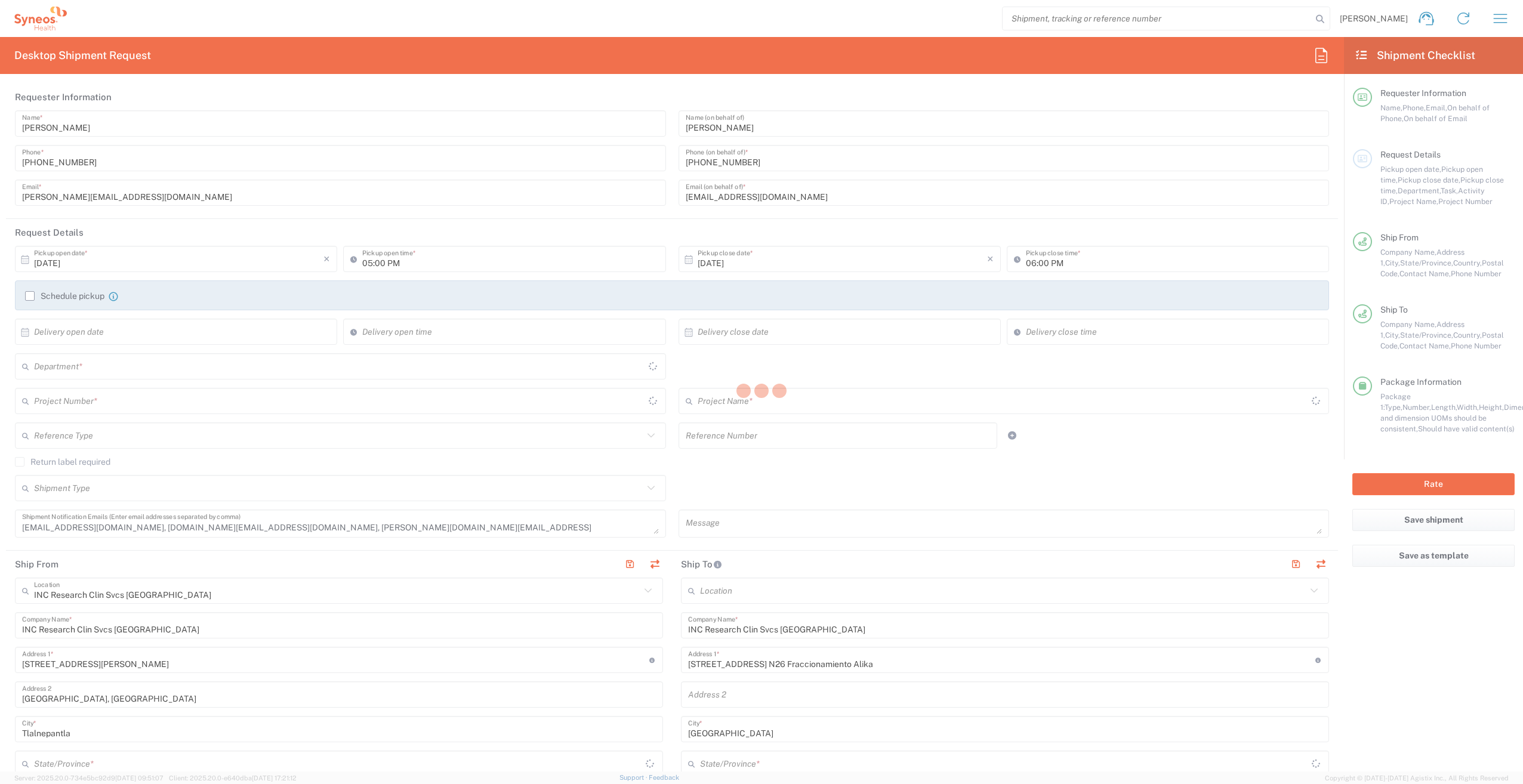
type input "7025945"
type input "Mexico State"
type input "Veracruz"
type input "Large Box"
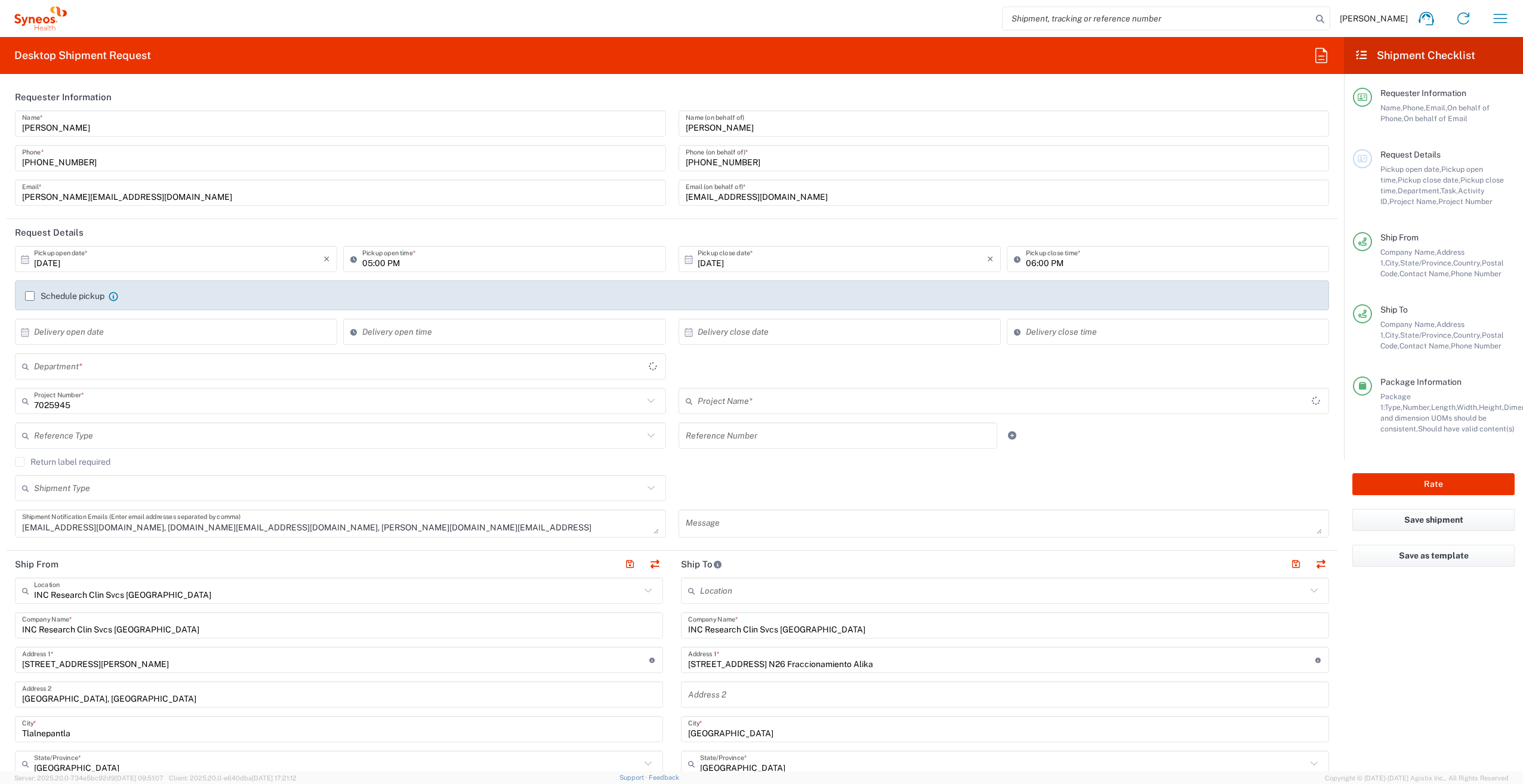
type input "Daiichi 7025945"
type input "3243"
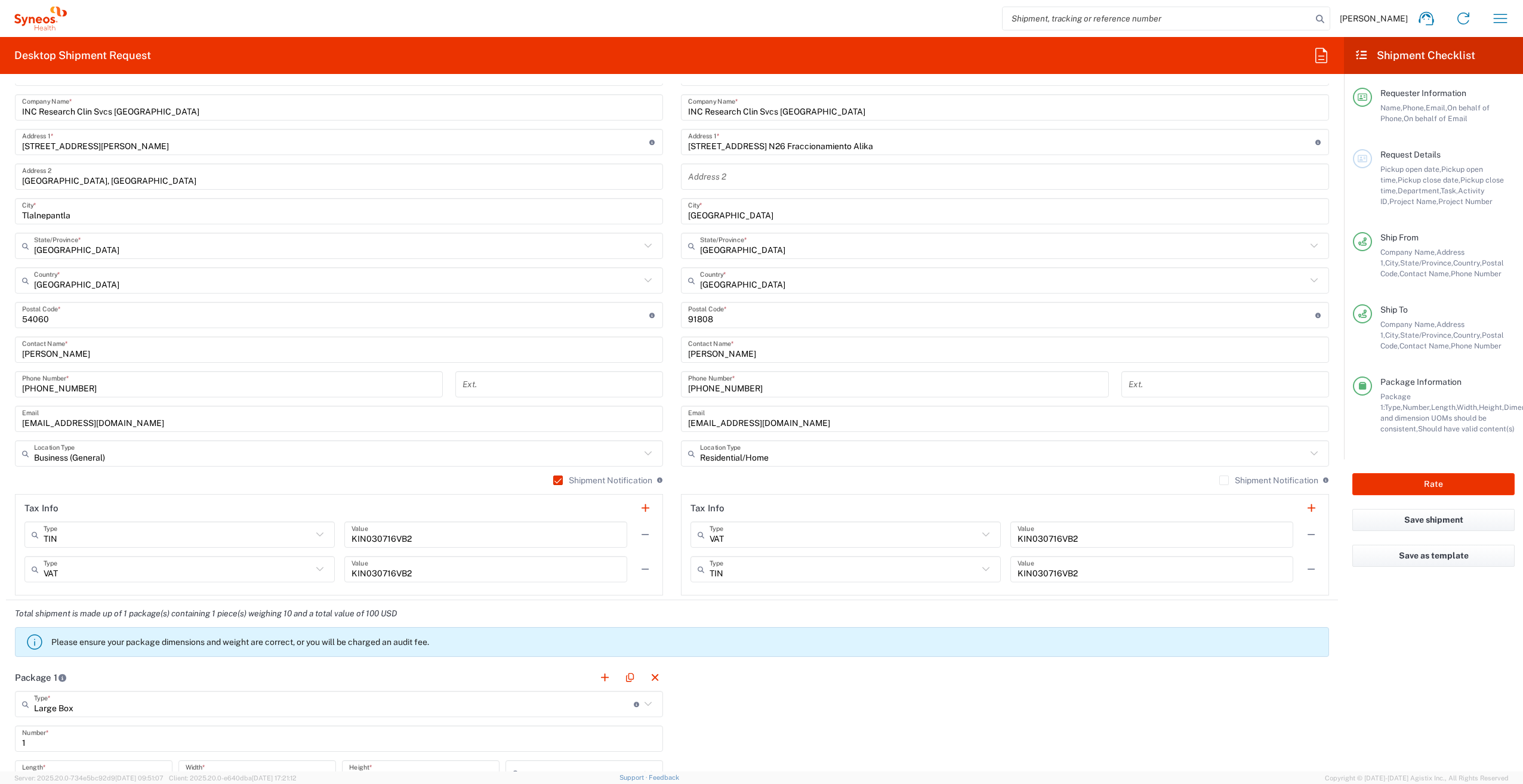
scroll to position [596, 0]
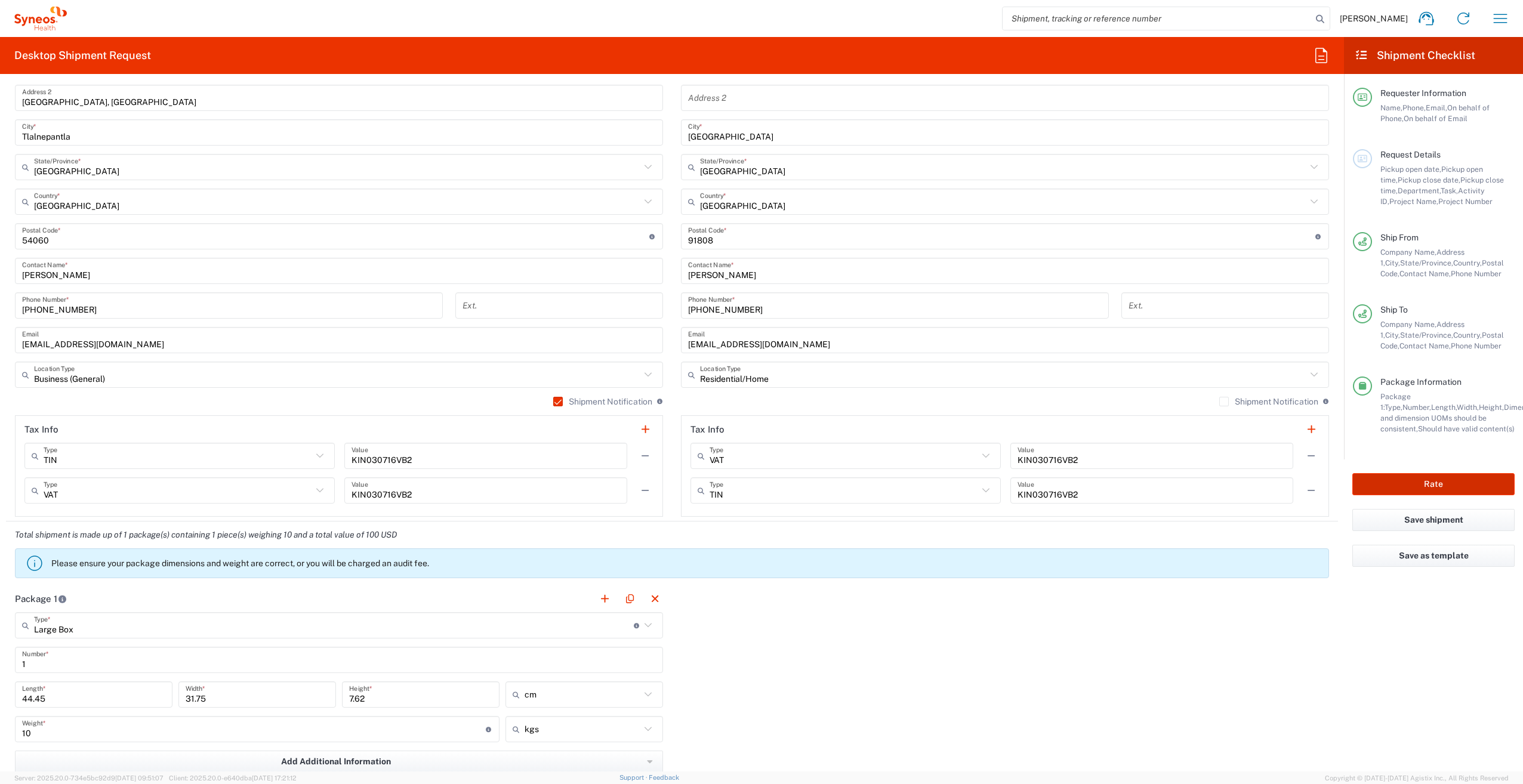
click at [1431, 486] on button "Rate" at bounding box center [1433, 484] width 162 height 22
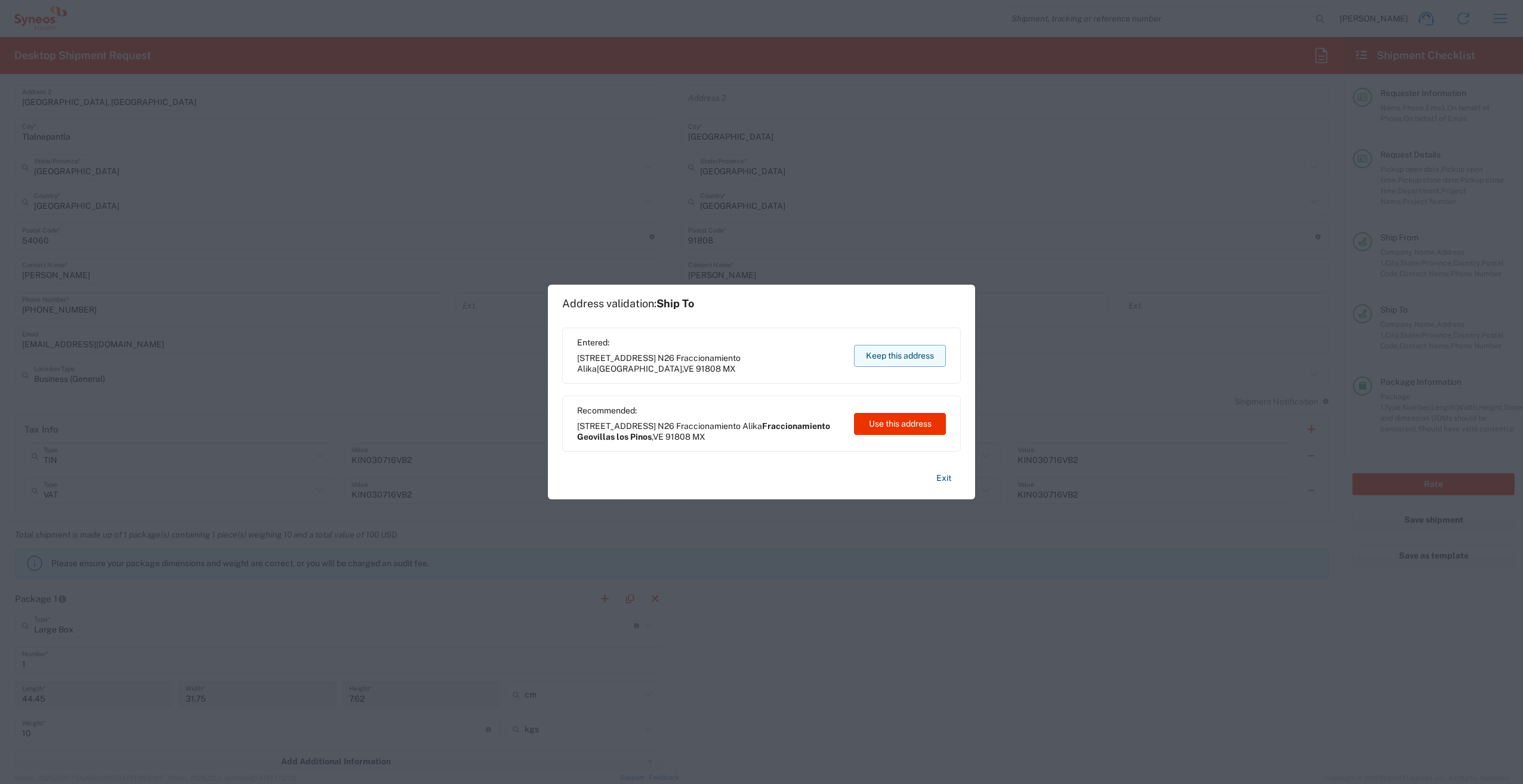
click at [911, 349] on button "Keep this address" at bounding box center [899, 355] width 92 height 22
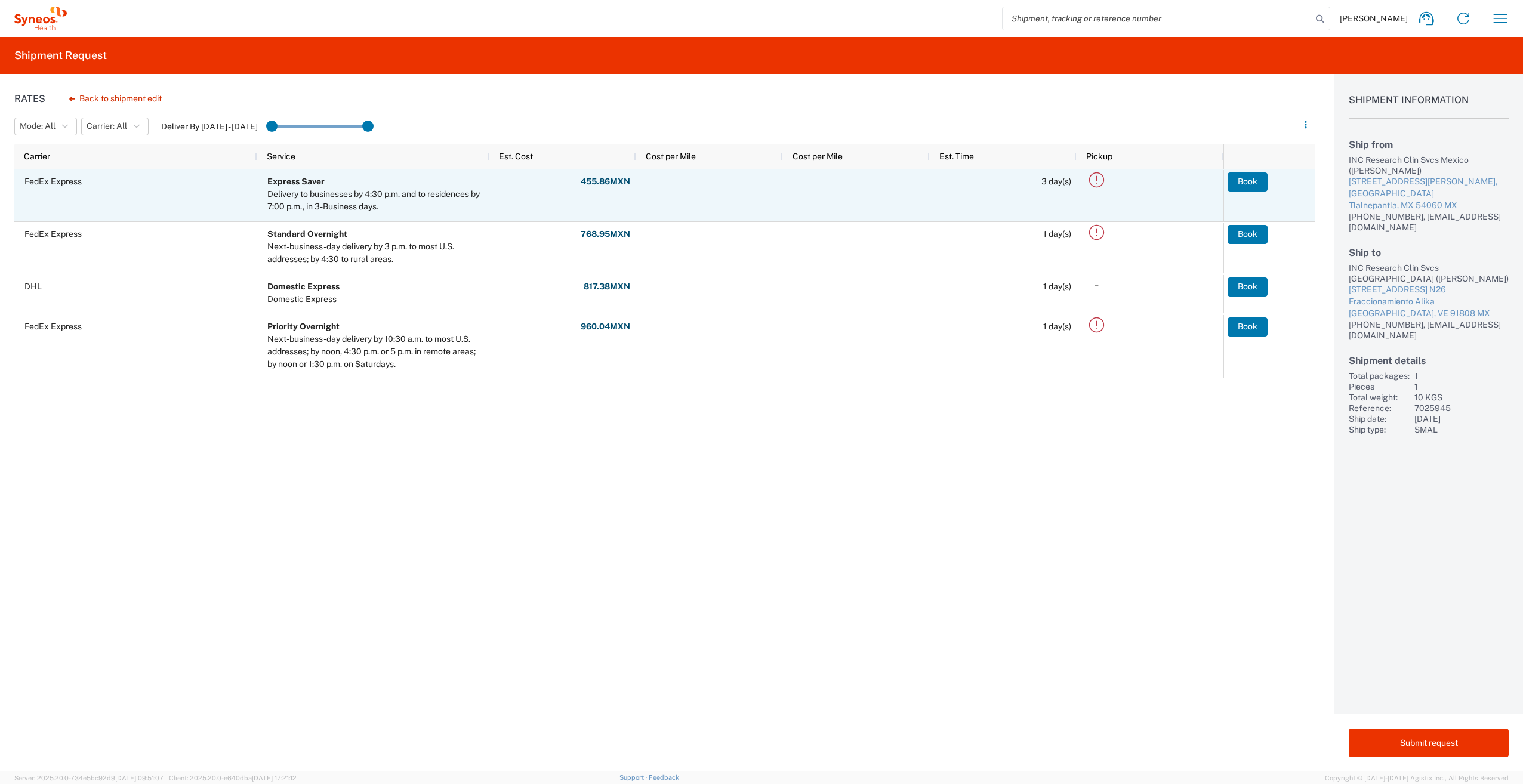
click at [1097, 180] on icon at bounding box center [1096, 180] width 15 height 15
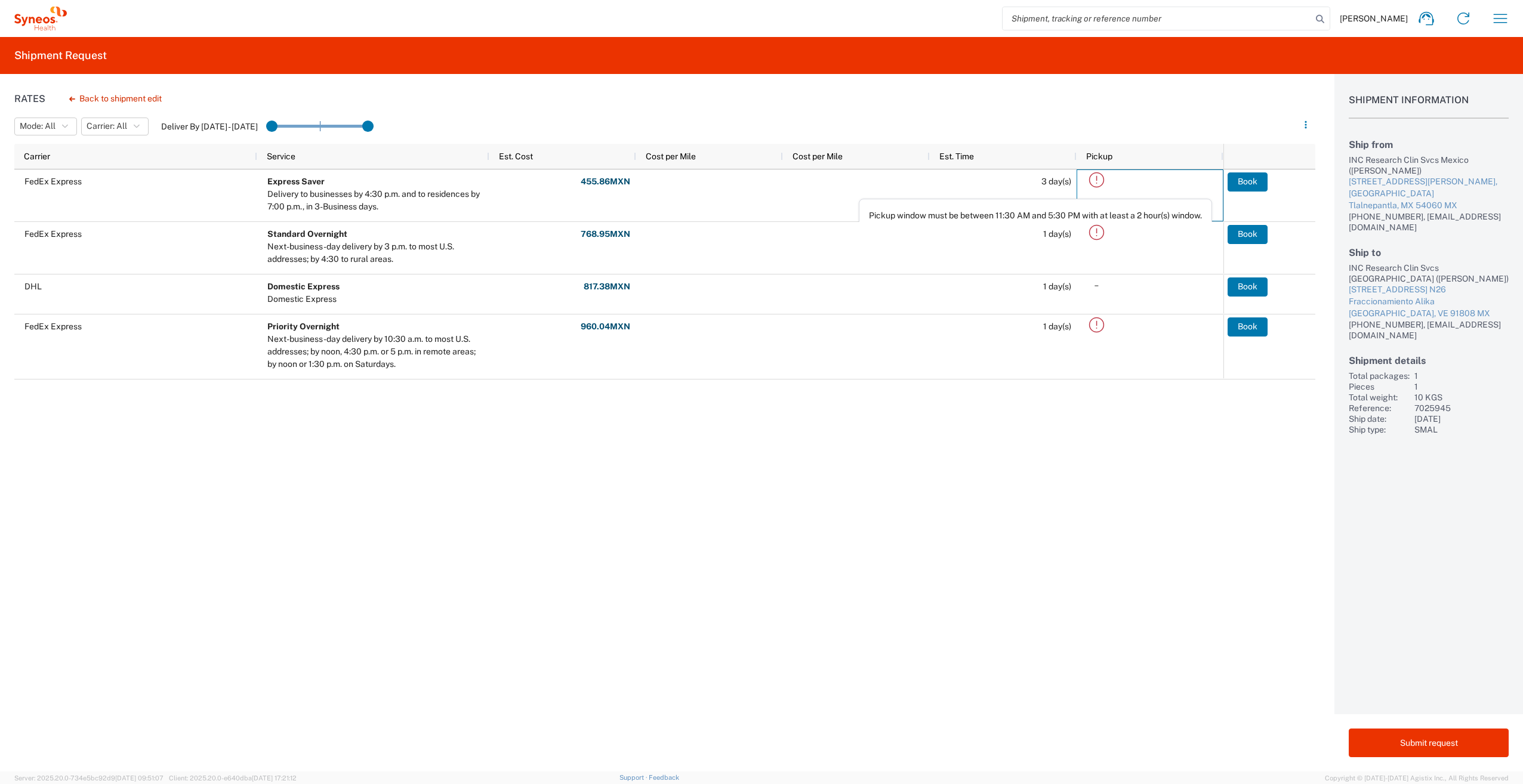
click at [962, 510] on div "Rates Back to shipment edit Mode: All All SMAL Carrier: All All DHL FedEx Expre…" at bounding box center [657, 422] width 1315 height 697
click at [411, 471] on div "FedEx Express Express Saver Delivery to businesses by 4:30 p.m. and to residenc…" at bounding box center [619, 336] width 1209 height 333
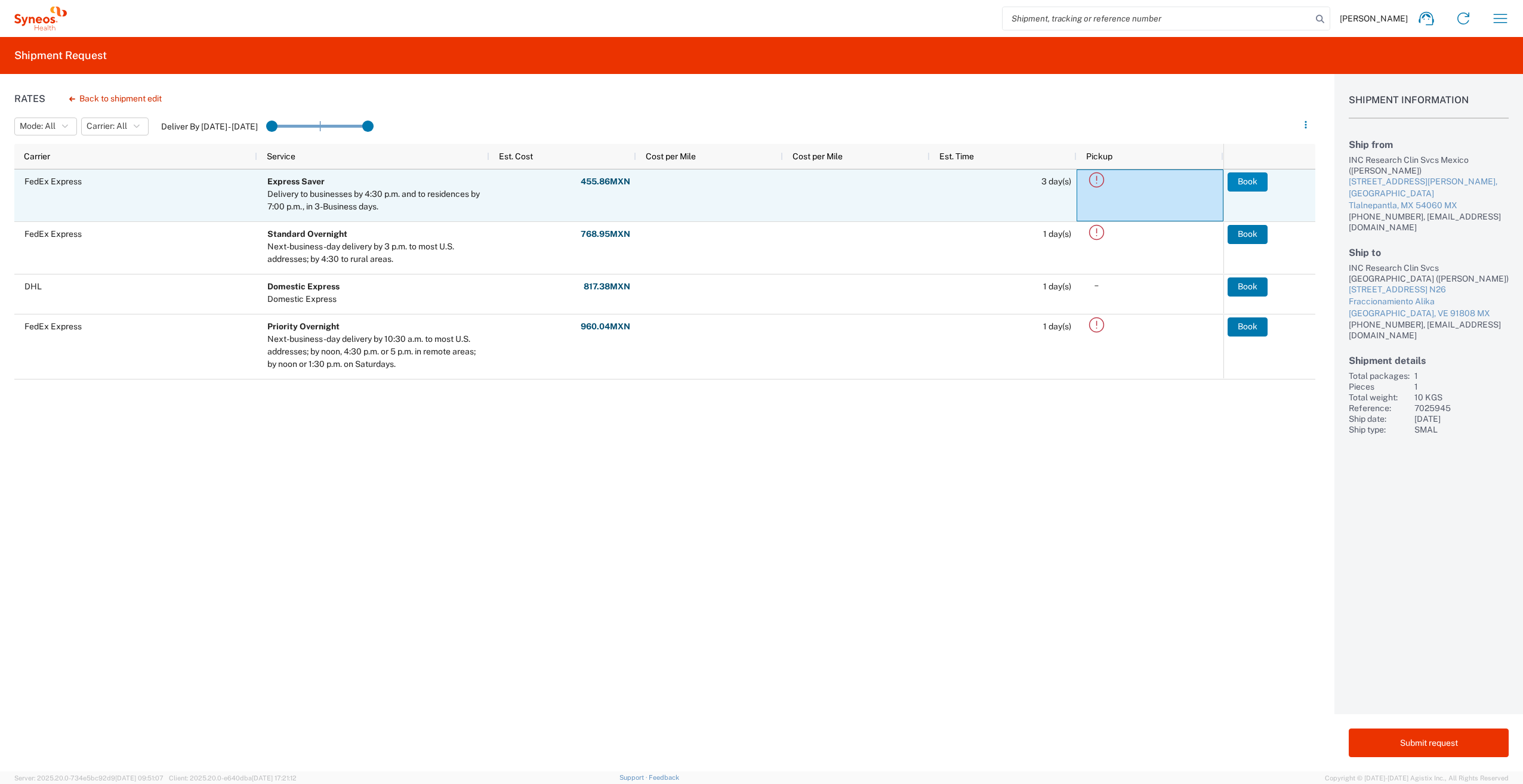
click at [1245, 182] on button "Book" at bounding box center [1247, 182] width 40 height 19
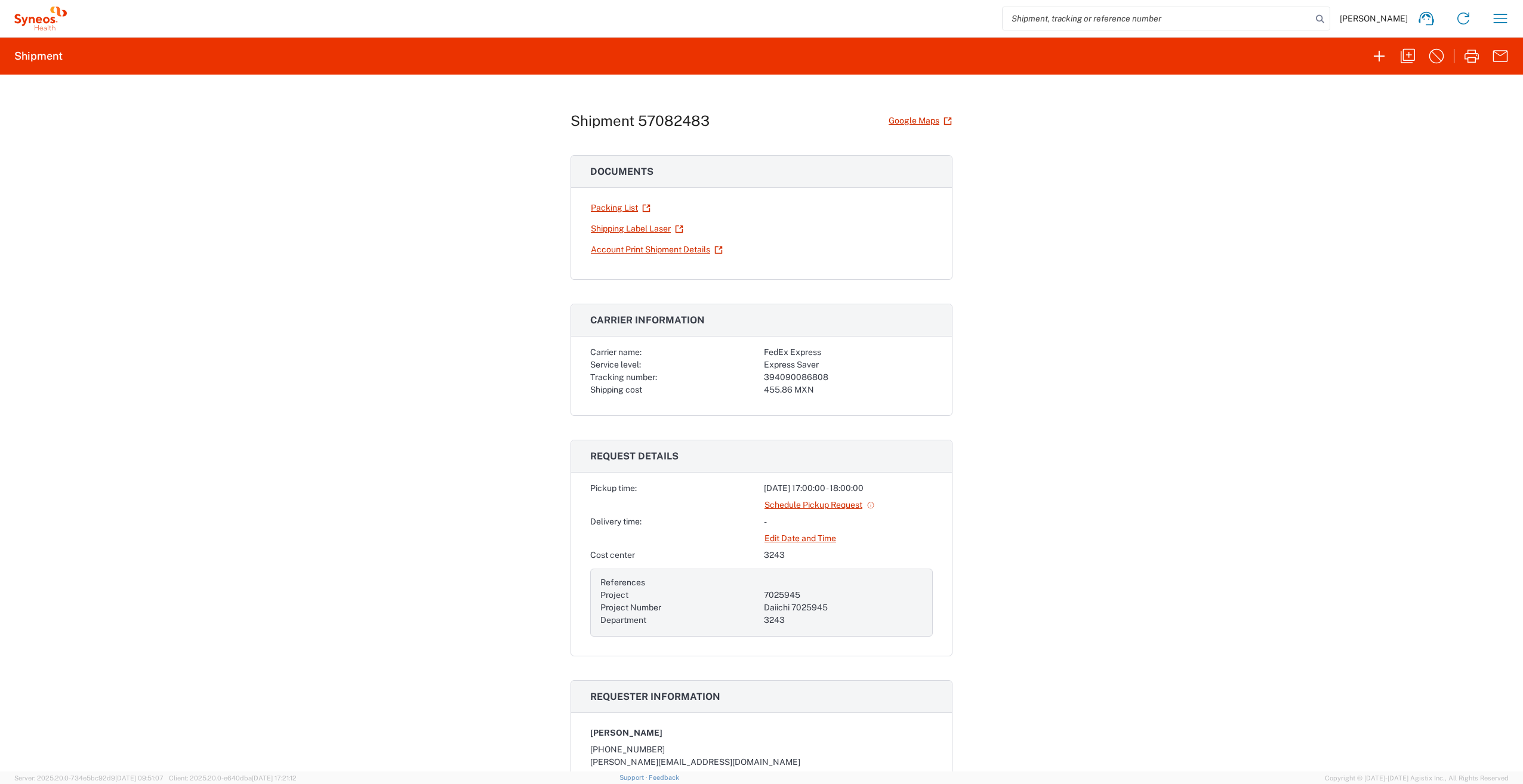
click at [511, 400] on div "Shipment 57082483 Google Maps Documents Packing List Shipping Label Laser Accou…" at bounding box center [762, 423] width 1523 height 696
click at [648, 230] on link "Shipping Label Laser" at bounding box center [637, 228] width 94 height 21
click at [1510, 18] on button "button" at bounding box center [1500, 19] width 29 height 29
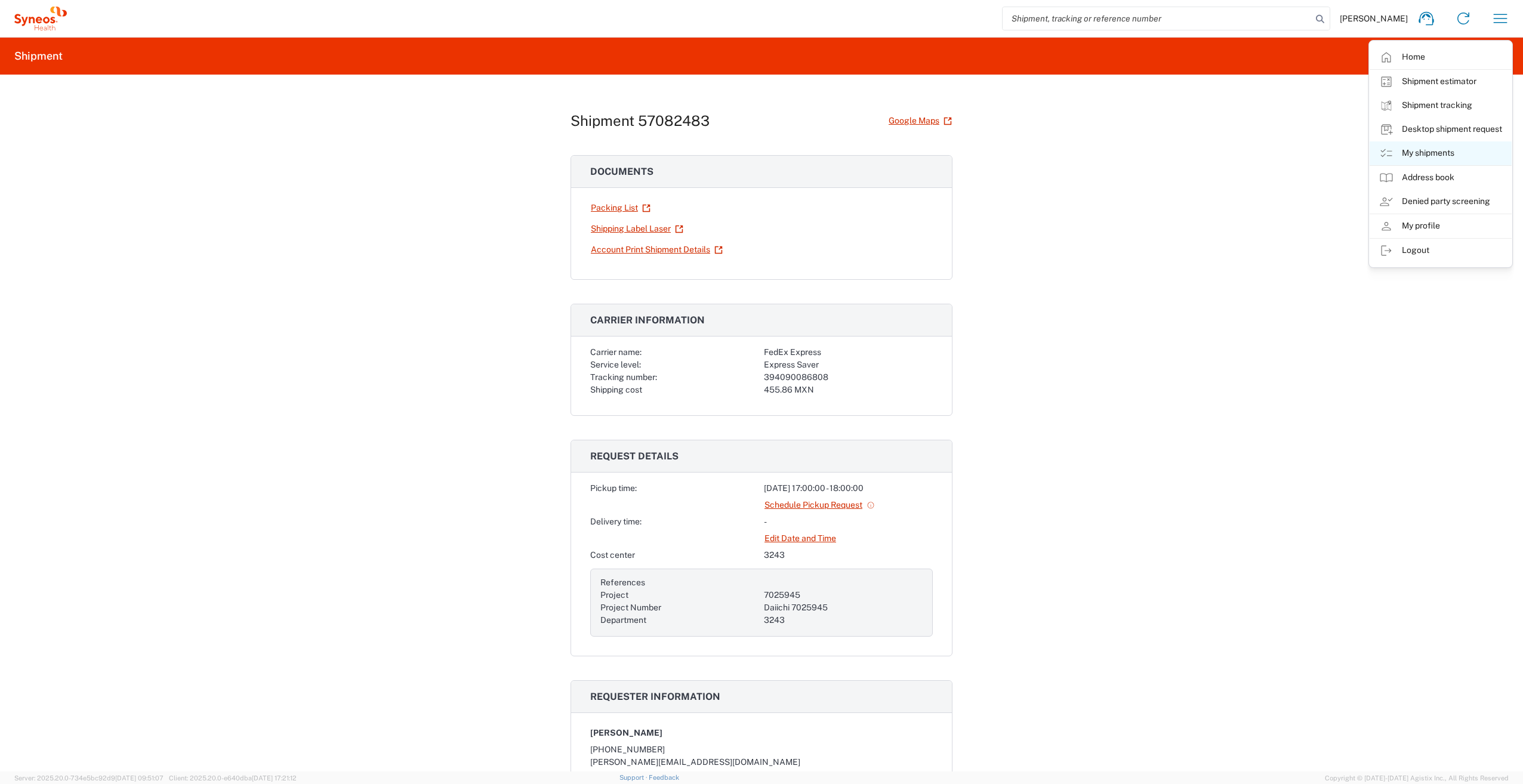
click at [1458, 153] on link "My shipments" at bounding box center [1440, 153] width 142 height 24
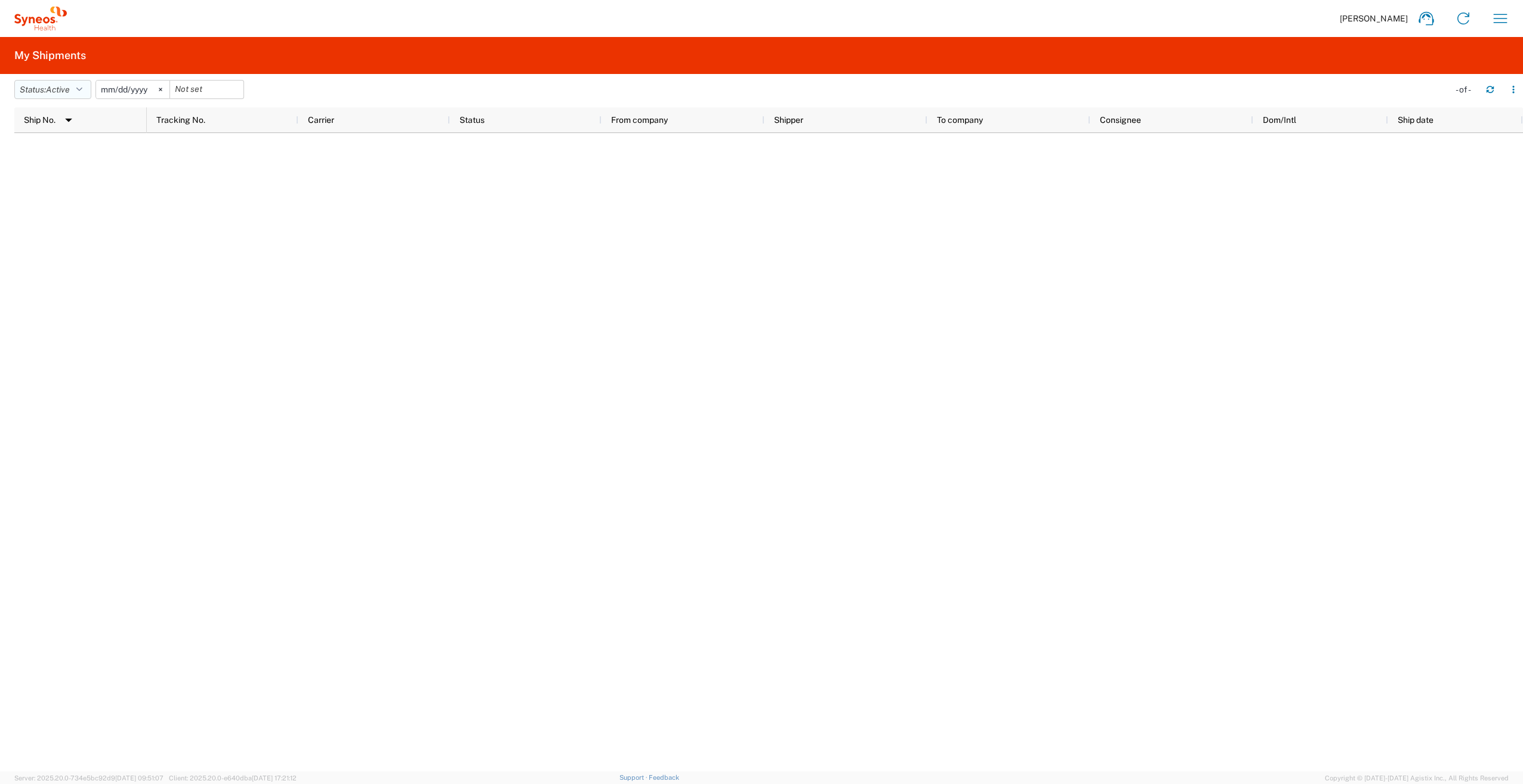
click at [79, 89] on button "Status: Active" at bounding box center [53, 89] width 77 height 19
click at [56, 150] on span "All" at bounding box center [85, 152] width 139 height 19
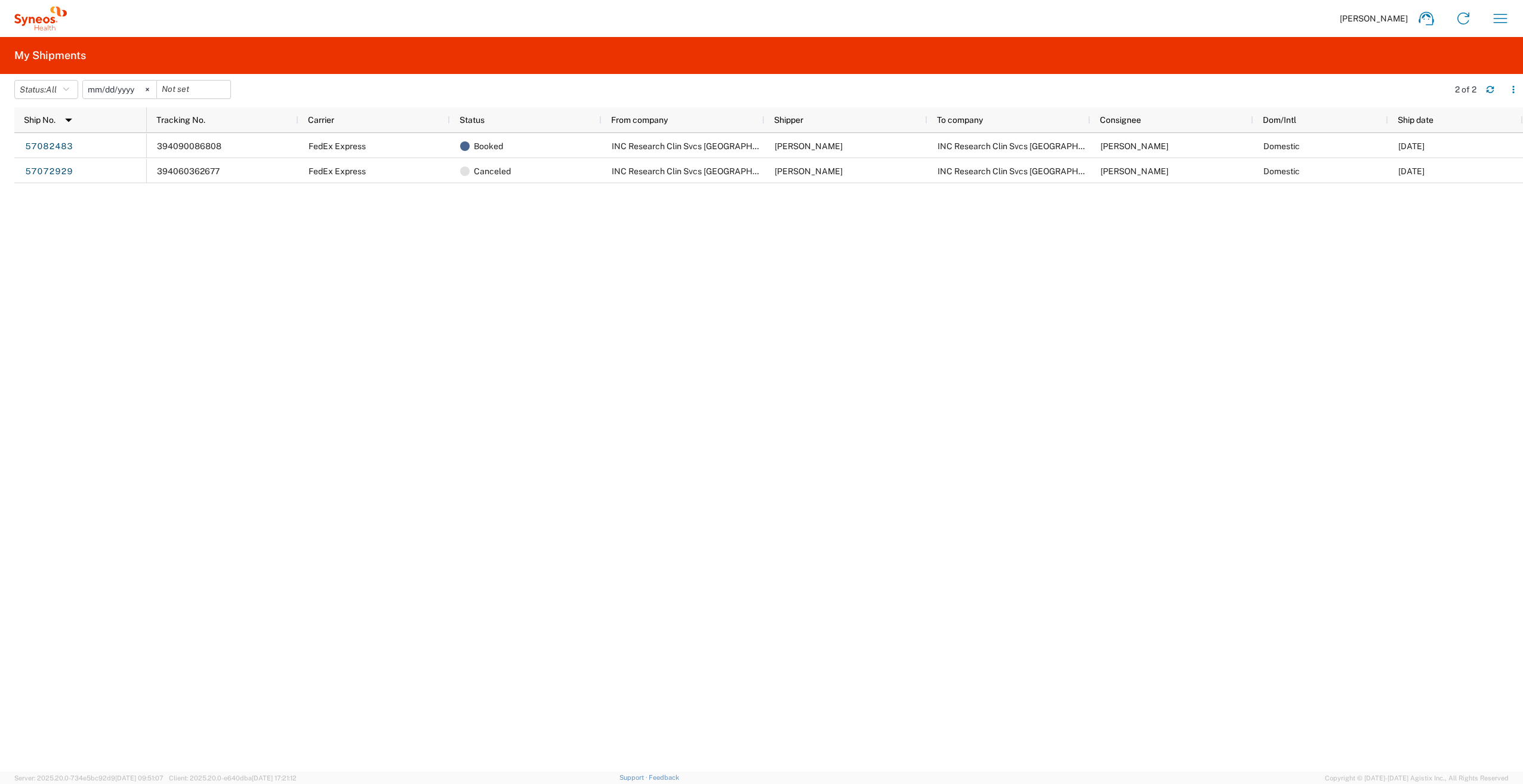
click at [526, 228] on div "394090086808 FedEx Express Booked INC Research Clin Svcs Mexico Karina Caltzont…" at bounding box center [835, 452] width 1376 height 638
